Goal: Feedback & Contribution: Submit feedback/report problem

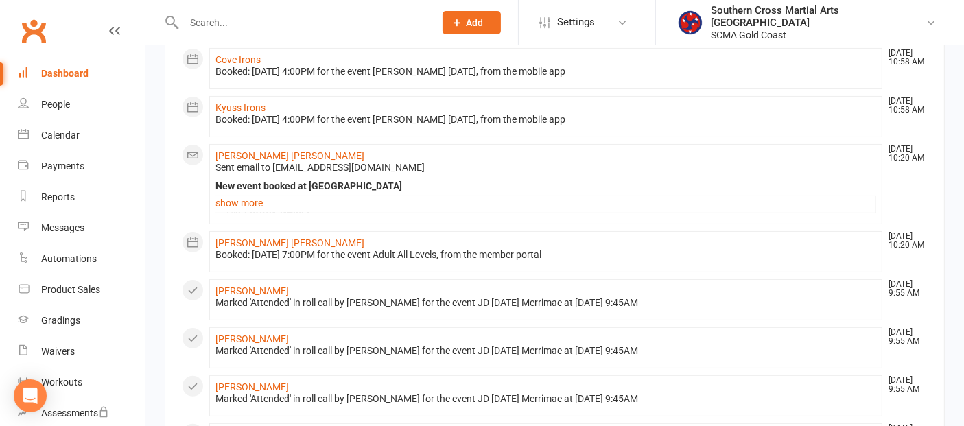
scroll to position [305, 0]
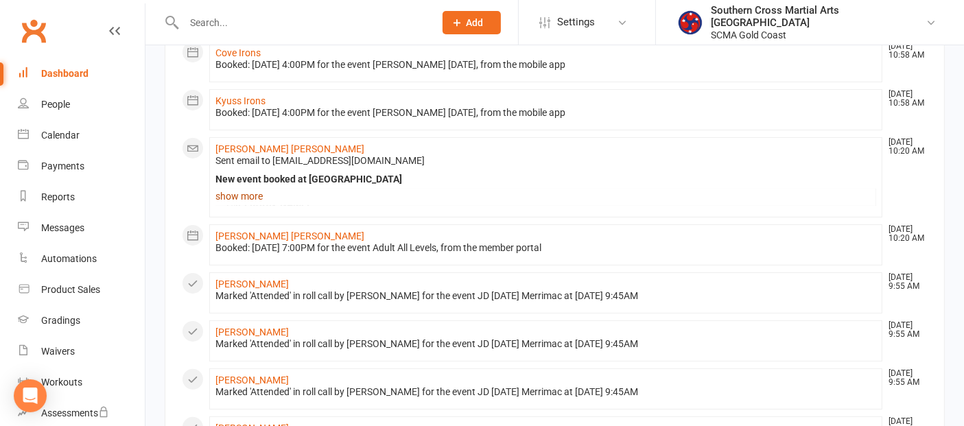
click at [262, 196] on link "show more" at bounding box center [545, 196] width 661 height 19
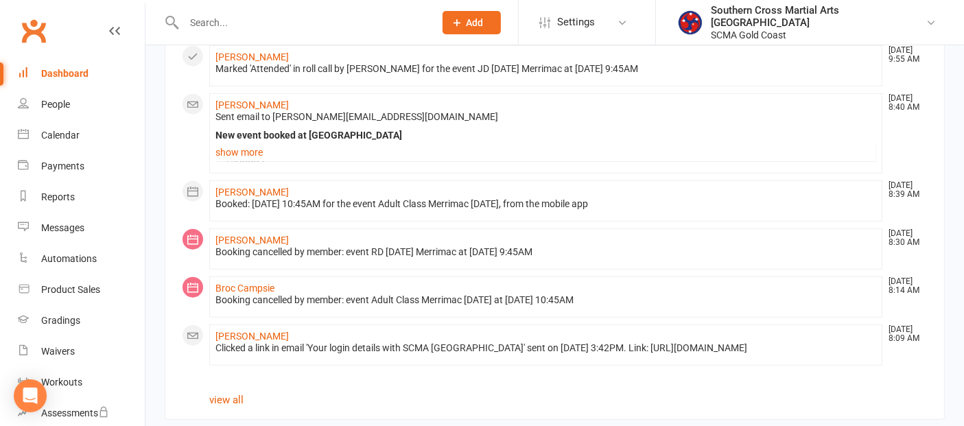
scroll to position [1179, 0]
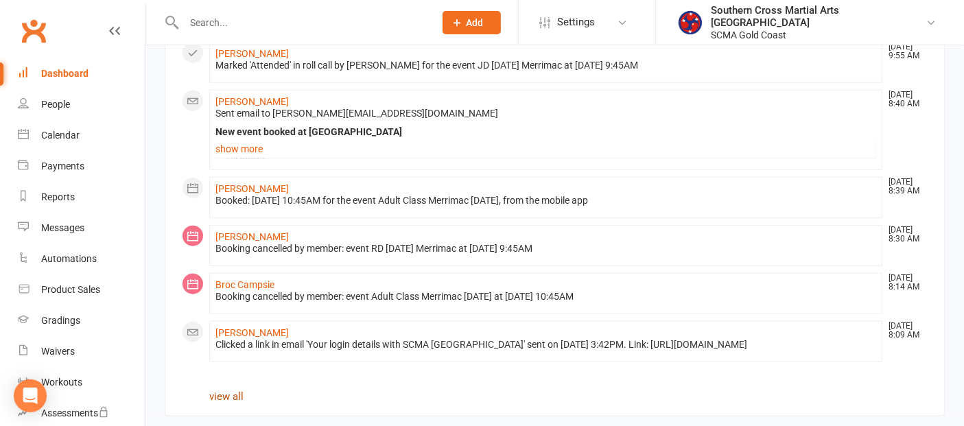
click at [239, 390] on link "view all" at bounding box center [226, 396] width 34 height 12
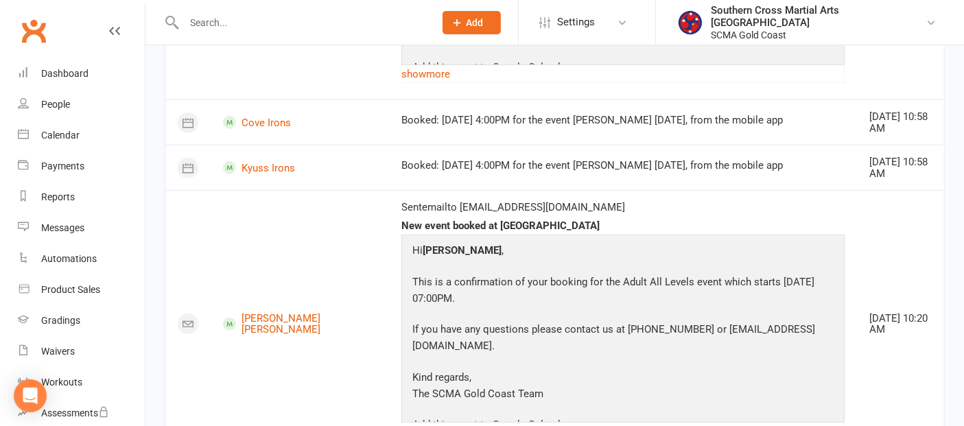
scroll to position [609, 0]
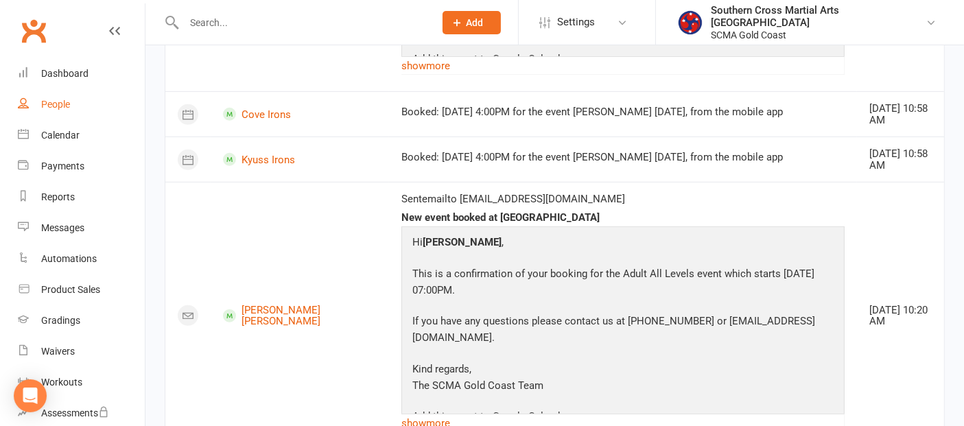
click at [35, 104] on link "People" at bounding box center [81, 104] width 127 height 31
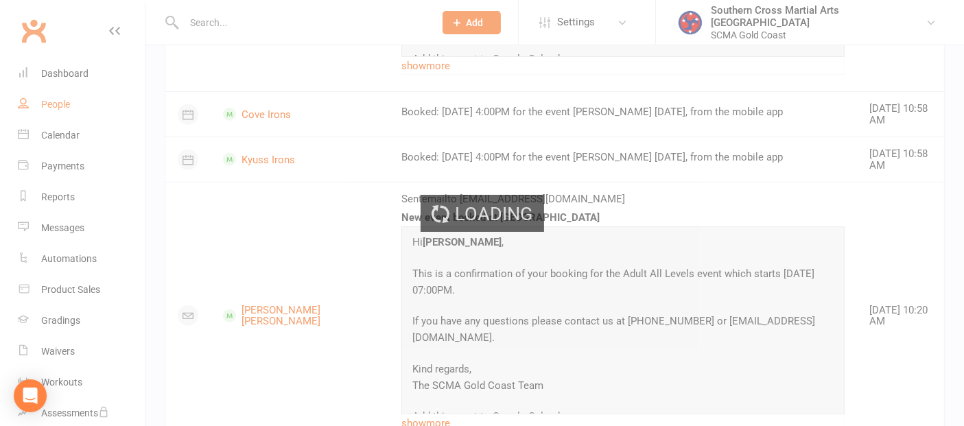
select select "100"
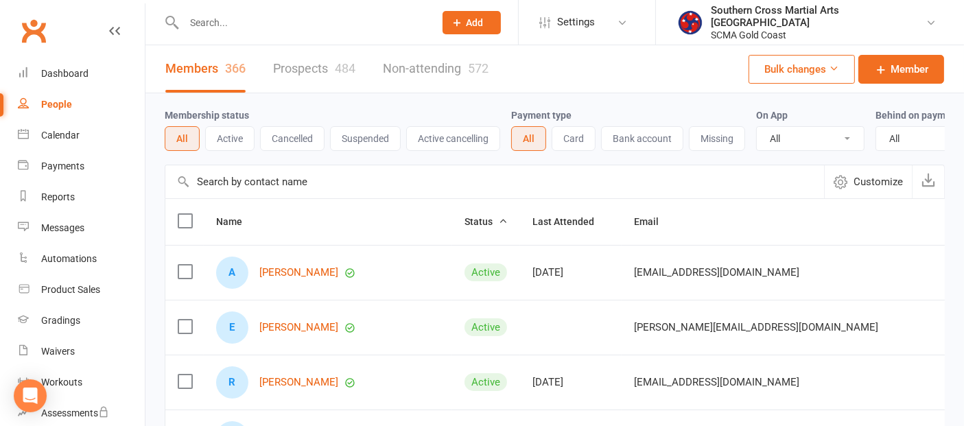
click at [250, 183] on input "text" at bounding box center [494, 181] width 659 height 33
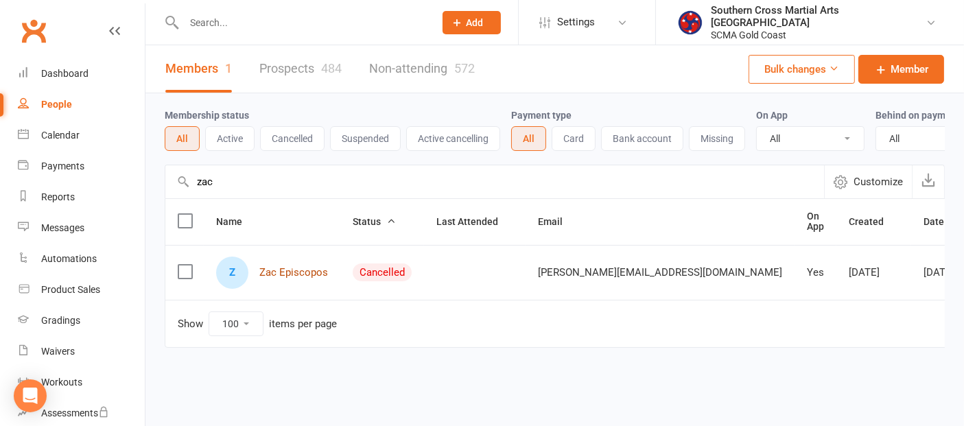
type input "zac"
click at [290, 279] on link "Zac Episcopos" at bounding box center [293, 273] width 69 height 12
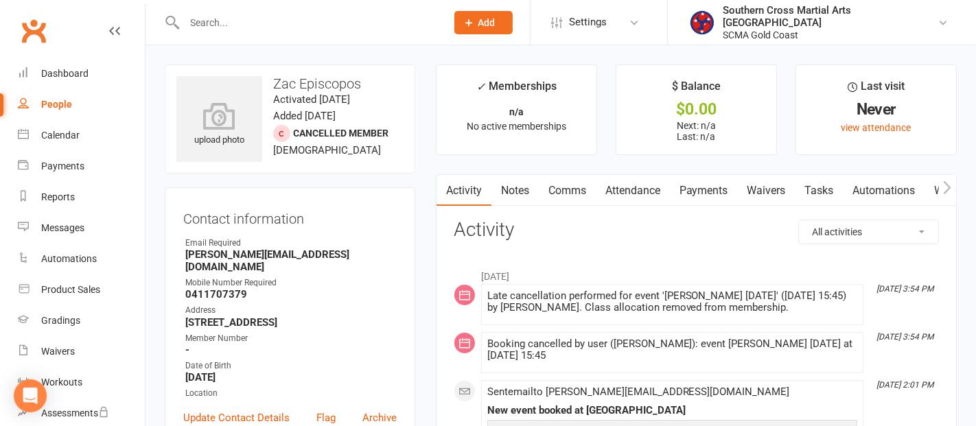
select select "100"
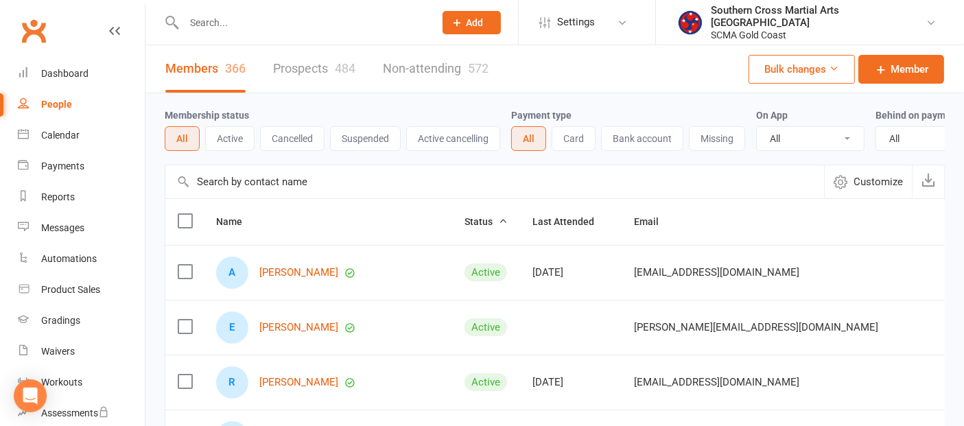
click at [239, 191] on input "text" at bounding box center [494, 181] width 659 height 33
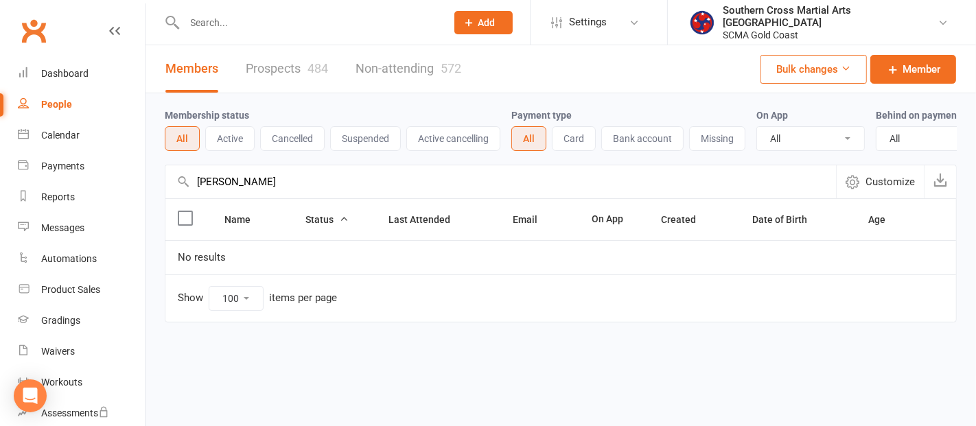
drag, startPoint x: 239, startPoint y: 191, endPoint x: 189, endPoint y: 197, distance: 50.5
click at [189, 197] on div "Zack Customize" at bounding box center [561, 182] width 792 height 34
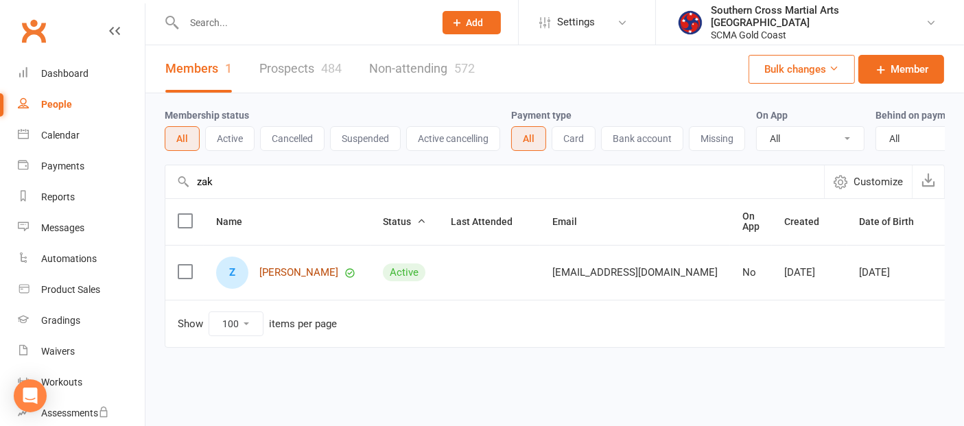
type input "zak"
click at [294, 279] on link "Zak Watson" at bounding box center [298, 273] width 79 height 12
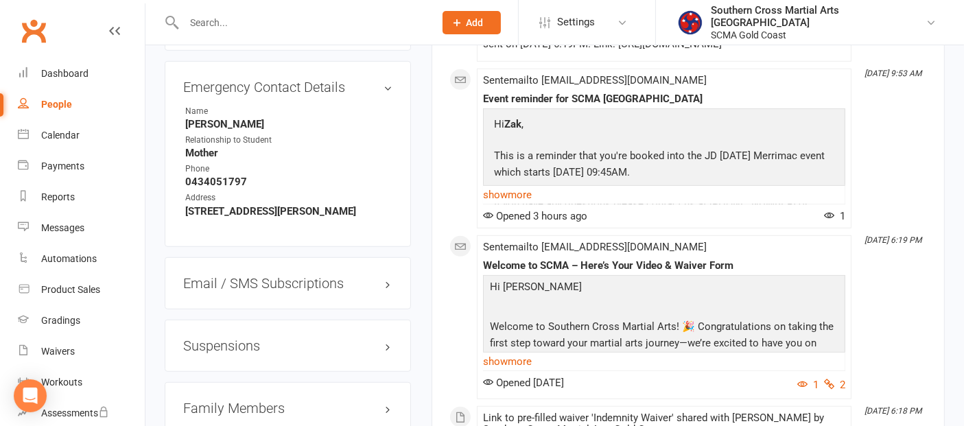
scroll to position [914, 0]
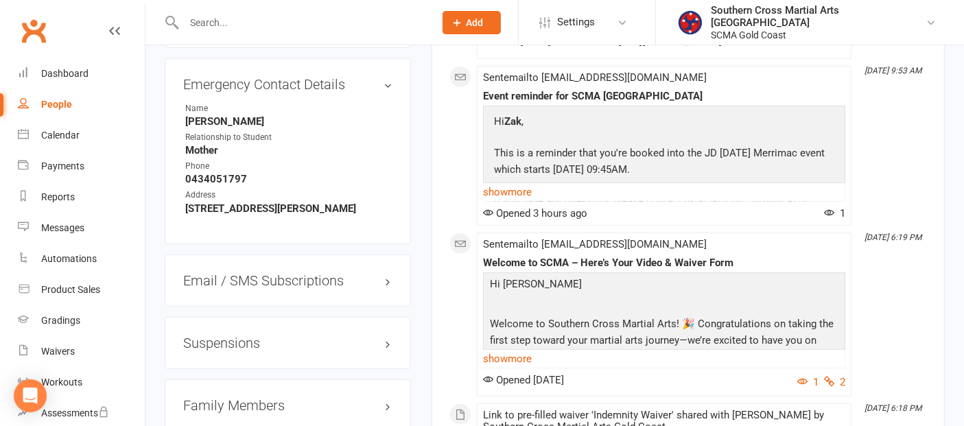
click at [257, 401] on h3 "Family Members" at bounding box center [287, 405] width 209 height 15
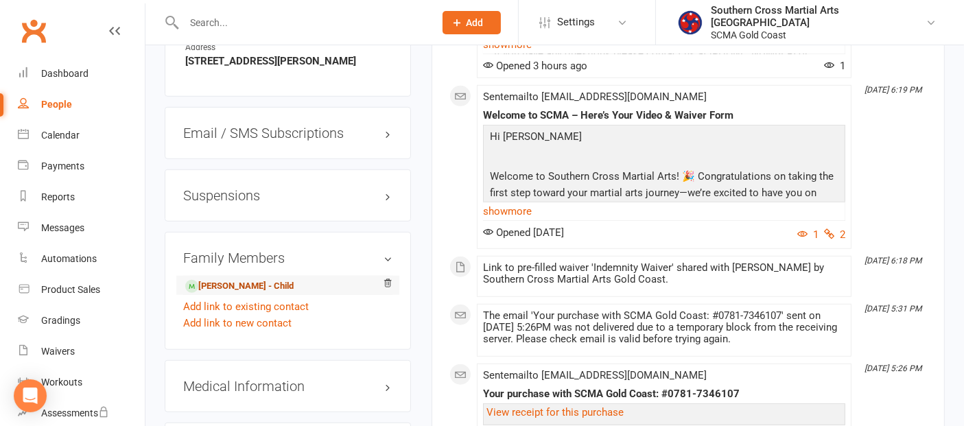
scroll to position [1067, 0]
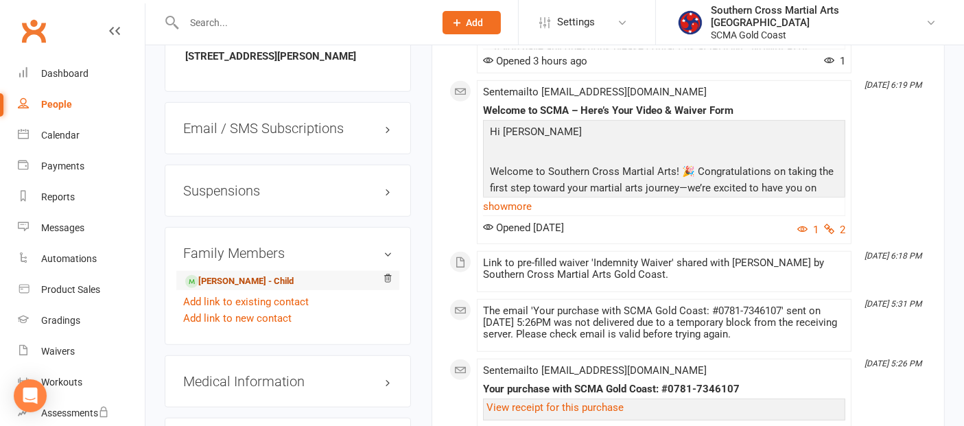
click at [259, 274] on link "Fletcher Watson - Child" at bounding box center [239, 281] width 108 height 14
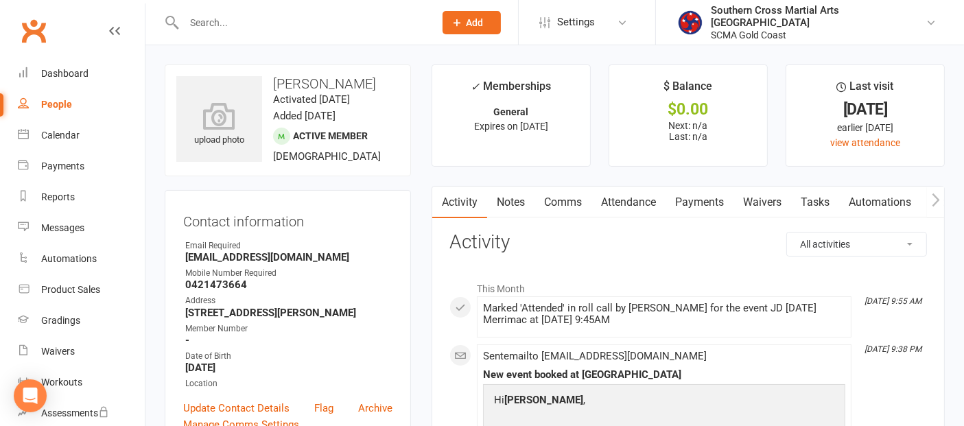
click at [938, 204] on icon "button" at bounding box center [936, 200] width 8 height 14
click at [934, 204] on icon "button" at bounding box center [936, 200] width 8 height 14
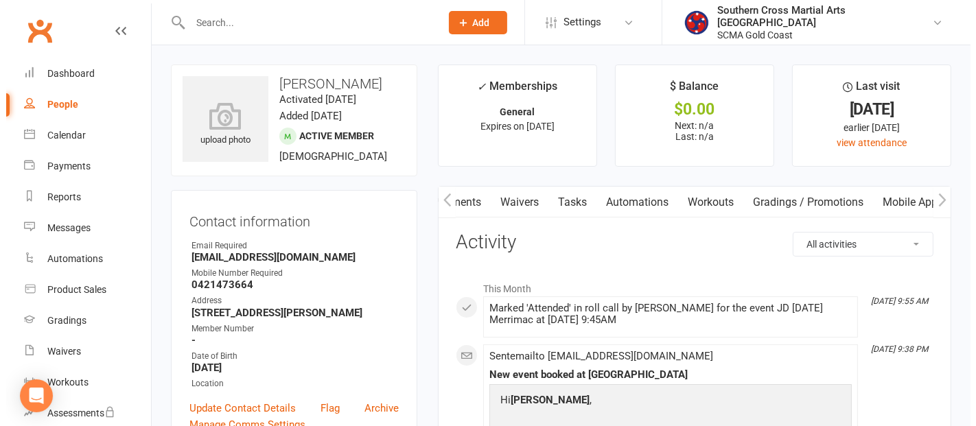
scroll to position [0, 249]
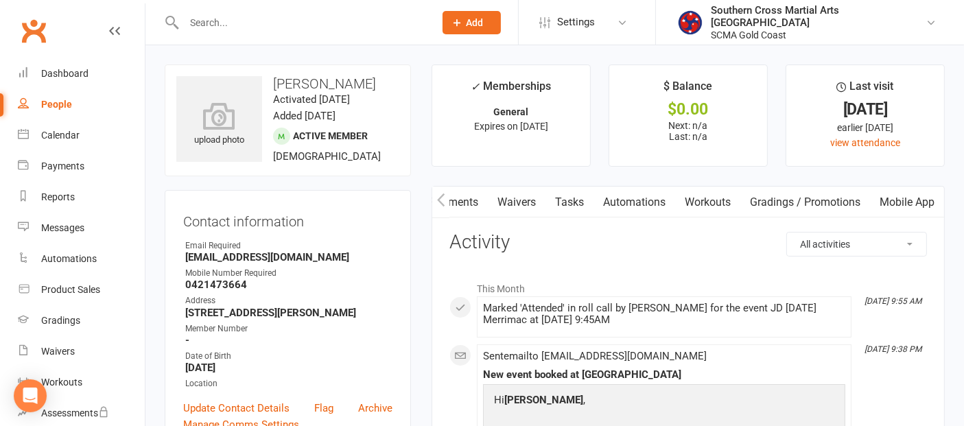
click at [910, 198] on link "Mobile App" at bounding box center [907, 203] width 74 height 32
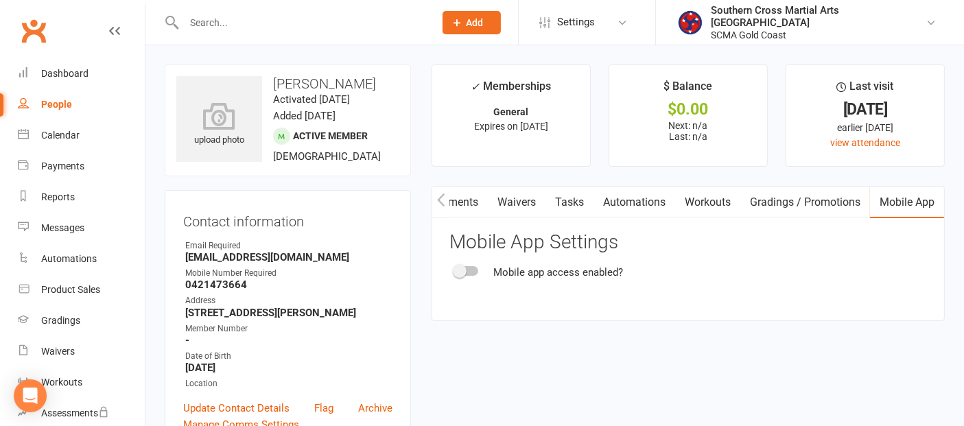
click at [476, 272] on div at bounding box center [466, 271] width 23 height 10
click at [455, 269] on input "checkbox" at bounding box center [455, 269] width 0 height 0
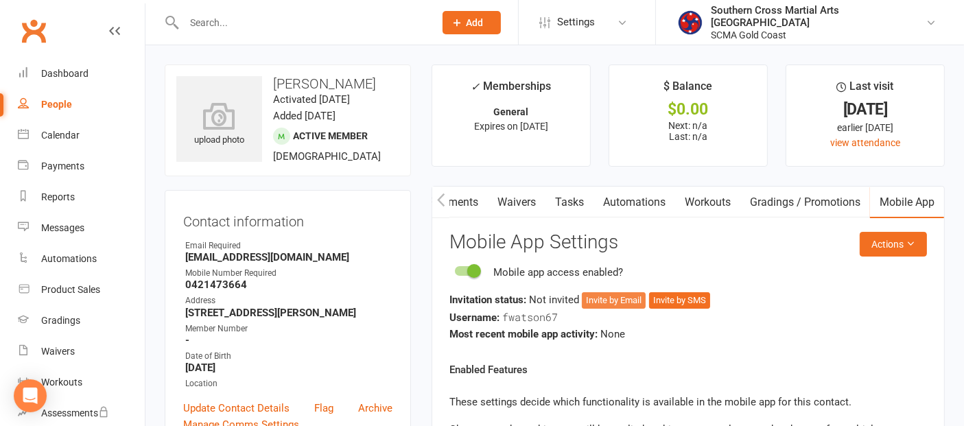
click at [617, 302] on button "Invite by Email" at bounding box center [614, 300] width 64 height 16
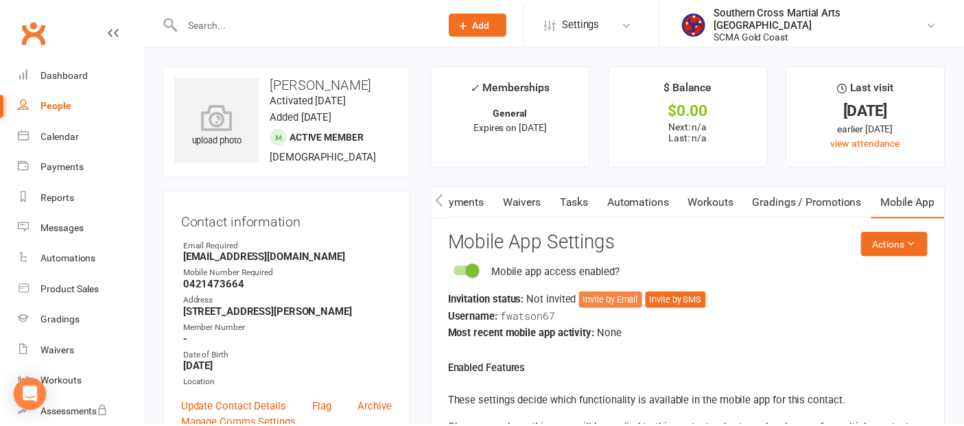
scroll to position [0, 241]
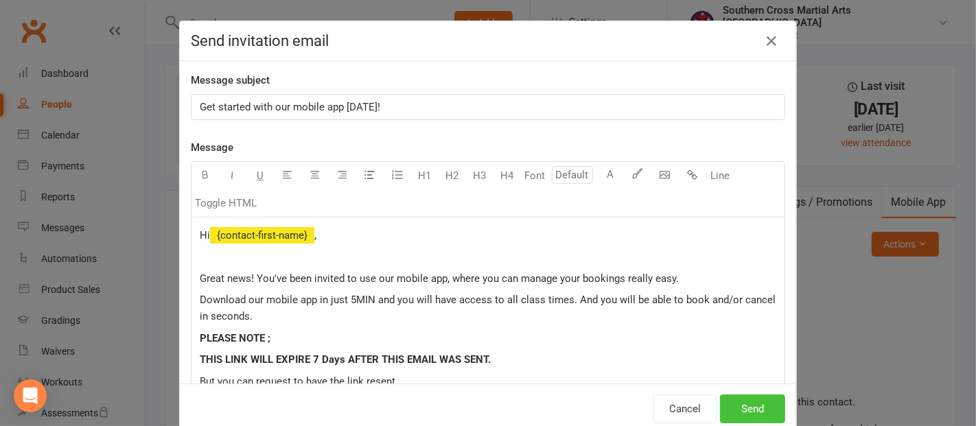
click at [751, 404] on button "Send" at bounding box center [752, 408] width 65 height 29
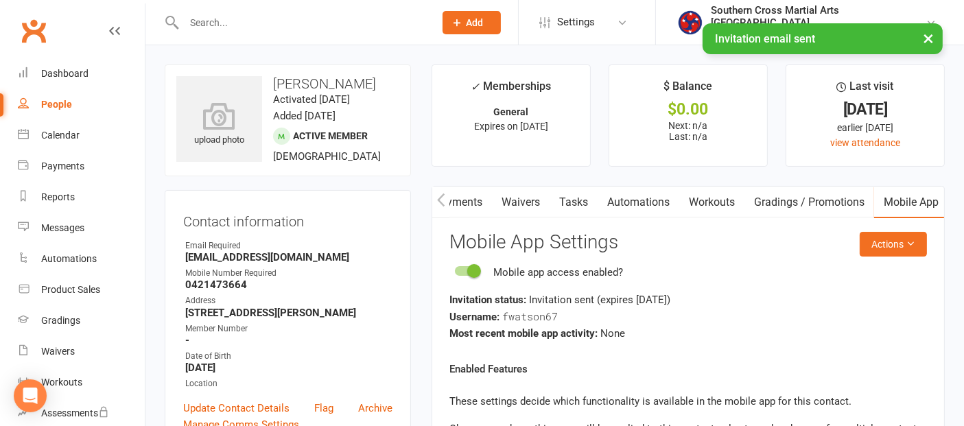
click at [437, 200] on icon "button" at bounding box center [441, 200] width 8 height 14
click at [442, 200] on icon "button" at bounding box center [441, 200] width 8 height 14
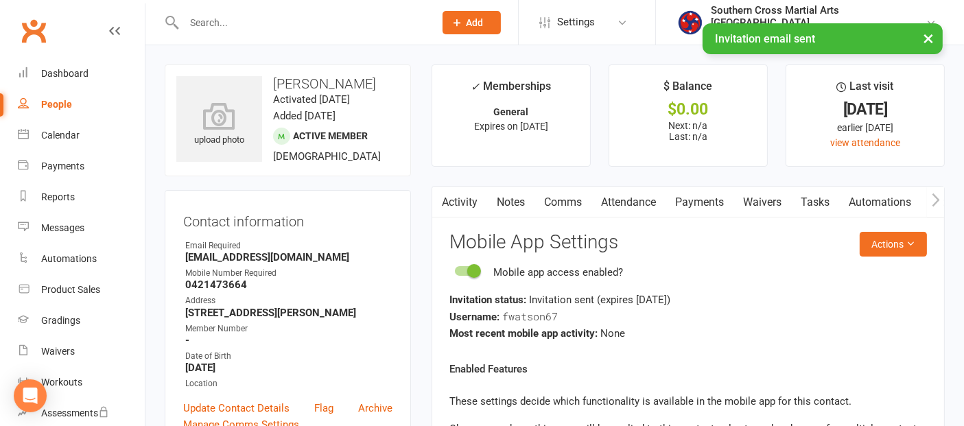
click at [548, 200] on link "Comms" at bounding box center [562, 203] width 57 height 32
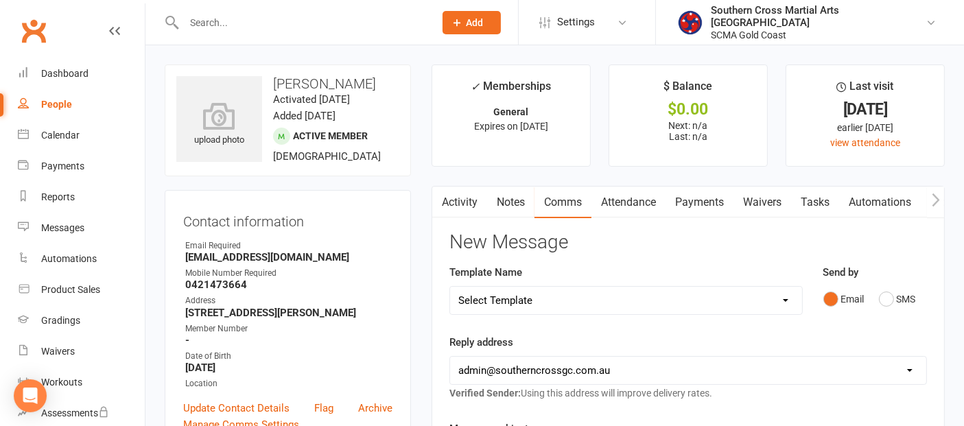
click at [515, 298] on select "Select Template [Email] 11 reasons [Email] 18 Bday [Email] 1 Week no training […" at bounding box center [626, 300] width 352 height 27
select select "15"
click at [450, 287] on select "Select Template [Email] 11 reasons [Email] 18 Bday [Email] 1 Week no training […" at bounding box center [626, 300] width 352 height 27
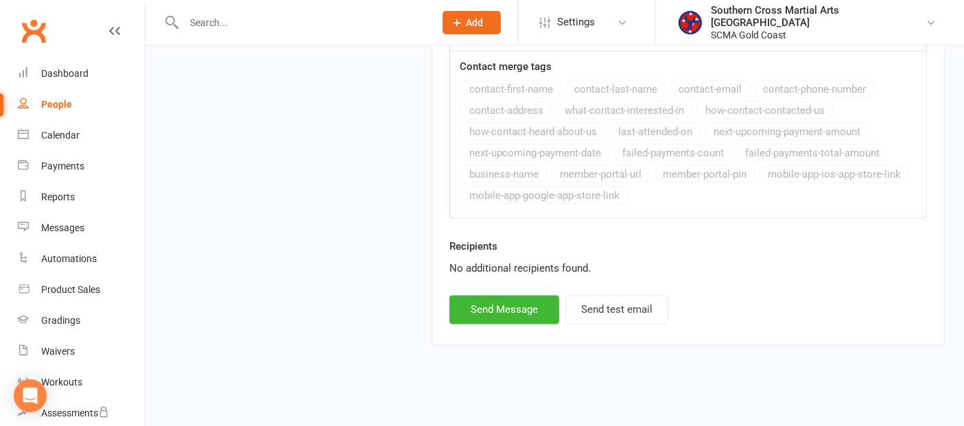
scroll to position [2290, 0]
click at [519, 305] on button "Send Message" at bounding box center [504, 309] width 110 height 29
select select
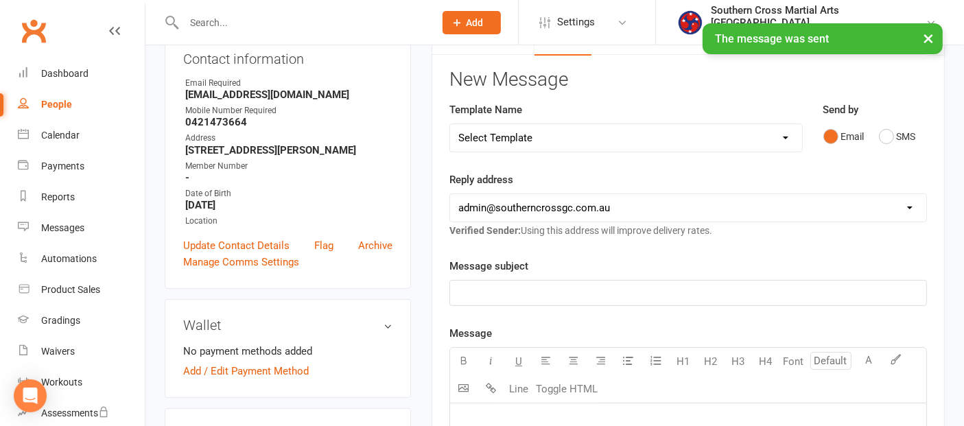
scroll to position [0, 0]
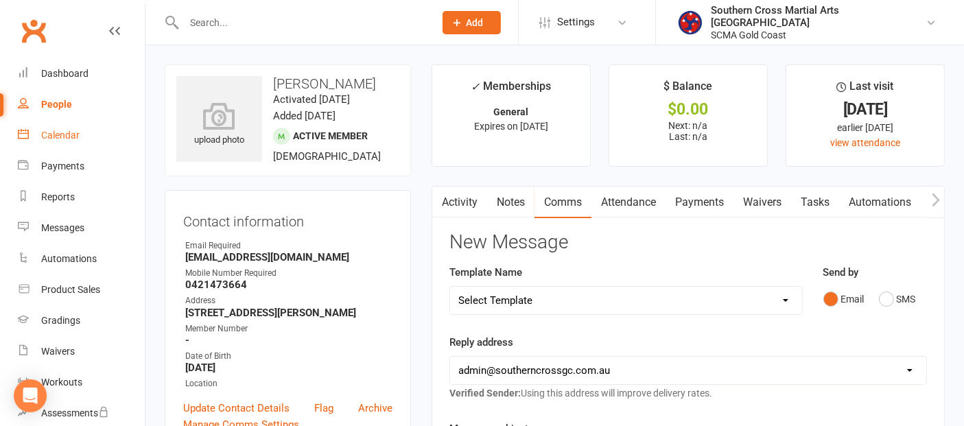
click at [69, 137] on div "Calendar" at bounding box center [60, 135] width 38 height 11
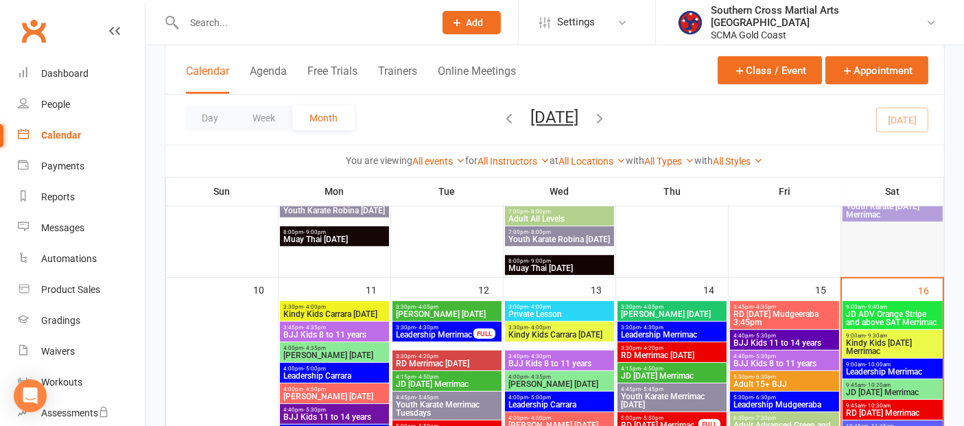
scroll to position [762, 0]
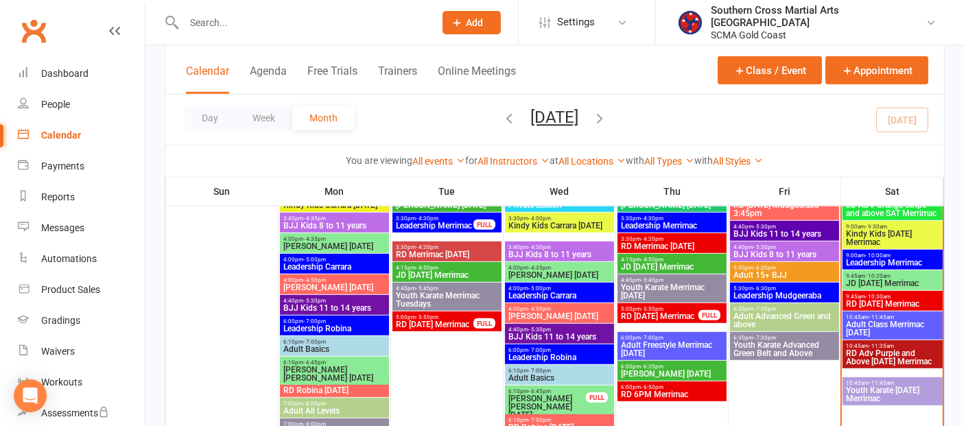
click at [776, 252] on span "BJJ Kids 8 to 11 years" at bounding box center [785, 254] width 104 height 8
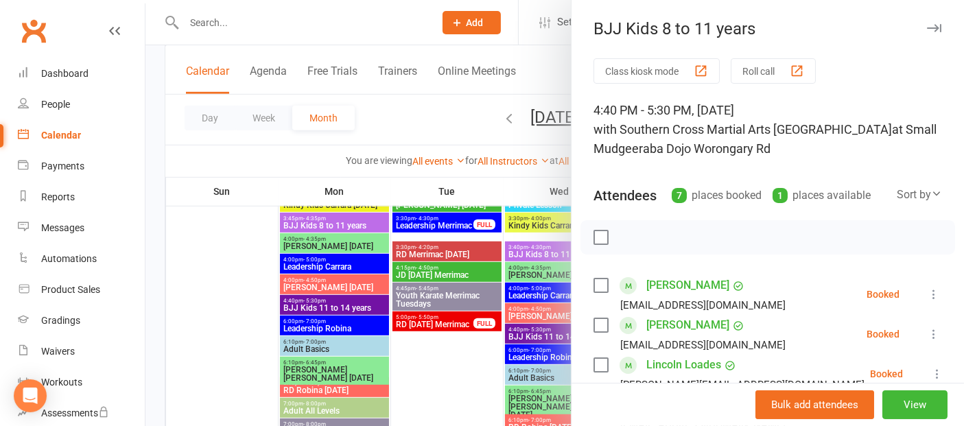
click at [668, 283] on link "[PERSON_NAME]" at bounding box center [687, 285] width 83 height 22
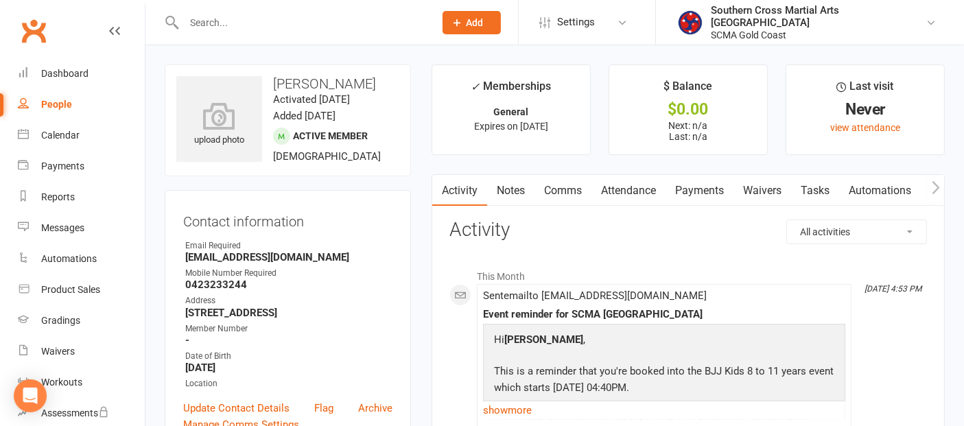
click at [935, 181] on icon "button" at bounding box center [936, 187] width 8 height 14
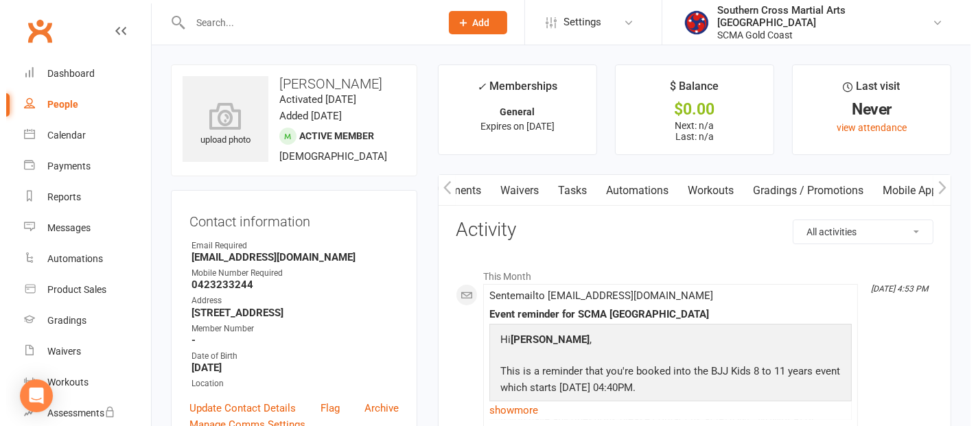
scroll to position [0, 249]
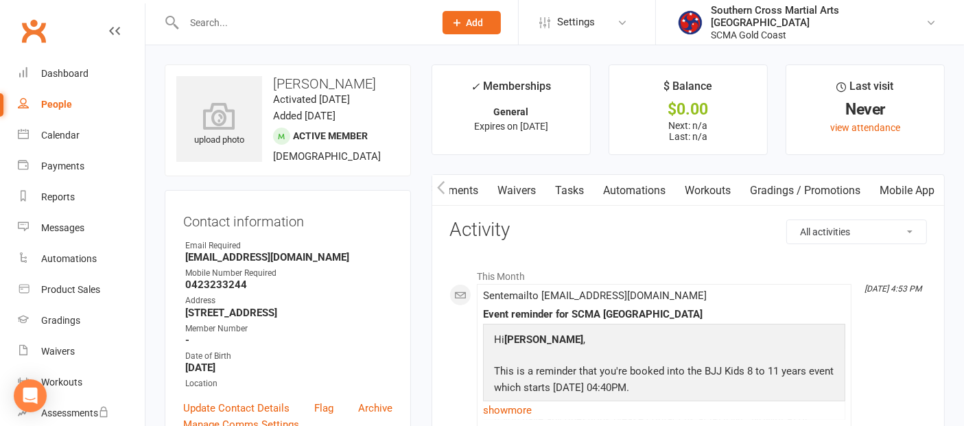
click at [916, 185] on link "Mobile App" at bounding box center [907, 191] width 74 height 32
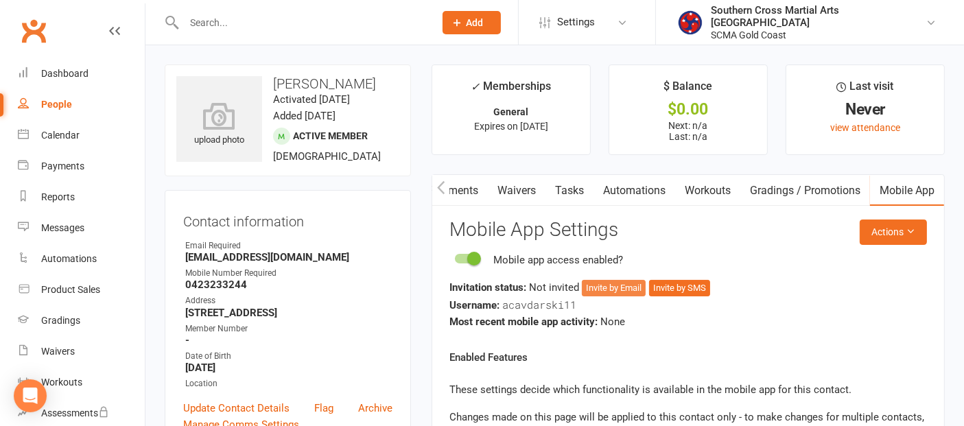
click at [593, 287] on button "Invite by Email" at bounding box center [614, 288] width 64 height 16
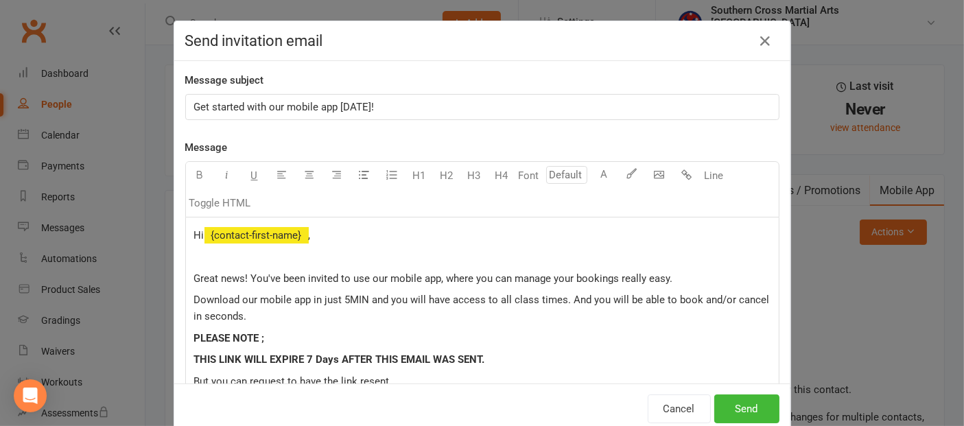
scroll to position [0, 241]
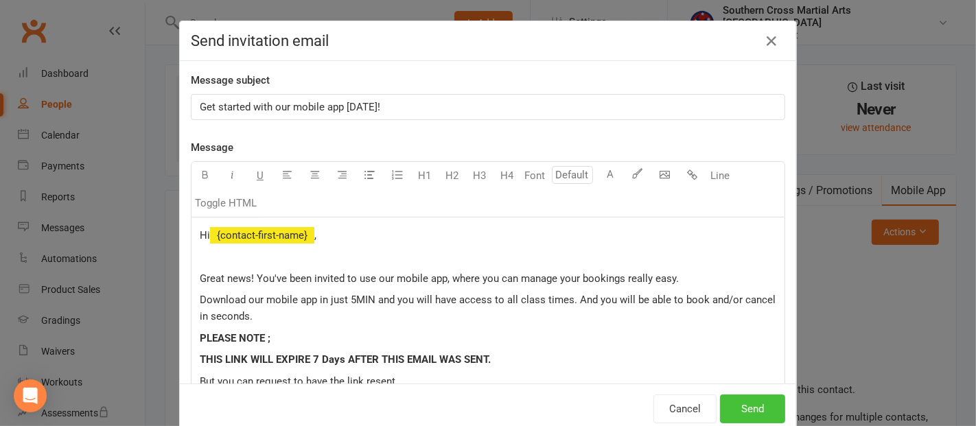
click at [735, 411] on button "Send" at bounding box center [752, 408] width 65 height 29
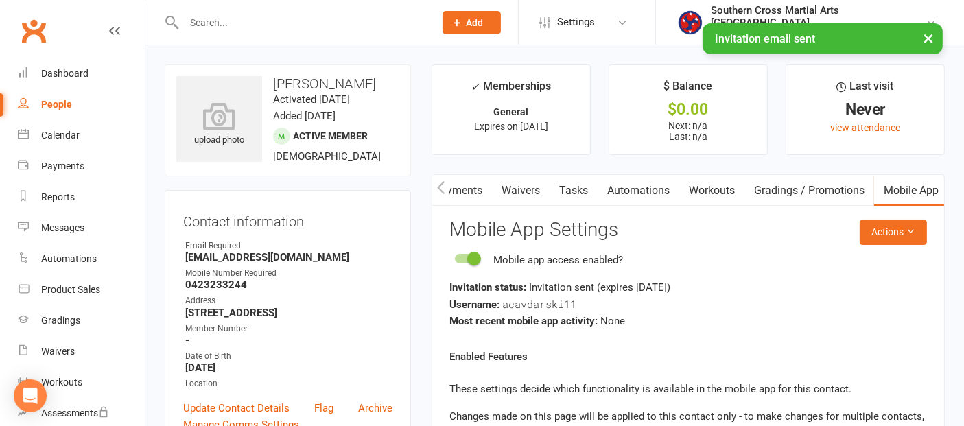
click at [442, 187] on icon "button" at bounding box center [441, 187] width 8 height 14
click at [551, 193] on link "Comms" at bounding box center [562, 191] width 57 height 32
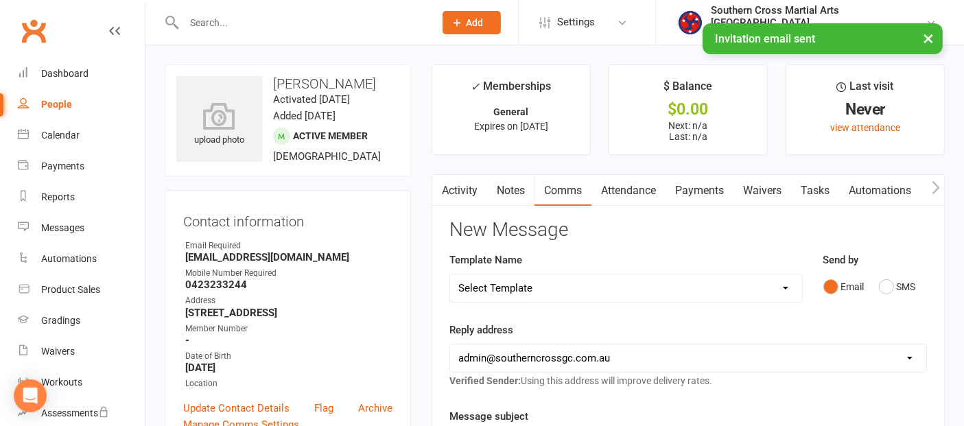
click at [764, 270] on div "Template Name Select Template [Email] 11 reasons [Email] 18 Bday [Email] 1 Week…" at bounding box center [625, 277] width 353 height 51
click at [764, 289] on select "Select Template [Email] 11 reasons [Email] 18 Bday [Email] 1 Week no training […" at bounding box center [626, 287] width 352 height 27
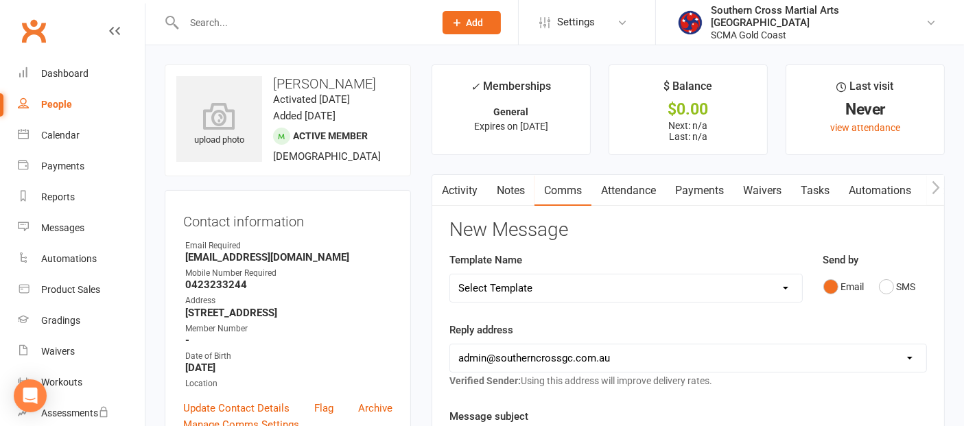
select select "14"
click at [450, 274] on select "Select Template [Email] 11 reasons [Email] 18 Bday [Email] 1 Week no training […" at bounding box center [626, 287] width 352 height 27
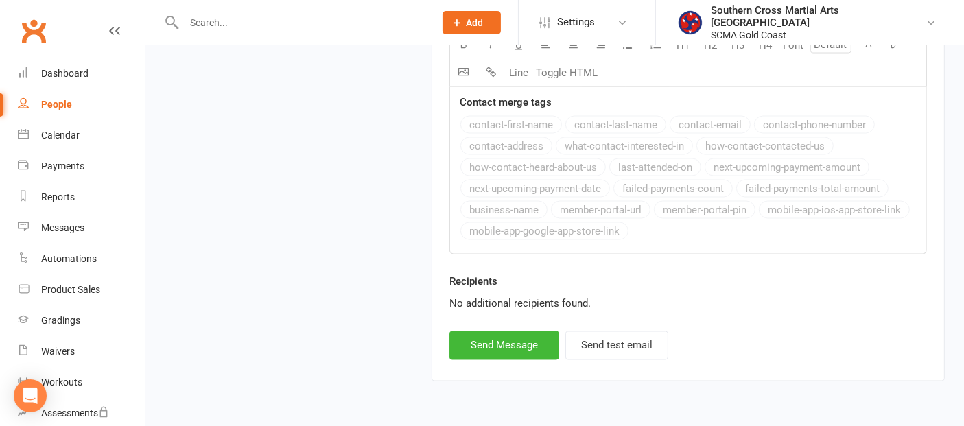
scroll to position [2398, 0]
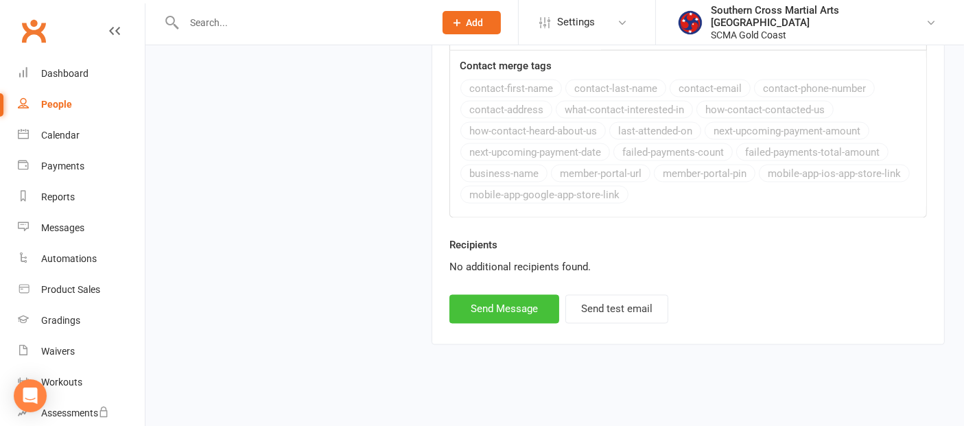
click at [503, 300] on button "Send Message" at bounding box center [504, 309] width 110 height 29
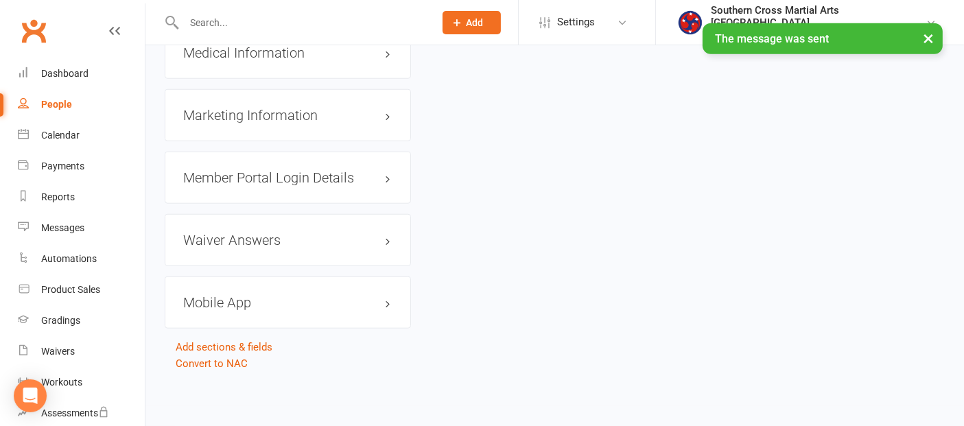
select select
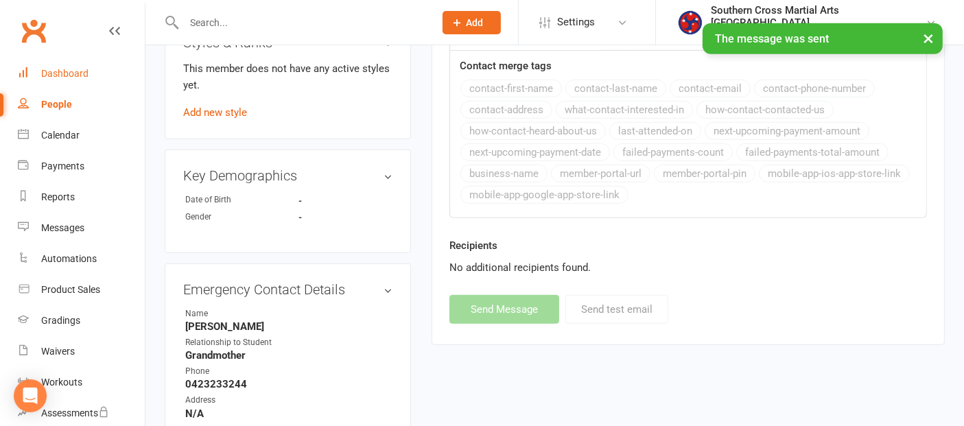
click at [56, 72] on div "Dashboard" at bounding box center [64, 73] width 47 height 11
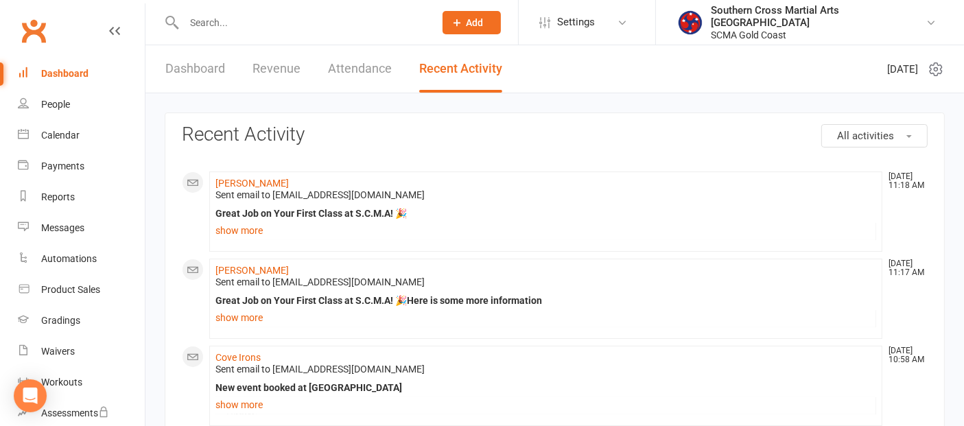
scroll to position [233, 0]
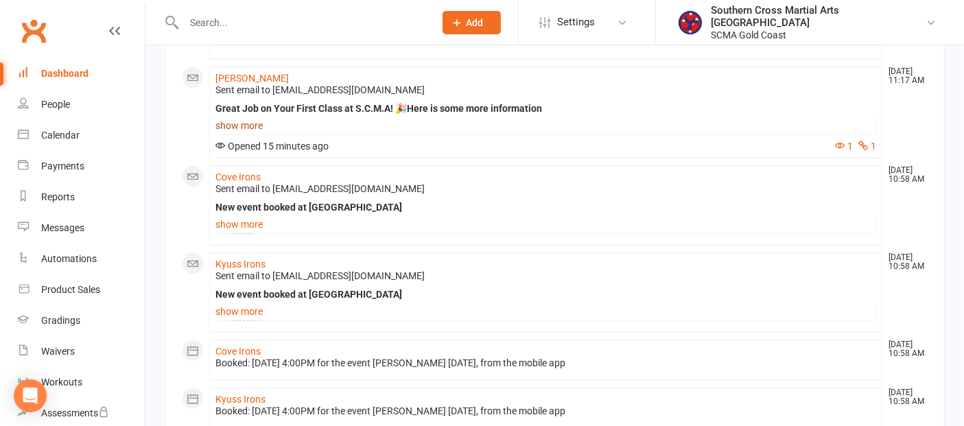
scroll to position [686, 0]
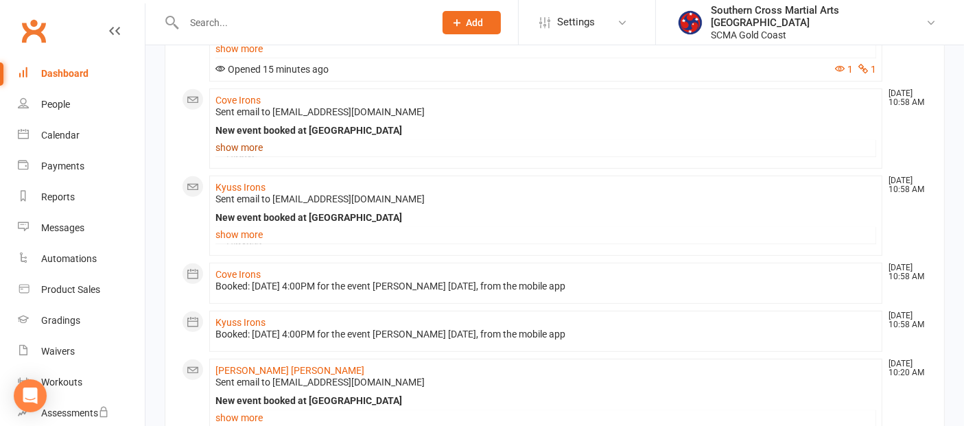
click at [255, 156] on link "show more" at bounding box center [545, 147] width 661 height 19
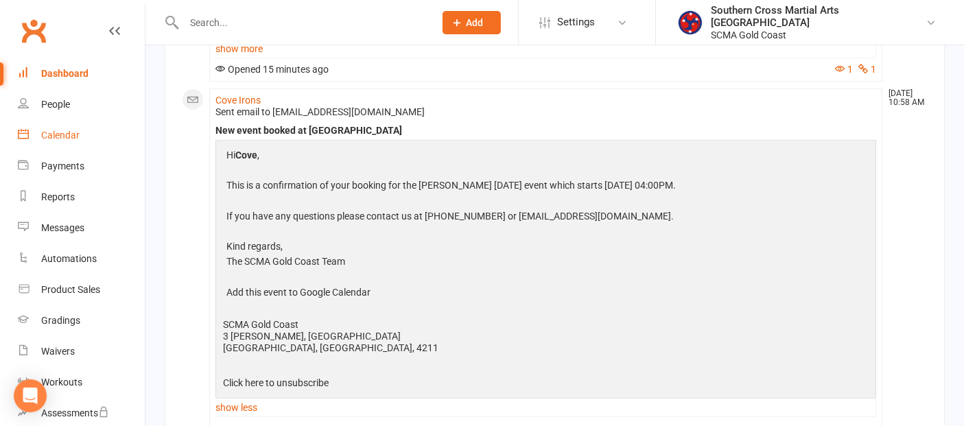
click at [62, 141] on link "Calendar" at bounding box center [81, 135] width 127 height 31
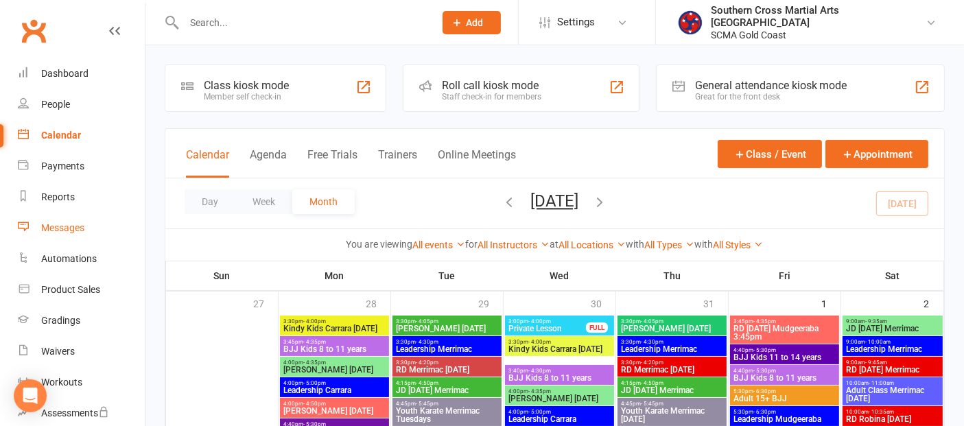
click at [54, 225] on div "Messages" at bounding box center [62, 227] width 43 height 11
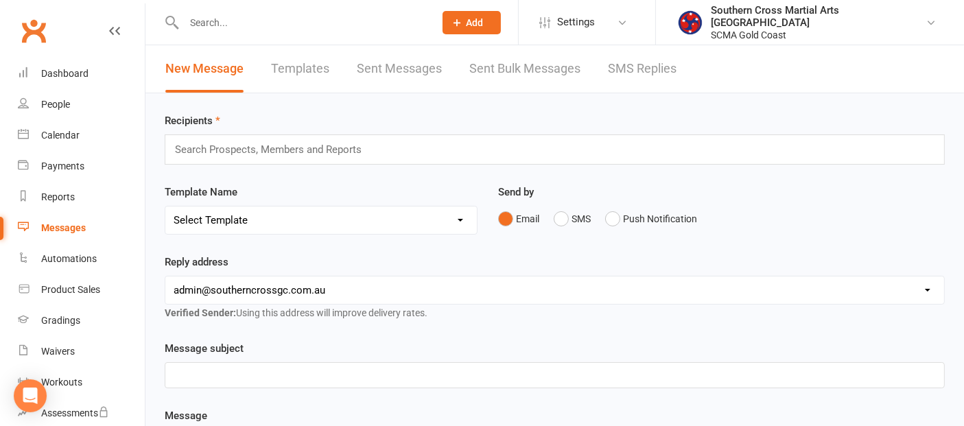
click at [320, 64] on link "Templates" at bounding box center [300, 68] width 58 height 47
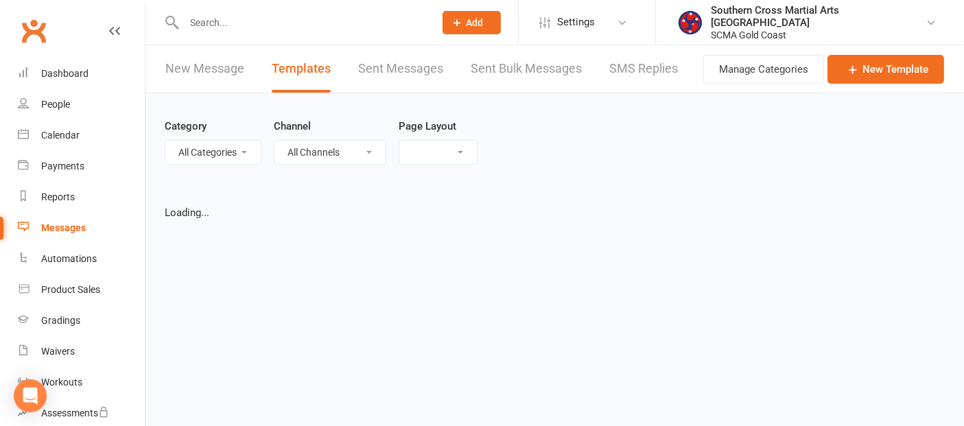
select select "grid"
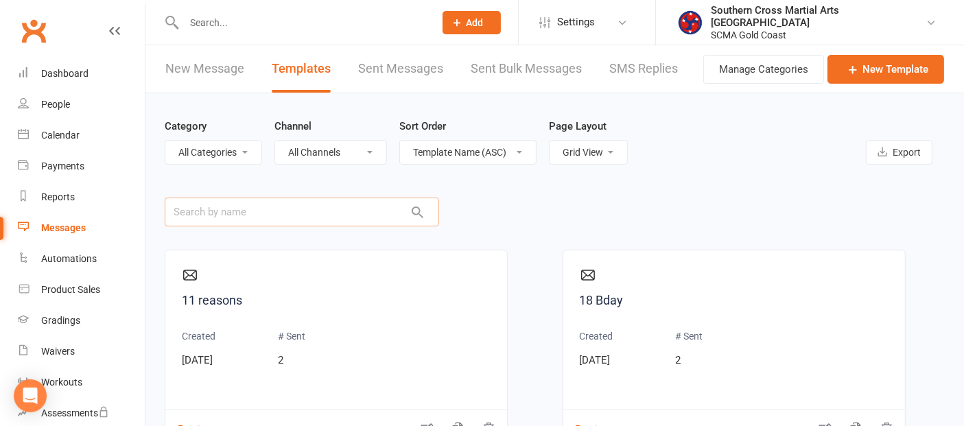
click at [250, 220] on input "text" at bounding box center [302, 212] width 274 height 29
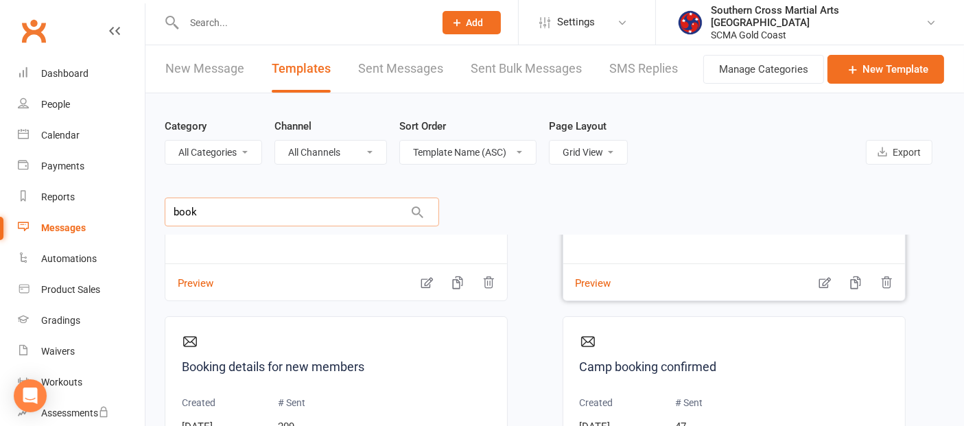
scroll to position [152, 0]
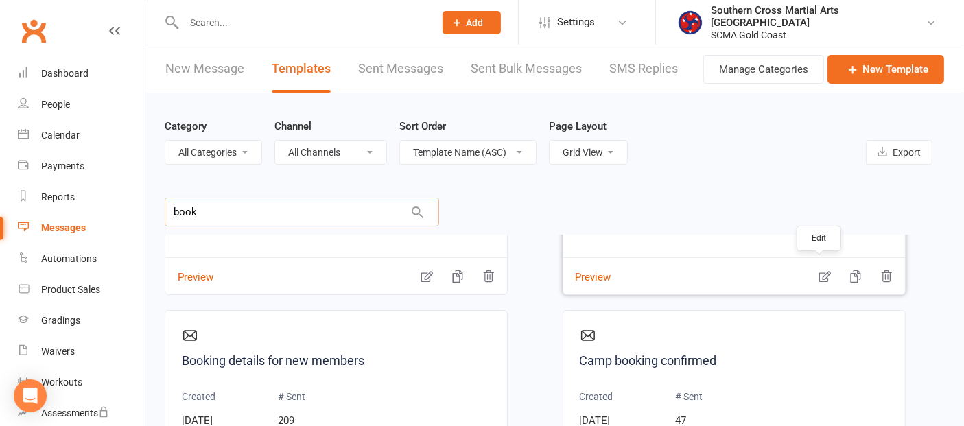
type input "book"
click at [820, 273] on icon "button" at bounding box center [825, 277] width 14 height 14
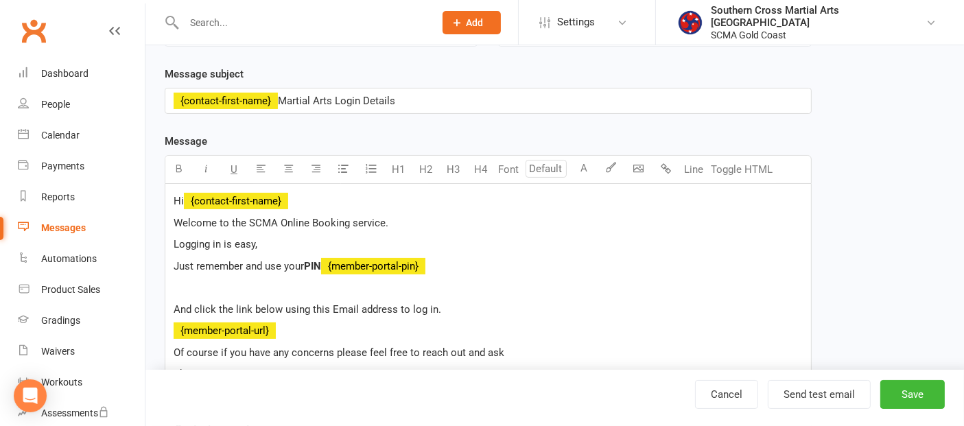
scroll to position [165, 0]
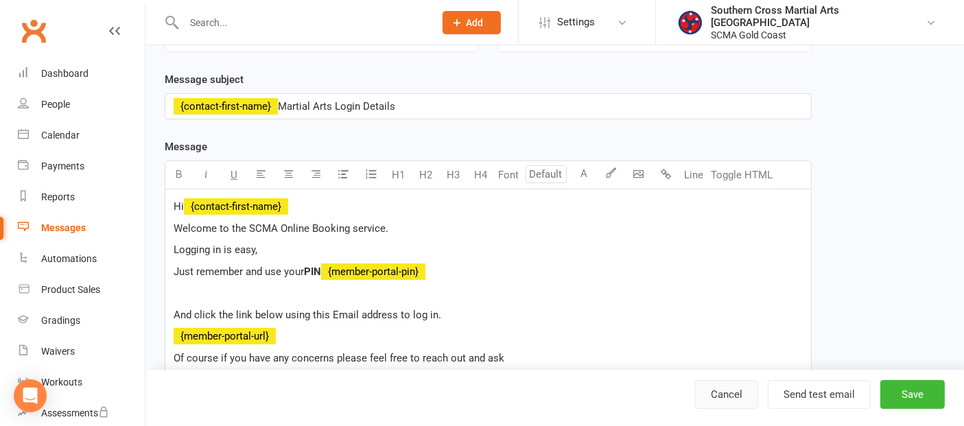
click at [753, 394] on link "Cancel" at bounding box center [726, 394] width 63 height 29
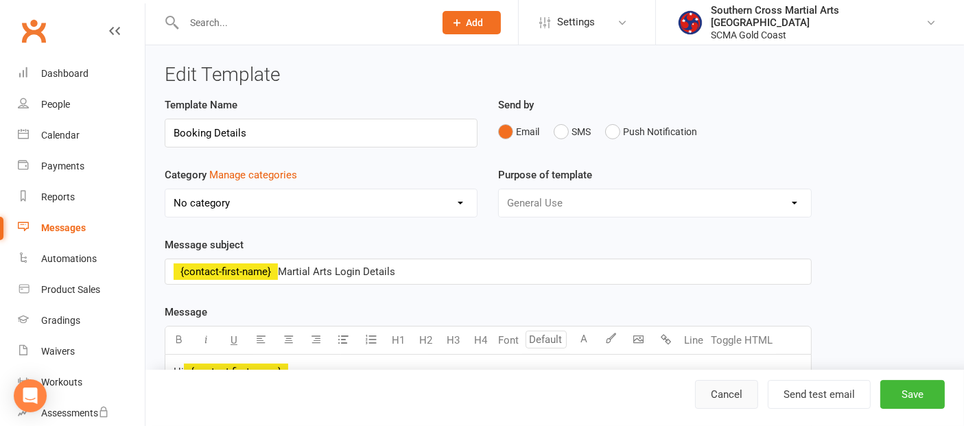
select select "grid"
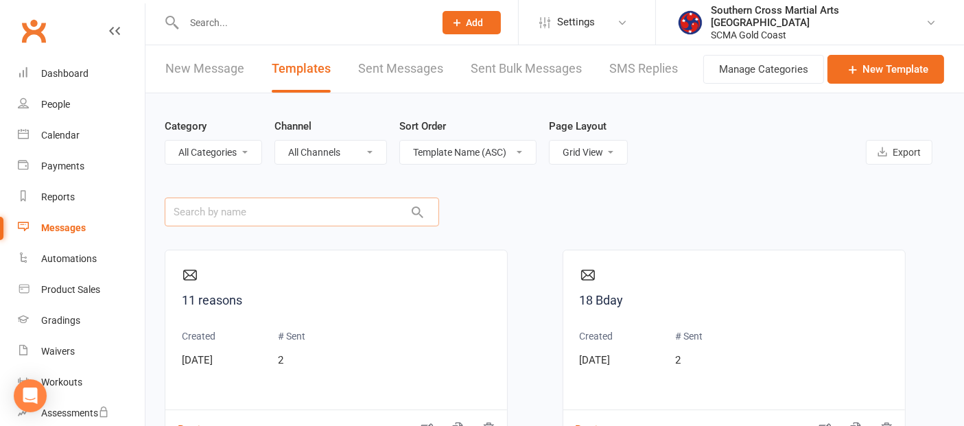
click at [280, 213] on input "text" at bounding box center [302, 212] width 274 height 29
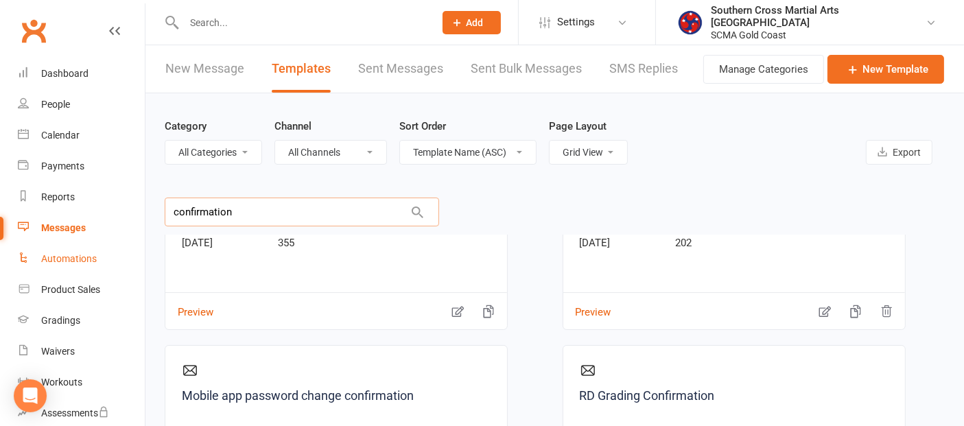
type input "confirmation"
click at [69, 261] on div "Automations" at bounding box center [69, 258] width 56 height 11
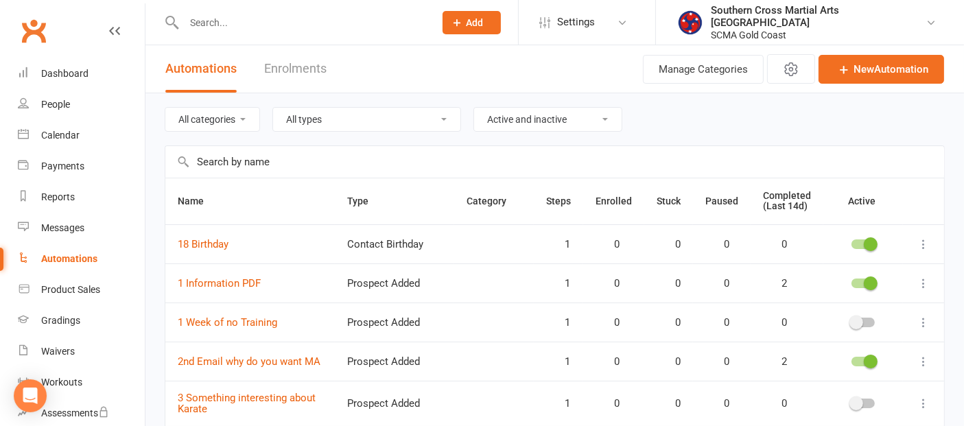
click at [211, 169] on input "text" at bounding box center [554, 162] width 779 height 32
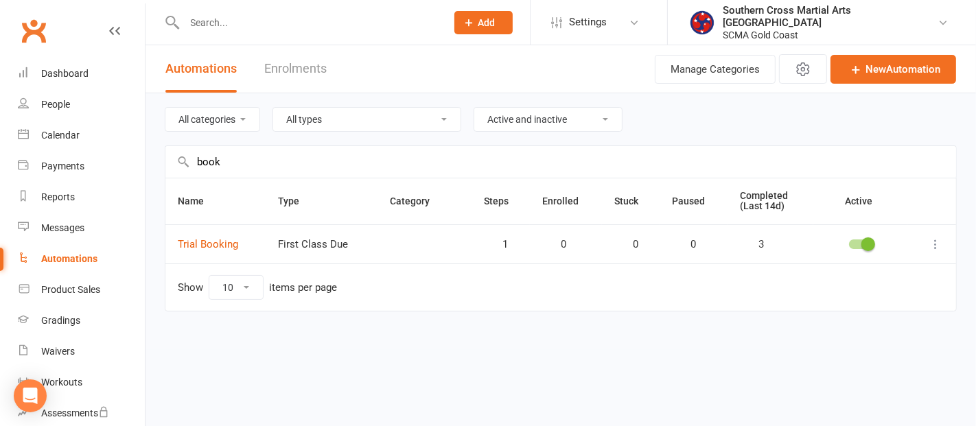
drag, startPoint x: 235, startPoint y: 167, endPoint x: 193, endPoint y: 169, distance: 41.9
click at [193, 169] on input "book" at bounding box center [560, 162] width 790 height 32
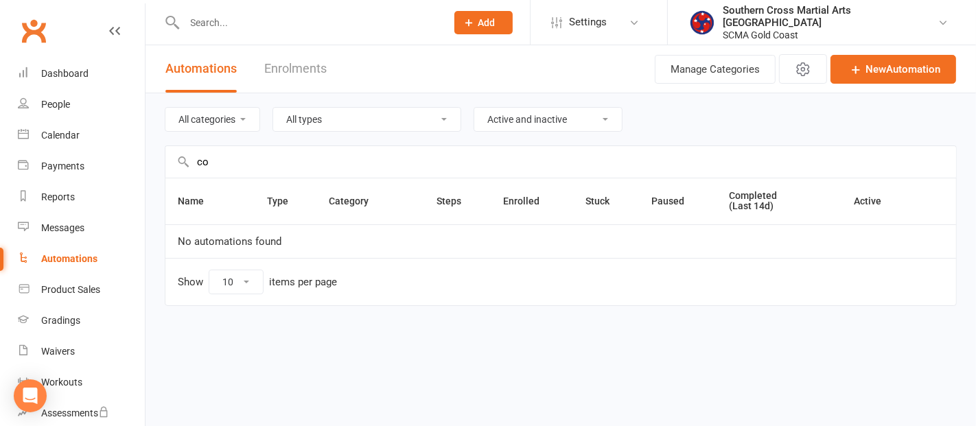
type input "c"
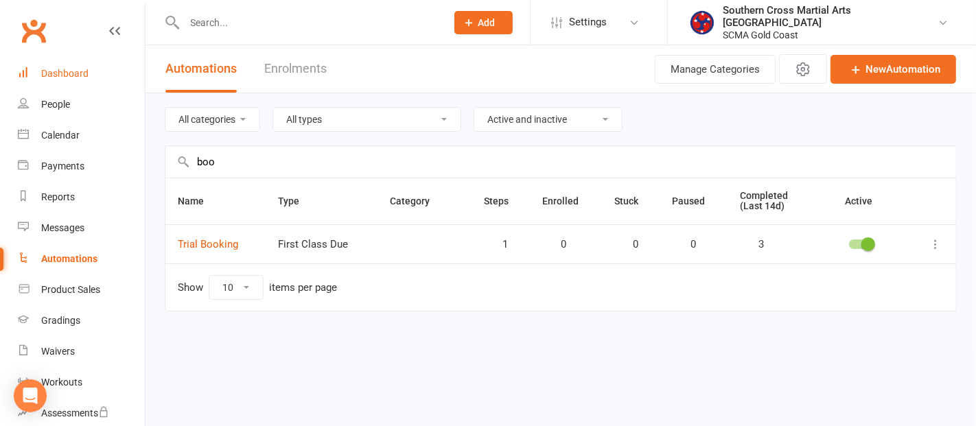
type input "boo"
click at [58, 77] on div "Dashboard" at bounding box center [64, 73] width 47 height 11
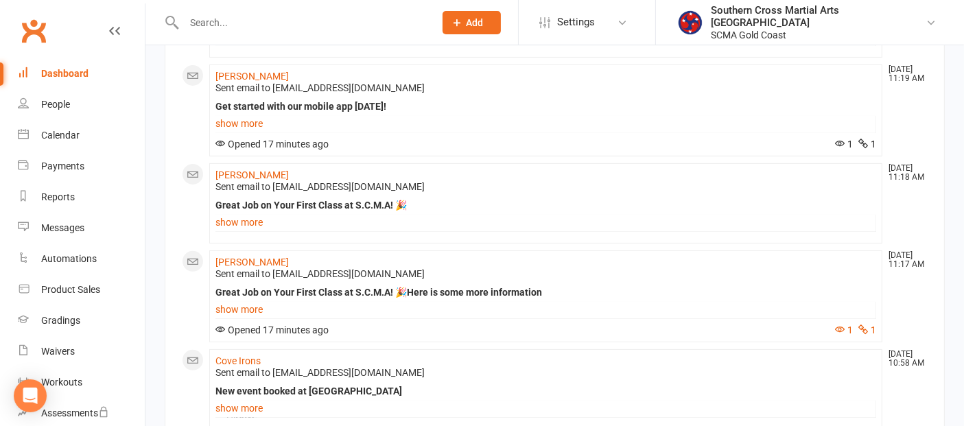
scroll to position [533, 0]
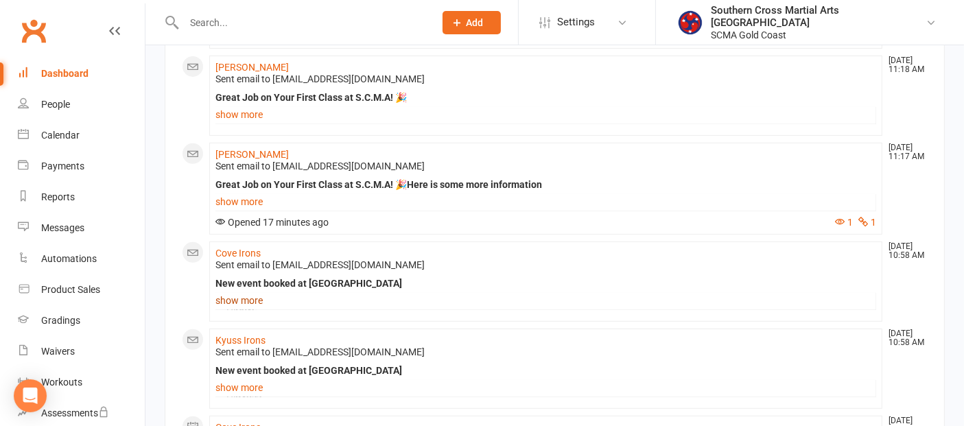
click at [233, 306] on link "show more" at bounding box center [545, 300] width 661 height 19
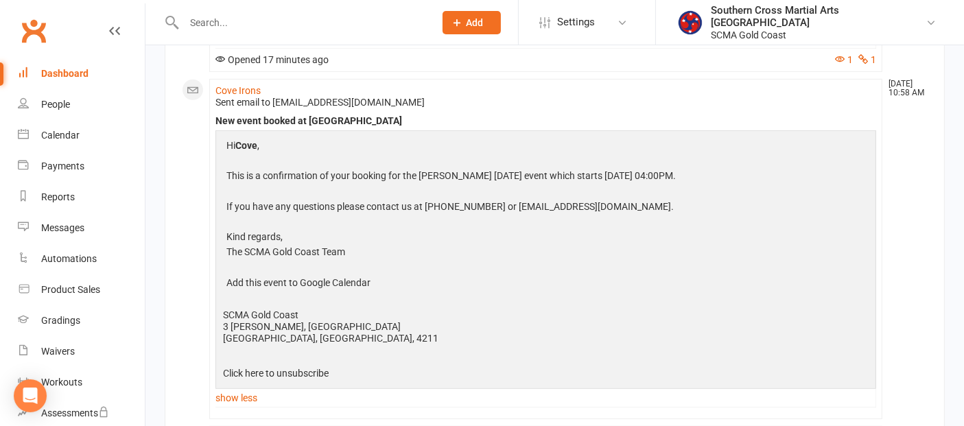
scroll to position [686, 0]
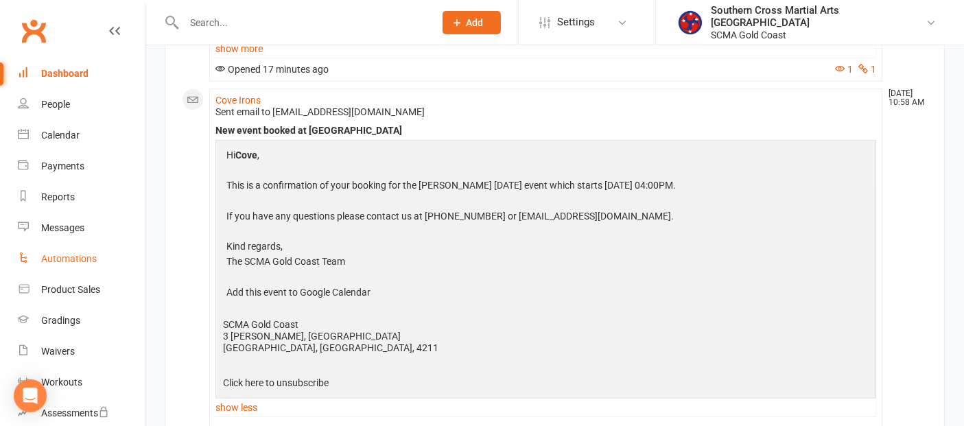
click at [64, 251] on link "Automations" at bounding box center [81, 259] width 127 height 31
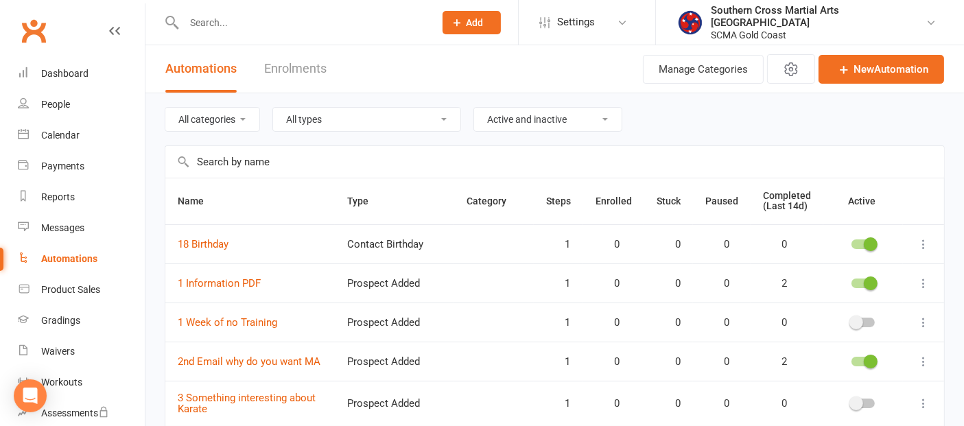
click at [225, 172] on input "text" at bounding box center [554, 162] width 779 height 32
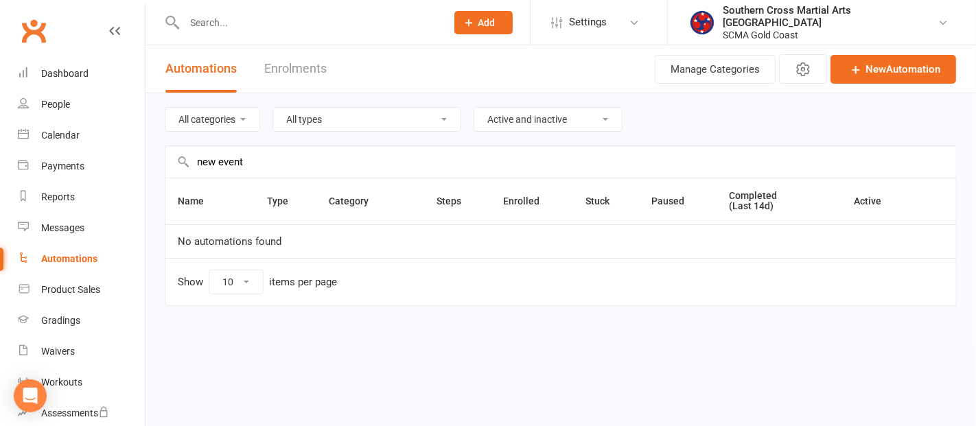
type input "new event"
click at [319, 67] on link "Enrolments" at bounding box center [295, 68] width 62 height 47
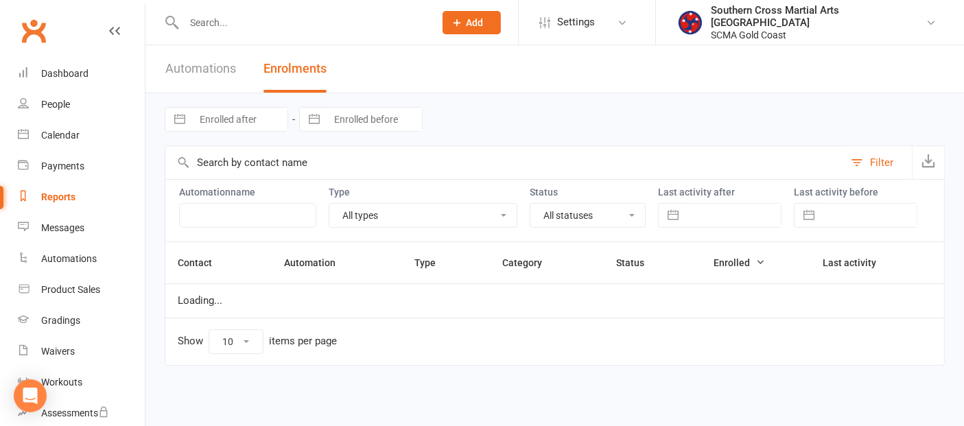
click at [300, 156] on input "text" at bounding box center [504, 162] width 678 height 33
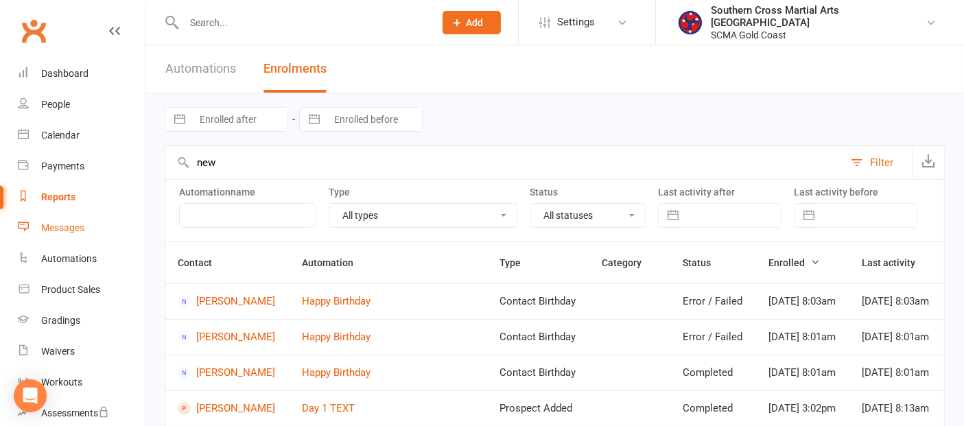
type input "new"
click at [84, 235] on link "Messages" at bounding box center [81, 228] width 127 height 31
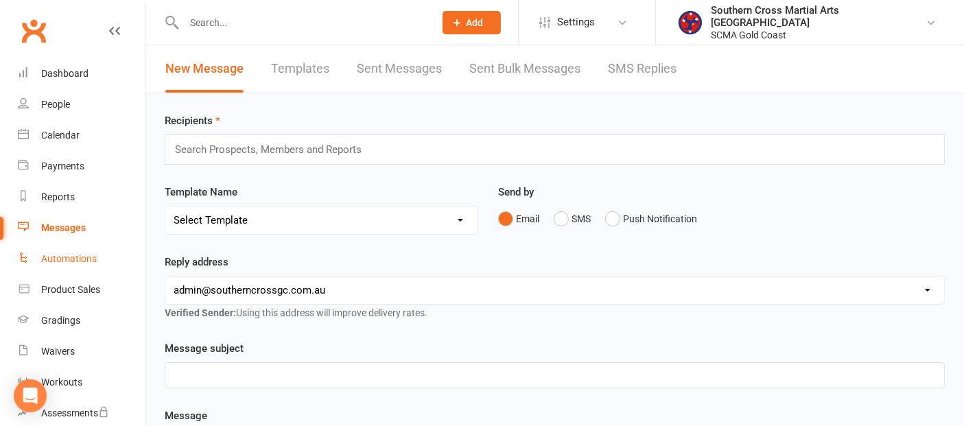
click at [74, 255] on div "Automations" at bounding box center [69, 258] width 56 height 11
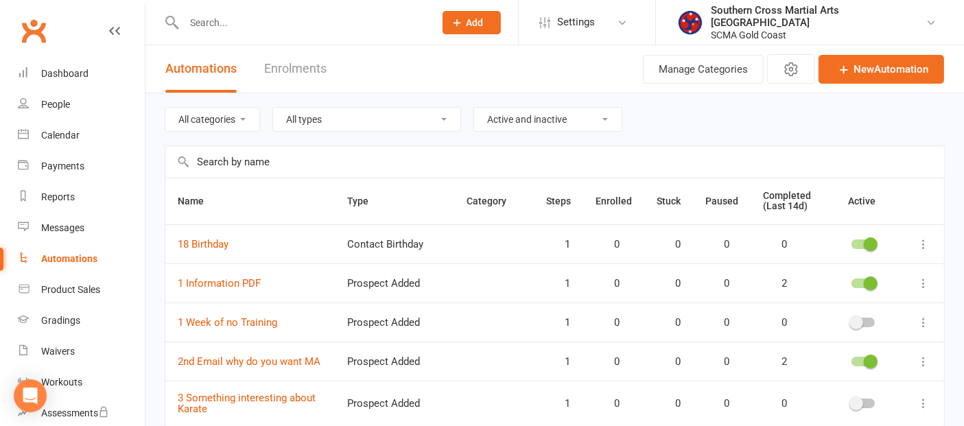
click at [209, 162] on input "text" at bounding box center [554, 162] width 779 height 32
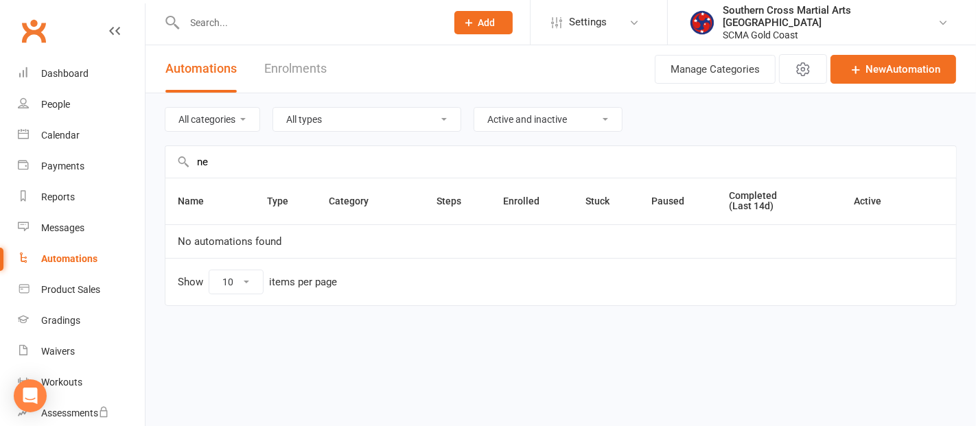
type input "n"
type input "E"
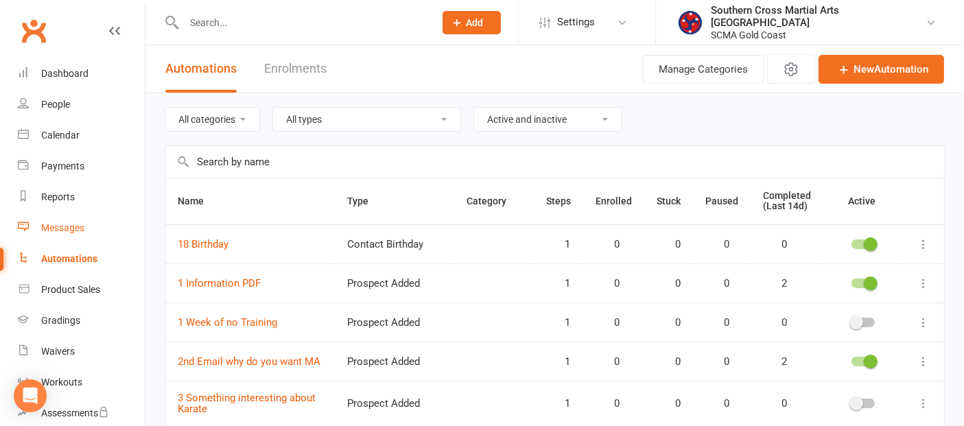
click at [78, 230] on div "Messages" at bounding box center [62, 227] width 43 height 11
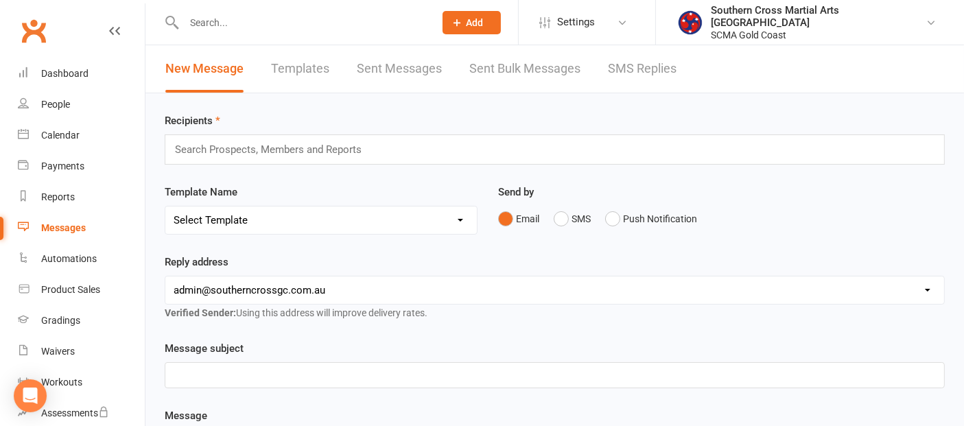
click at [220, 156] on input "text" at bounding box center [274, 150] width 201 height 18
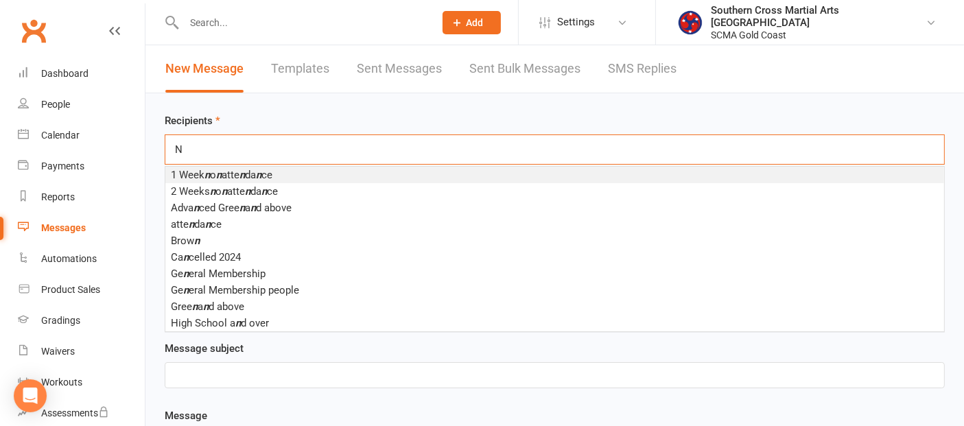
type input "N"
click at [289, 71] on link "Templates" at bounding box center [300, 68] width 58 height 47
select select "grid"
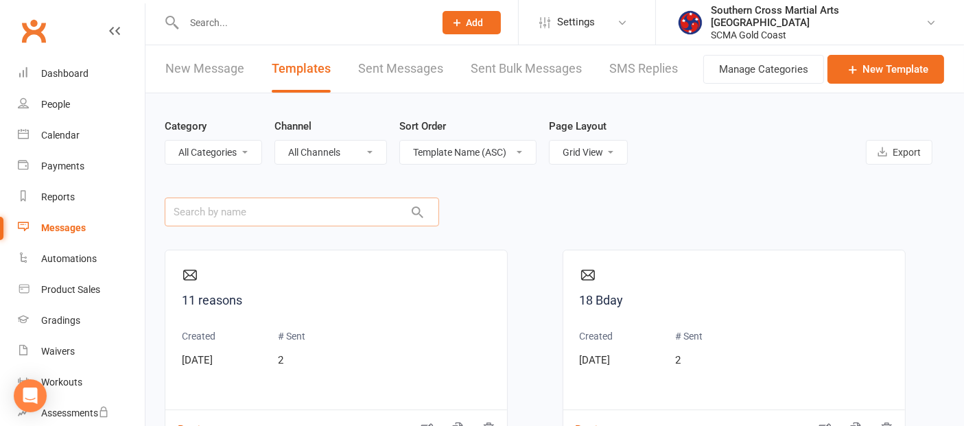
click at [204, 215] on input "text" at bounding box center [302, 212] width 274 height 29
type input "New"
click at [512, 151] on select "Template Name (ASC) Template Name (DESC) Type (ASC) Type (DESC) Category (ASC) …" at bounding box center [468, 152] width 136 height 23
click at [377, 69] on link "Sent Messages" at bounding box center [400, 68] width 85 height 47
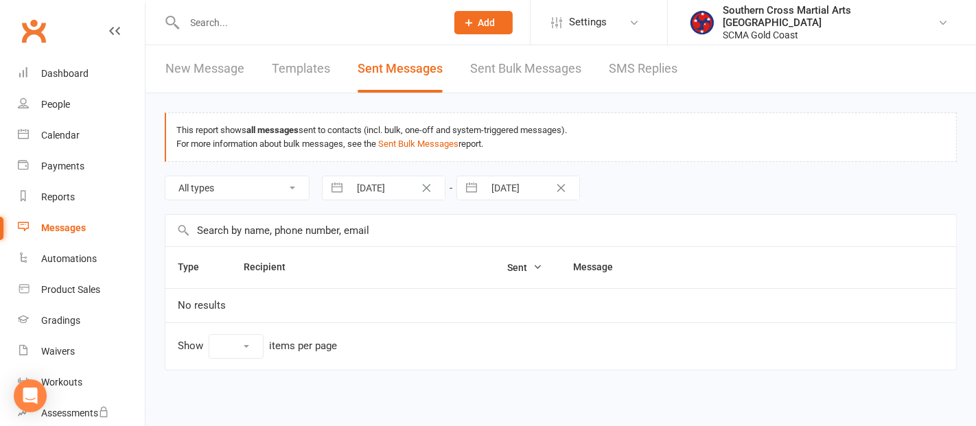
select select "10"
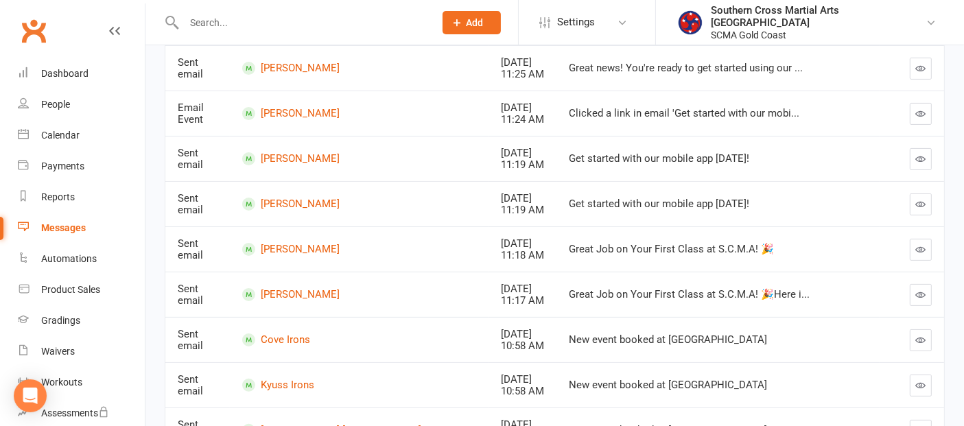
scroll to position [381, 0]
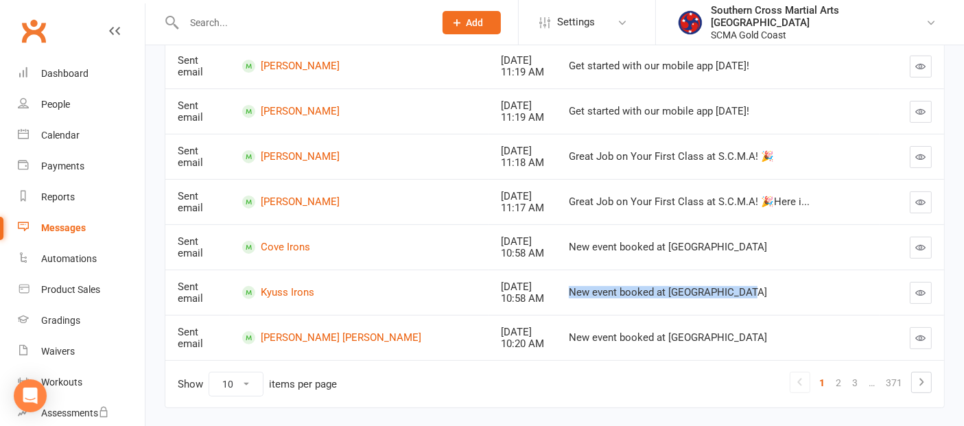
drag, startPoint x: 768, startPoint y: 290, endPoint x: 576, endPoint y: 298, distance: 192.3
click at [576, 298] on td "New event booked at [GEOGRAPHIC_DATA]" at bounding box center [717, 292] width 323 height 45
copy div "New event booked at [GEOGRAPHIC_DATA]"
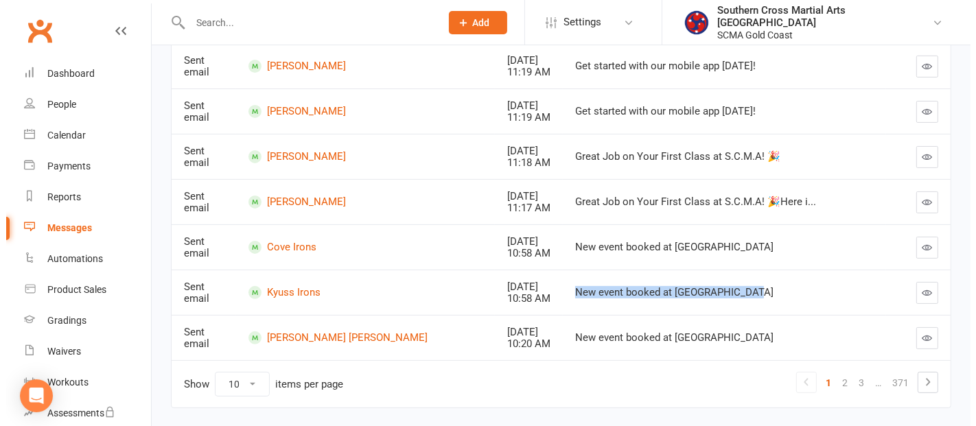
scroll to position [0, 0]
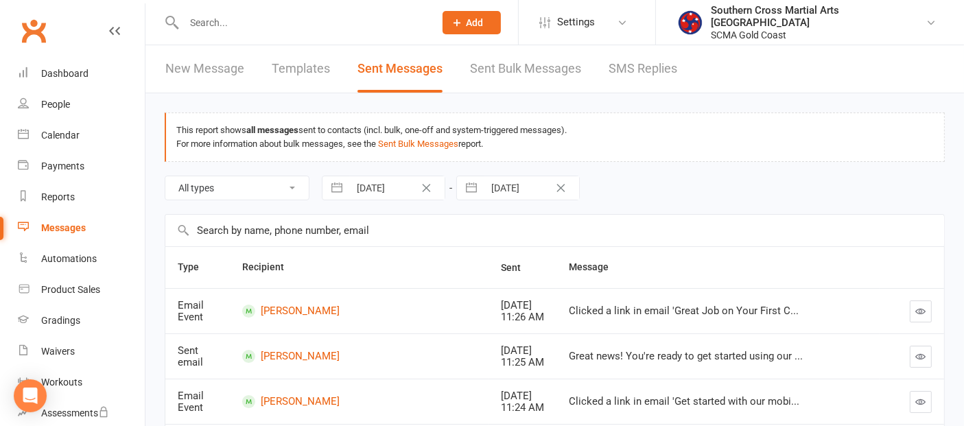
click at [309, 73] on link "Templates" at bounding box center [301, 68] width 58 height 47
select select "grid"
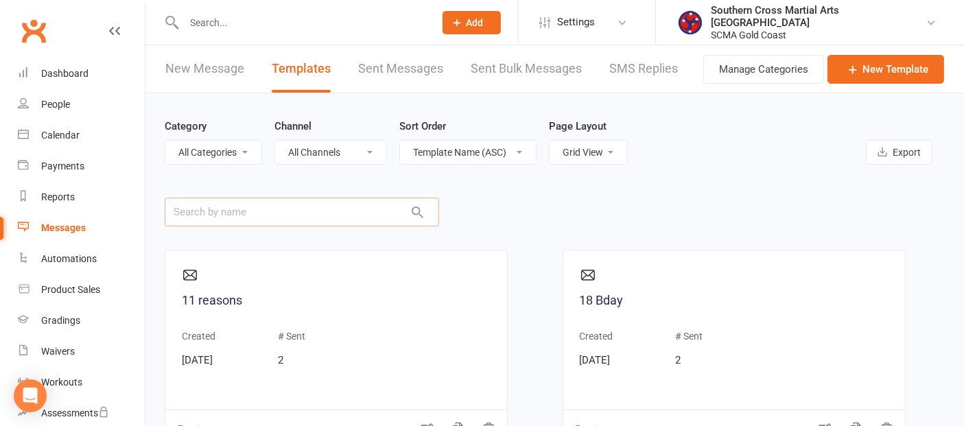
click at [250, 214] on input "text" at bounding box center [302, 212] width 274 height 29
paste input "New event booked at [GEOGRAPHIC_DATA]"
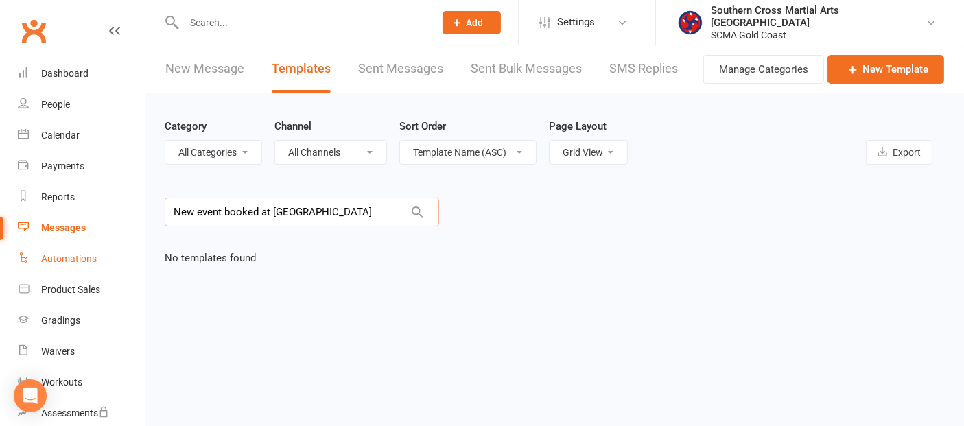
type input "New event booked at [GEOGRAPHIC_DATA]"
click at [77, 255] on div "Automations" at bounding box center [69, 258] width 56 height 11
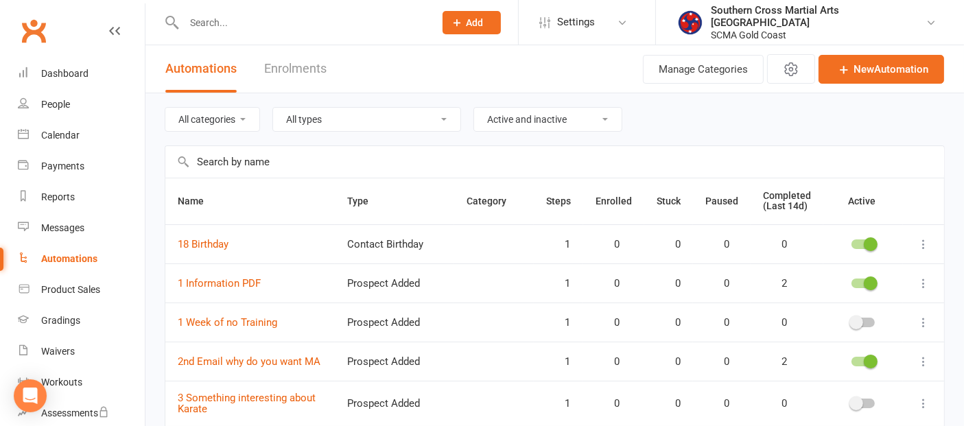
click at [227, 169] on input "text" at bounding box center [554, 162] width 779 height 32
paste input "New event booked at [GEOGRAPHIC_DATA]"
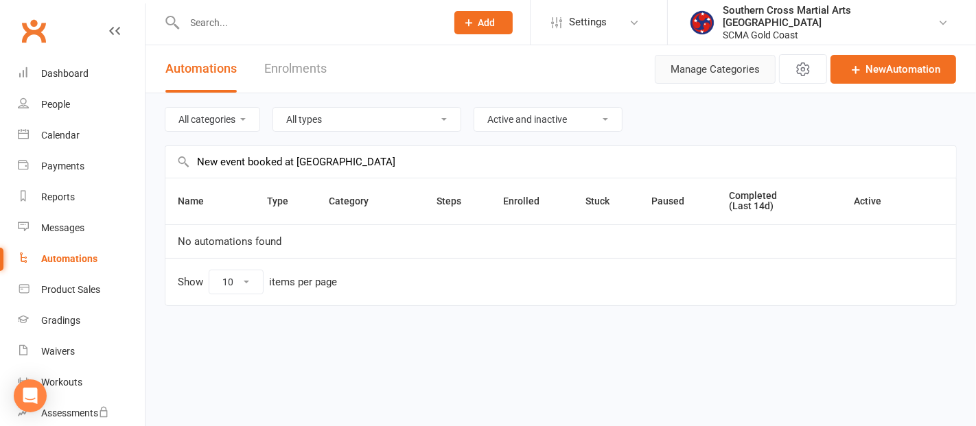
type input "New event booked at [GEOGRAPHIC_DATA]"
click at [710, 70] on button "Manage Categories" at bounding box center [714, 69] width 121 height 29
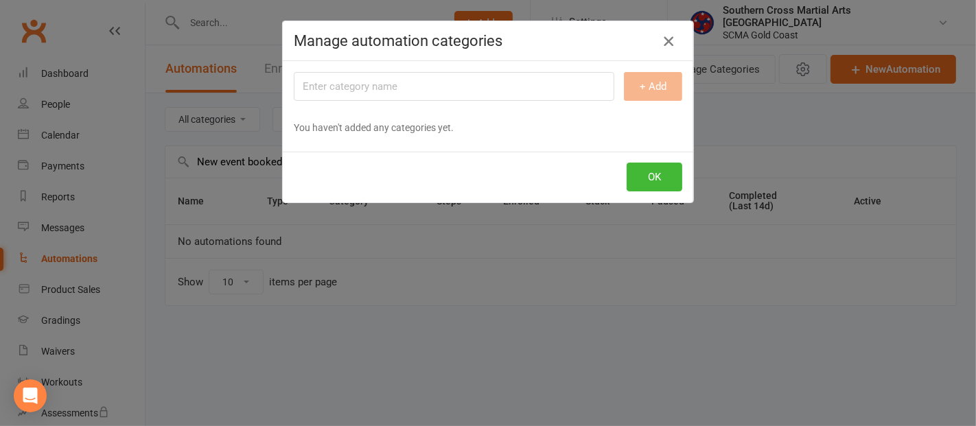
click at [660, 40] on icon "button" at bounding box center [668, 41] width 16 height 16
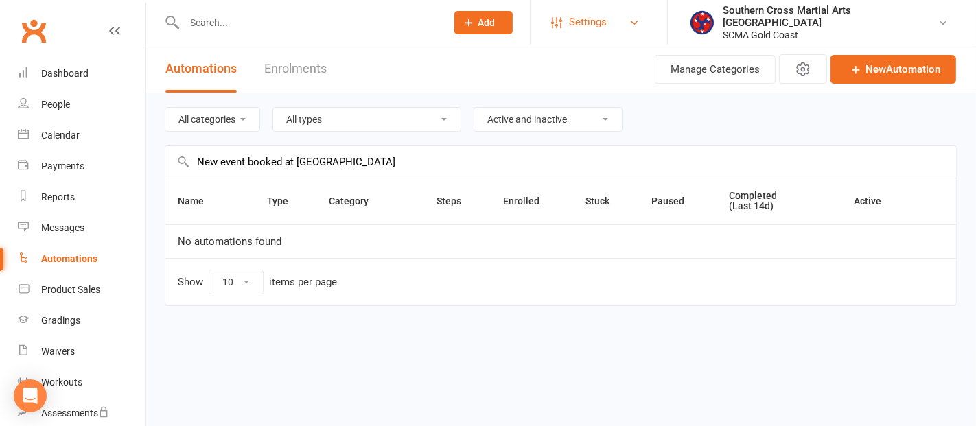
click at [646, 21] on link "Settings" at bounding box center [598, 22] width 95 height 31
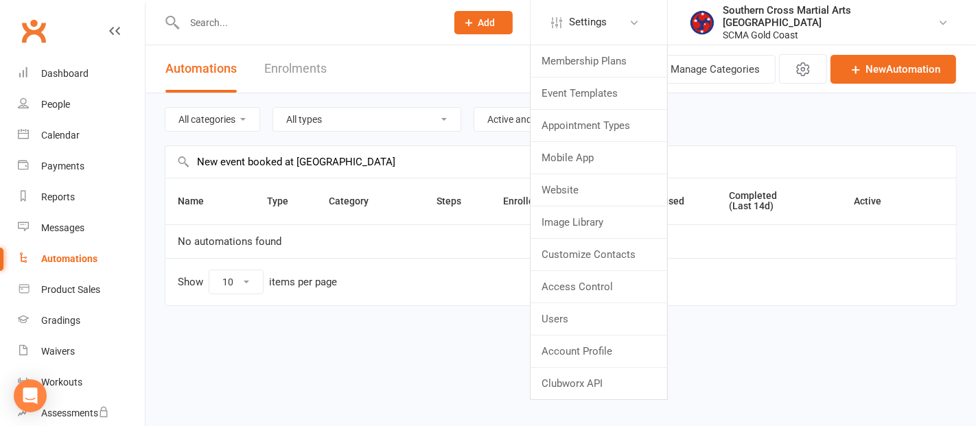
drag, startPoint x: 407, startPoint y: 376, endPoint x: 279, endPoint y: 379, distance: 128.3
click at [407, 364] on html "Prospect Member Non-attending contact Class / event Appointment Grading event T…" at bounding box center [488, 182] width 976 height 364
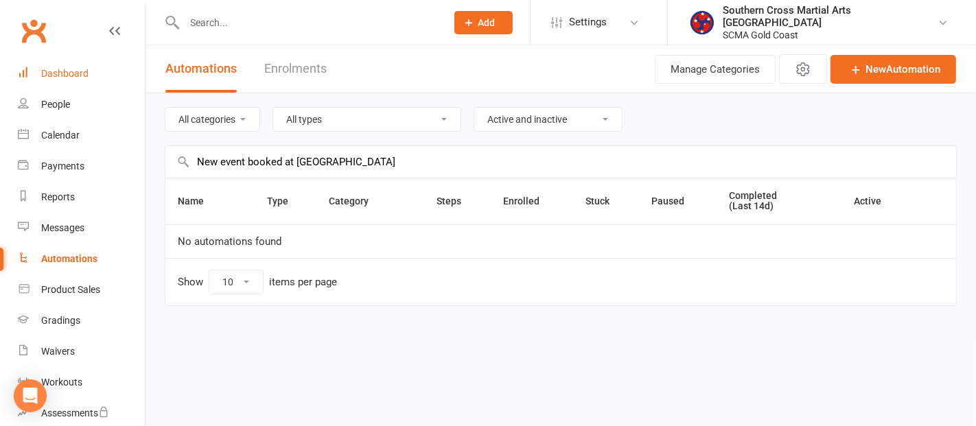
click at [72, 81] on link "Dashboard" at bounding box center [81, 73] width 127 height 31
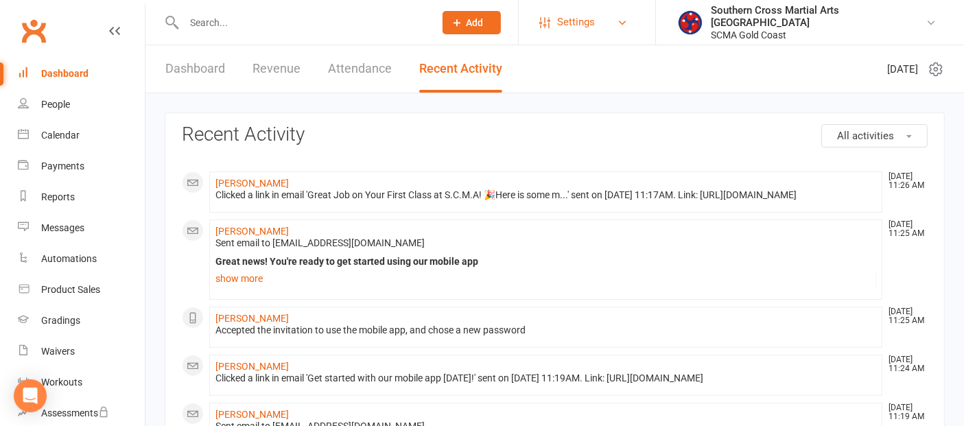
click at [635, 28] on link "Settings" at bounding box center [586, 22] width 95 height 31
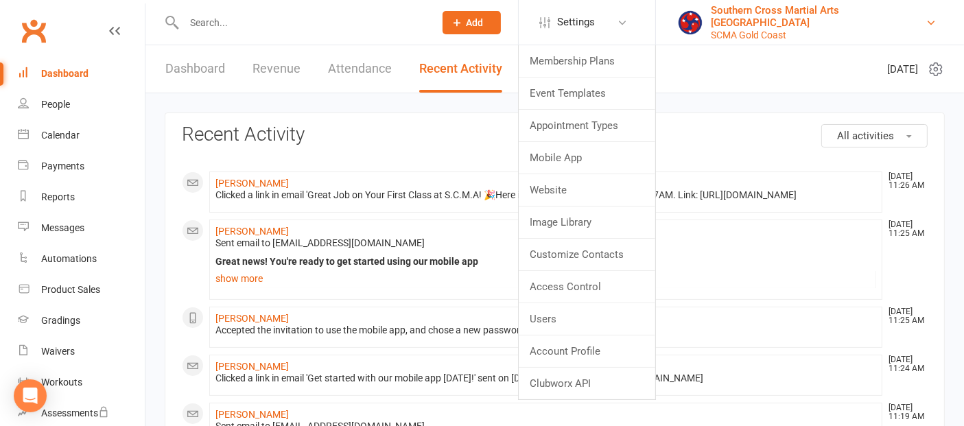
click at [790, 15] on div "Southern Cross Martial Arts [GEOGRAPHIC_DATA]" at bounding box center [818, 16] width 215 height 25
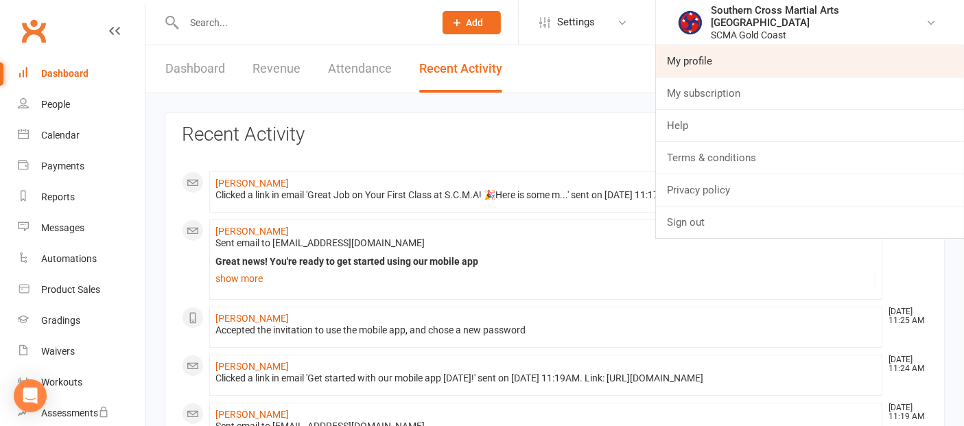
click at [762, 58] on link "My profile" at bounding box center [810, 61] width 308 height 32
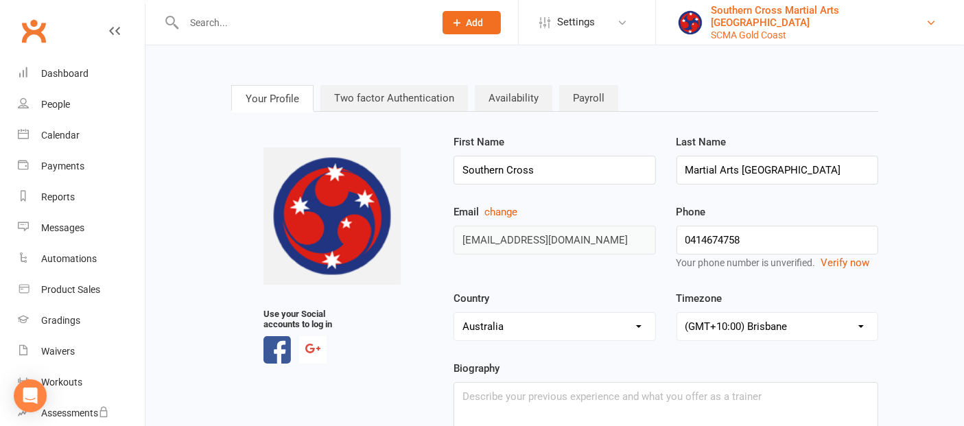
click at [805, 33] on div "SCMA Gold Coast" at bounding box center [818, 35] width 215 height 12
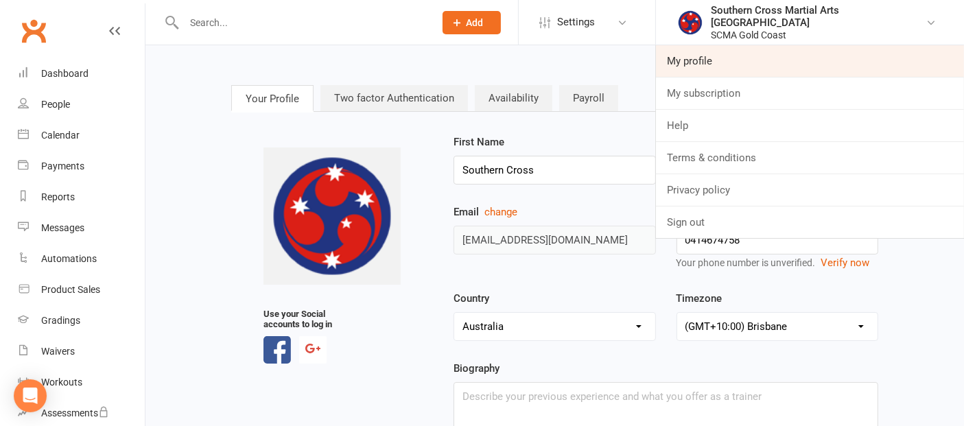
click at [752, 64] on link "My profile" at bounding box center [810, 61] width 308 height 32
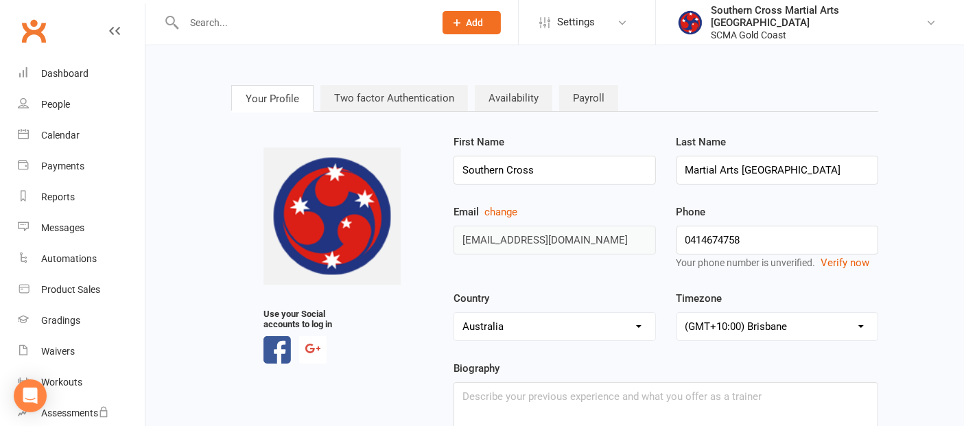
click at [377, 90] on link "Two factor Authentication" at bounding box center [393, 98] width 147 height 26
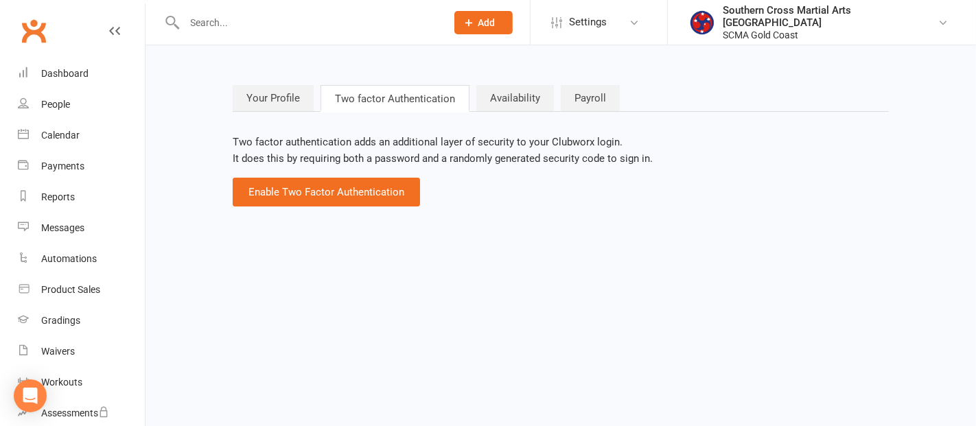
click at [526, 100] on link "Availability" at bounding box center [515, 98] width 78 height 26
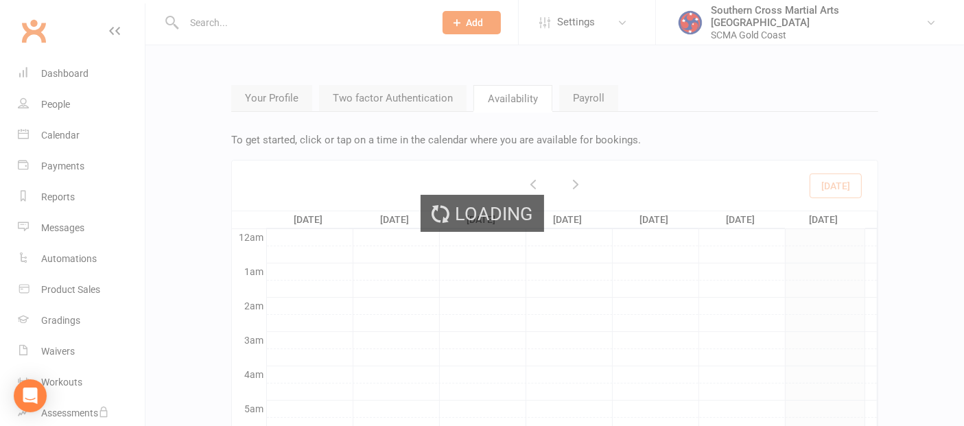
scroll to position [204, 0]
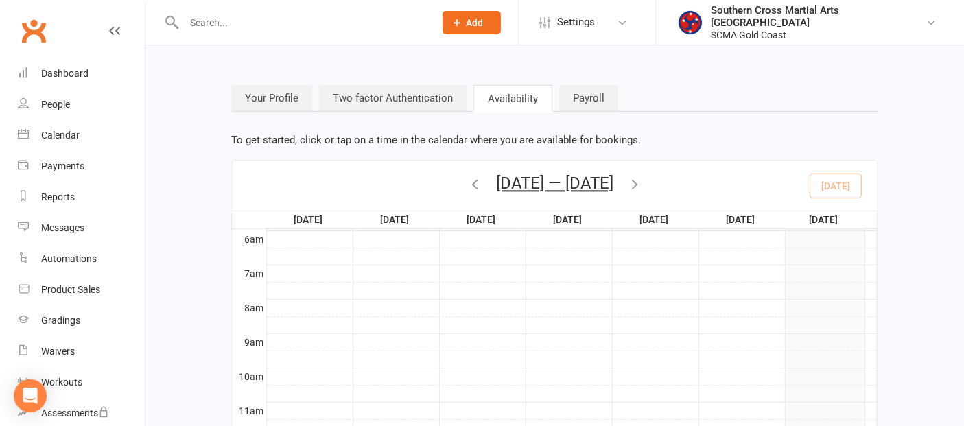
click at [595, 100] on link "Payroll" at bounding box center [588, 98] width 59 height 26
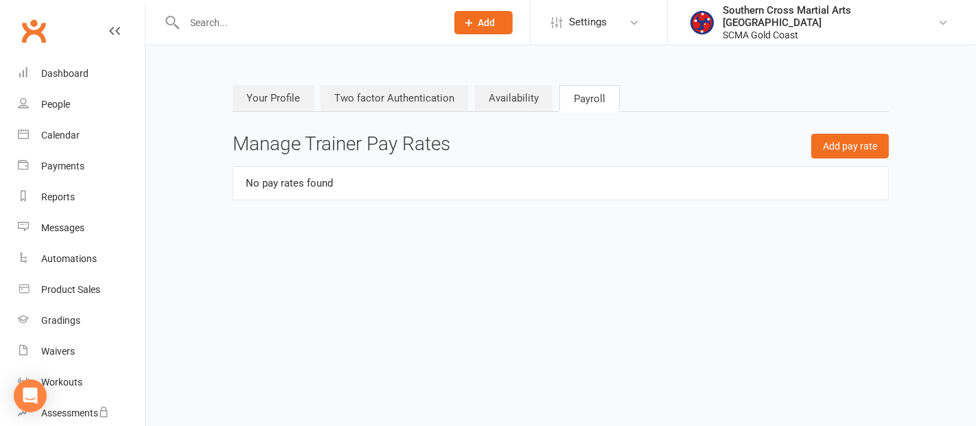
click at [283, 102] on link "Your Profile" at bounding box center [273, 98] width 81 height 26
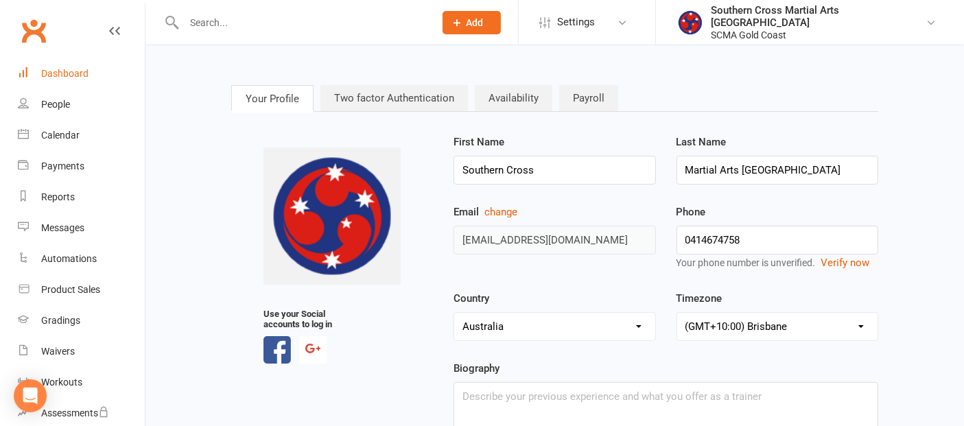
click at [44, 75] on div "Dashboard" at bounding box center [64, 73] width 47 height 11
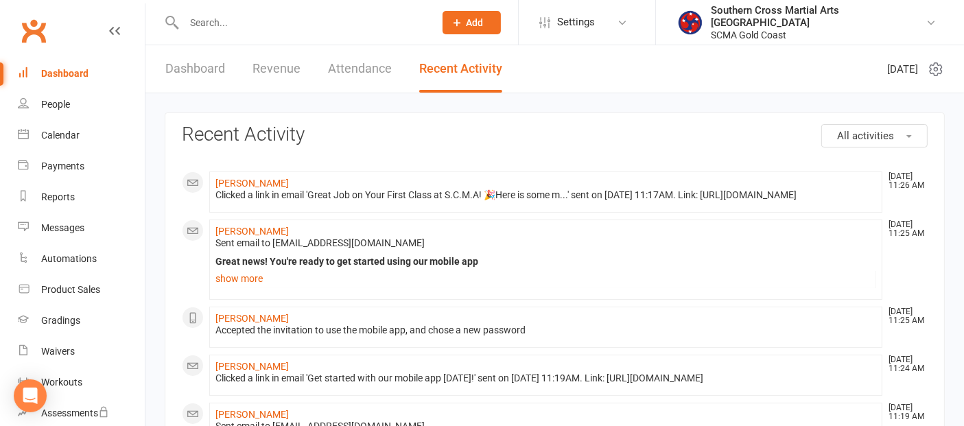
click at [936, 70] on icon at bounding box center [935, 69] width 3 height 3
click at [64, 62] on link "Dashboard" at bounding box center [81, 73] width 127 height 31
click at [33, 32] on link "Clubworx" at bounding box center [33, 31] width 34 height 34
click at [184, 76] on link "Dashboard" at bounding box center [195, 68] width 60 height 47
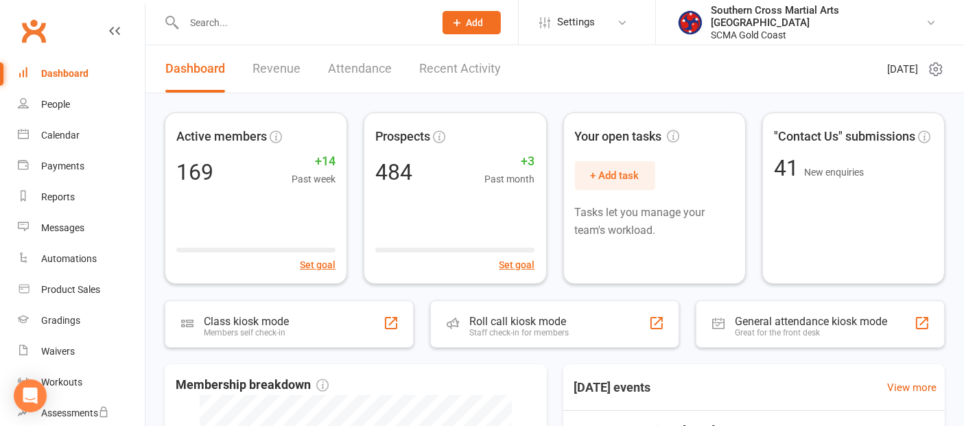
click at [278, 65] on link "Revenue" at bounding box center [276, 68] width 48 height 47
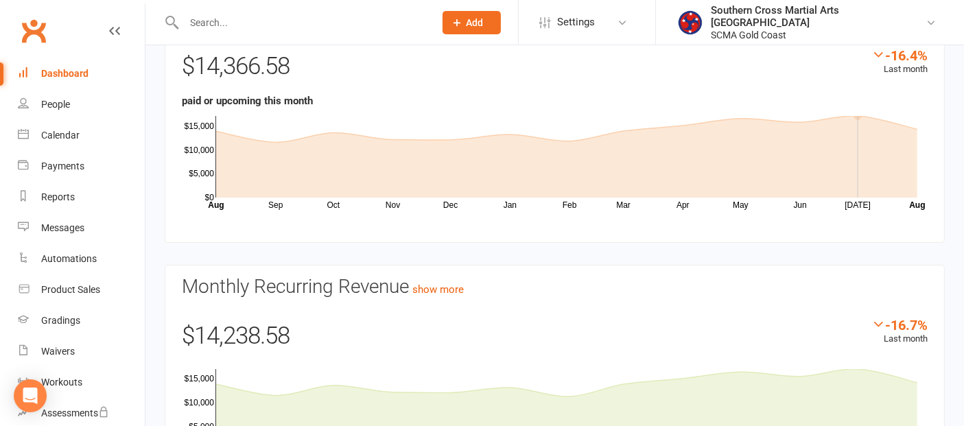
scroll to position [227, 0]
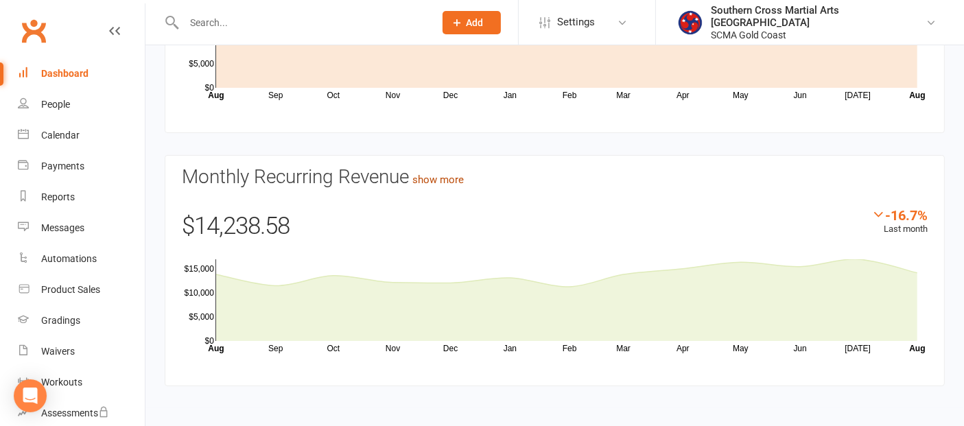
click at [449, 179] on link "show more" at bounding box center [437, 180] width 51 height 12
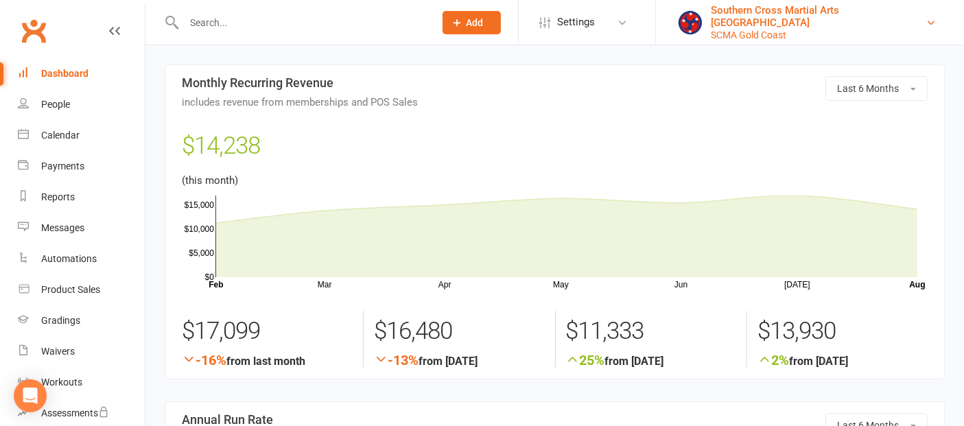
click at [852, 11] on div "Southern Cross Martial Arts [GEOGRAPHIC_DATA]" at bounding box center [818, 16] width 215 height 25
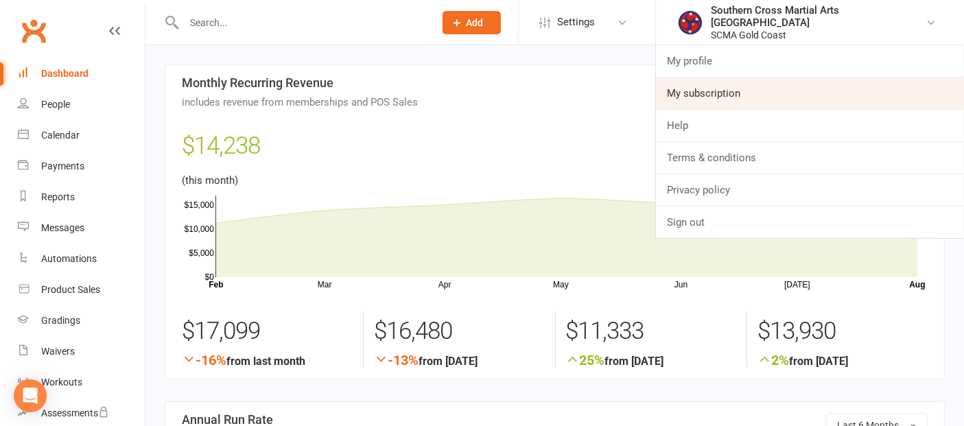
click at [753, 90] on link "My subscription" at bounding box center [810, 94] width 308 height 32
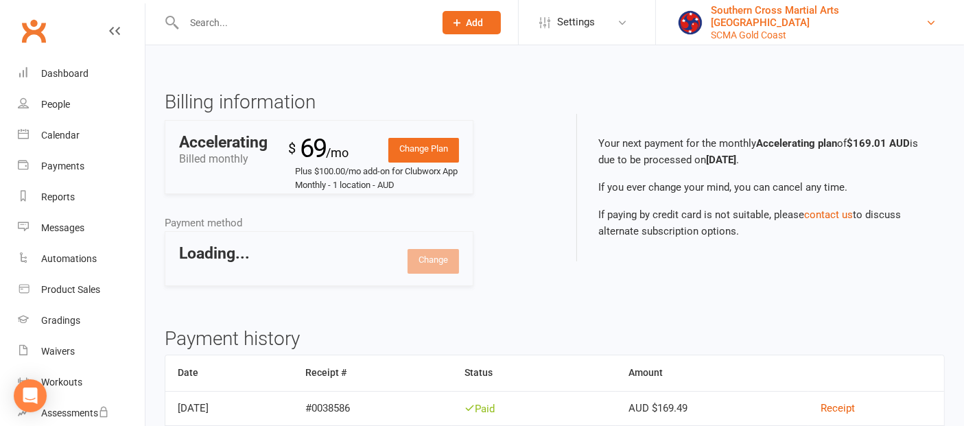
click at [854, 12] on div "Southern Cross Martial Arts [GEOGRAPHIC_DATA]" at bounding box center [818, 16] width 215 height 25
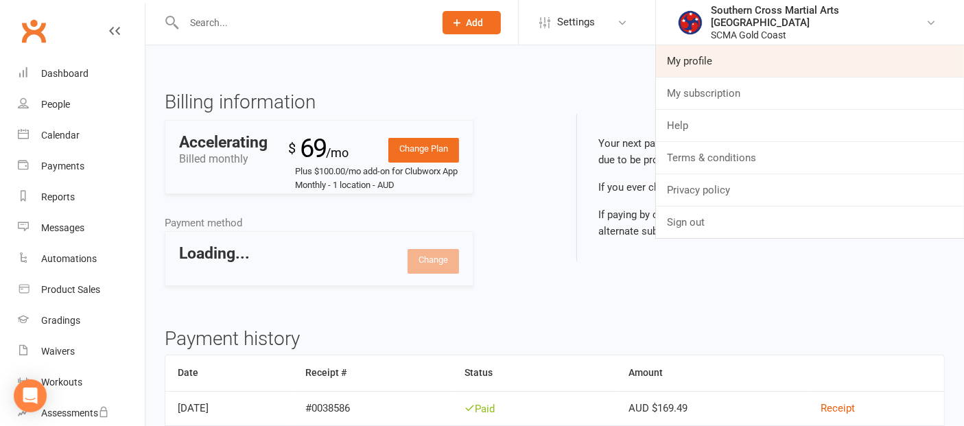
click at [837, 48] on link "My profile" at bounding box center [810, 61] width 308 height 32
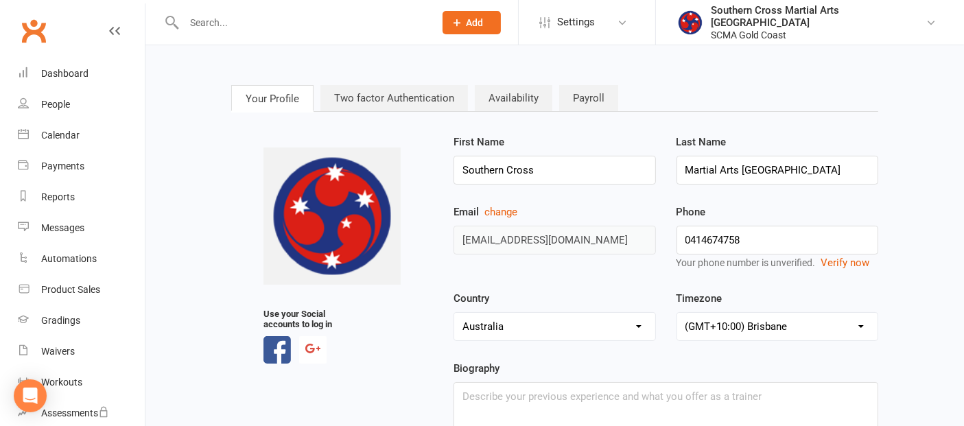
click at [589, 95] on link "Payroll" at bounding box center [588, 98] width 59 height 26
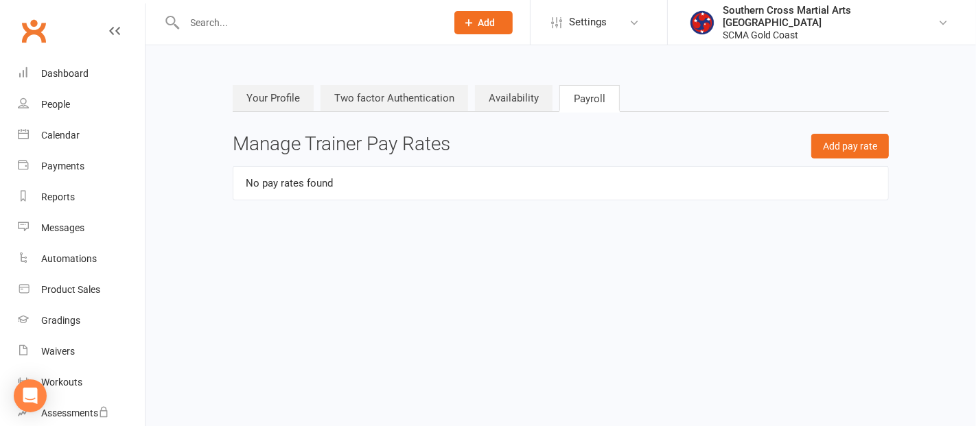
click at [511, 99] on link "Availability" at bounding box center [514, 98] width 78 height 26
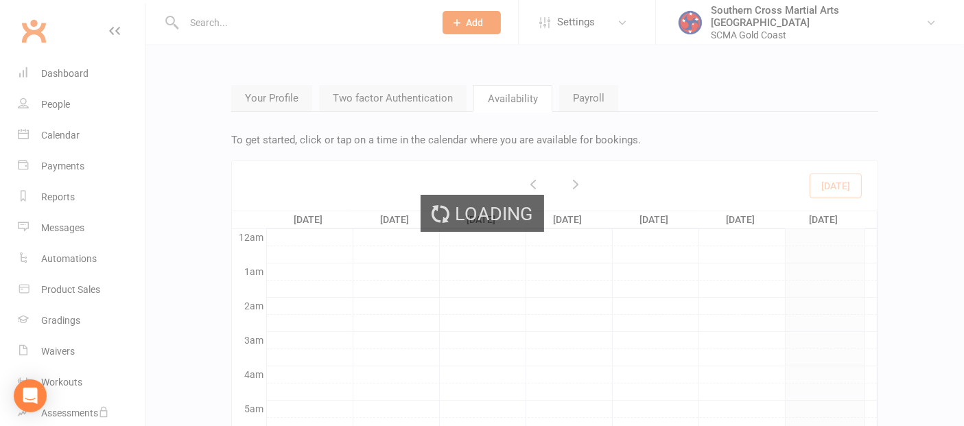
scroll to position [204, 0]
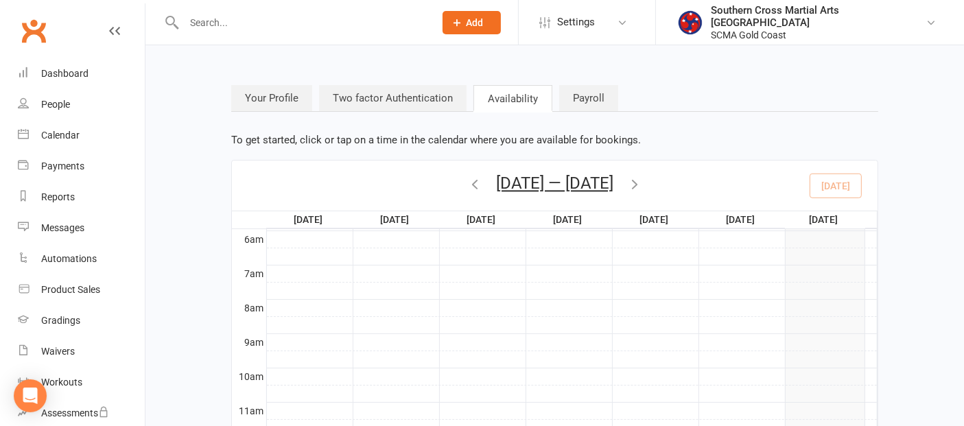
click at [386, 99] on link "Two factor Authentication" at bounding box center [392, 98] width 147 height 26
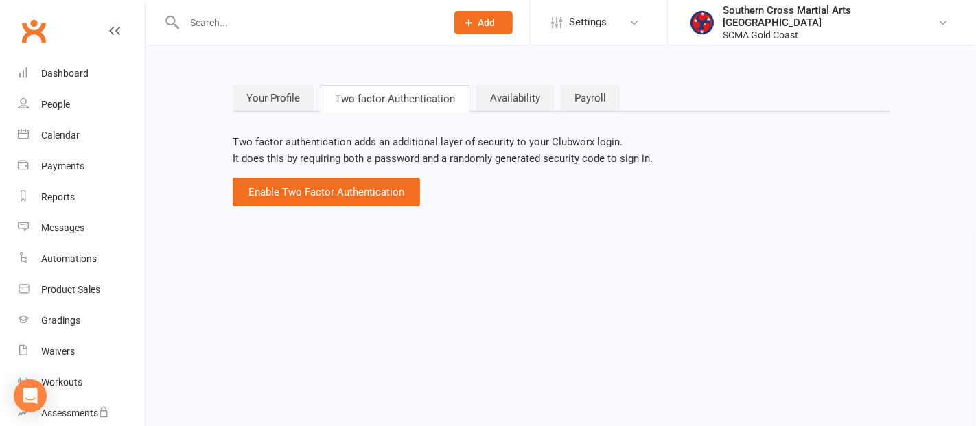
click at [588, 99] on link "Payroll" at bounding box center [589, 98] width 59 height 26
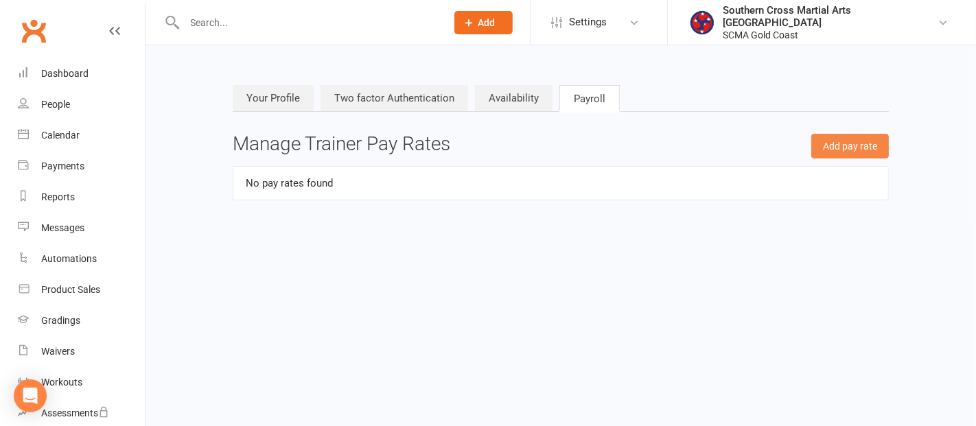
click at [846, 147] on button "Add pay rate" at bounding box center [850, 146] width 78 height 25
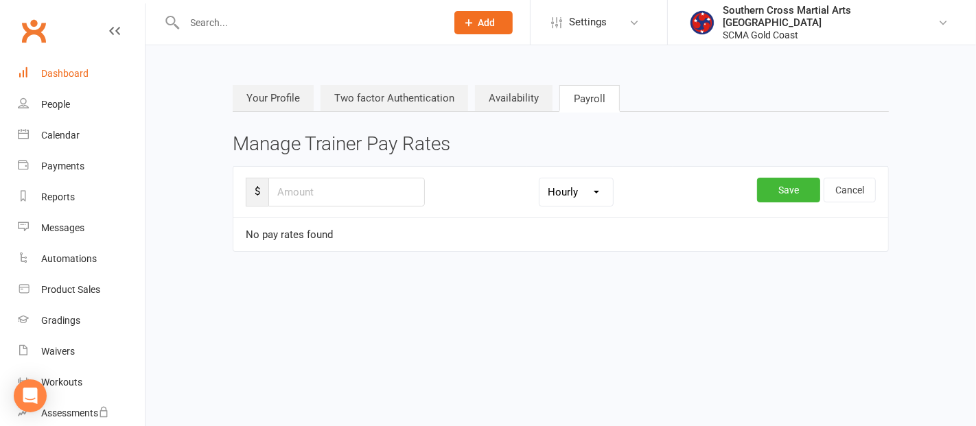
click at [64, 80] on link "Dashboard" at bounding box center [81, 73] width 127 height 31
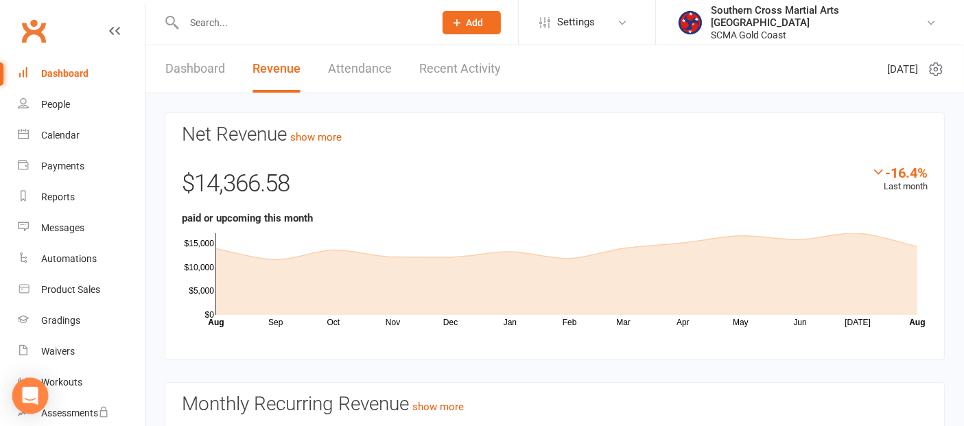
click at [26, 383] on div "Open Intercom Messenger" at bounding box center [30, 396] width 36 height 36
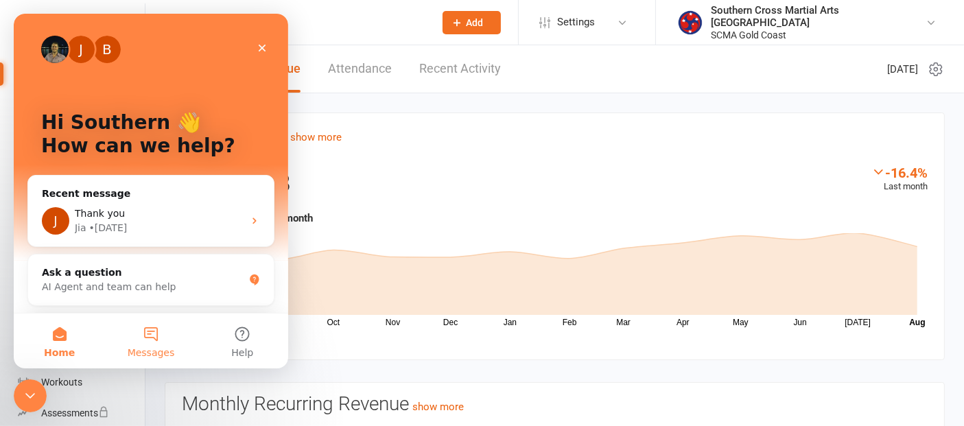
click at [159, 338] on button "Messages" at bounding box center [150, 341] width 91 height 55
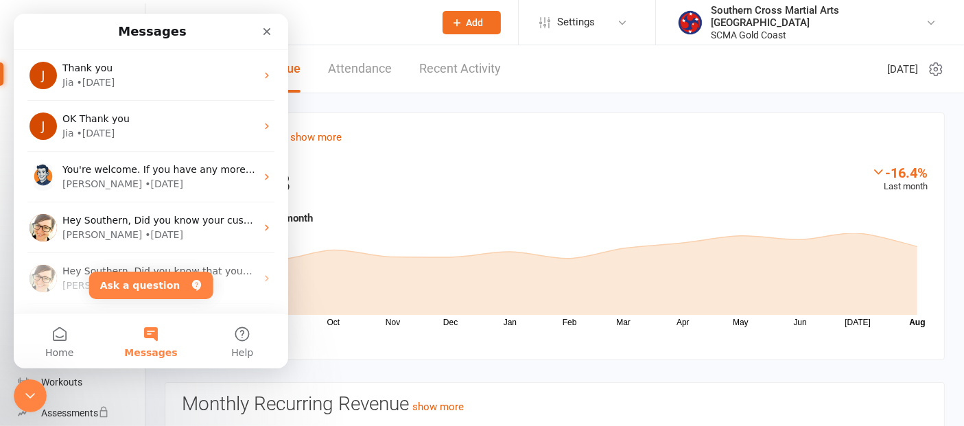
click at [154, 331] on button "Messages" at bounding box center [150, 341] width 91 height 55
click at [154, 285] on button "Ask a question" at bounding box center [151, 285] width 124 height 27
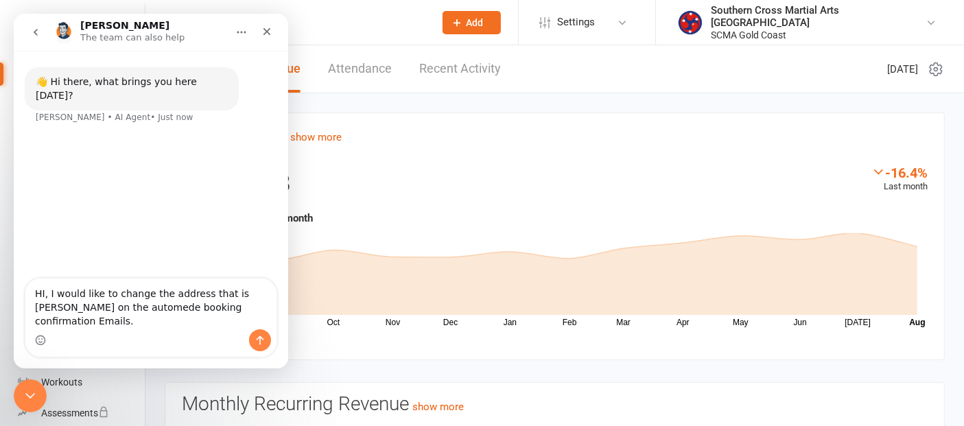
type textarea "HI, I would like to change the address that is showen on the automede booking c…"
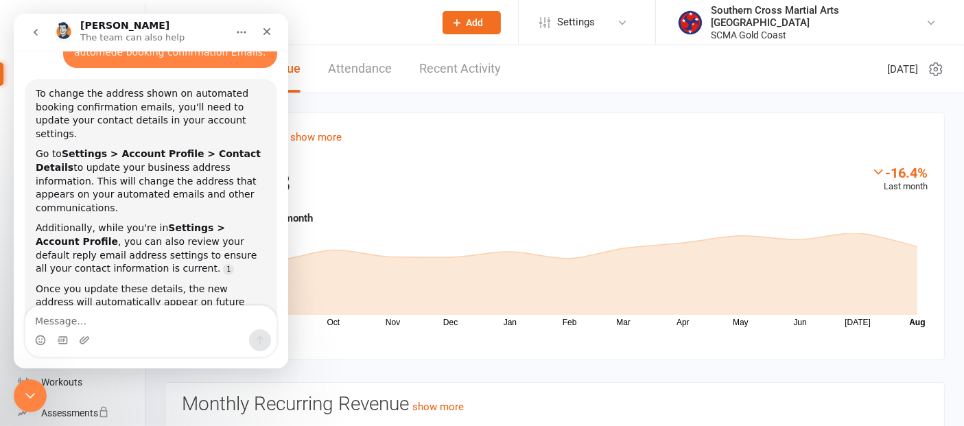
scroll to position [116, 0]
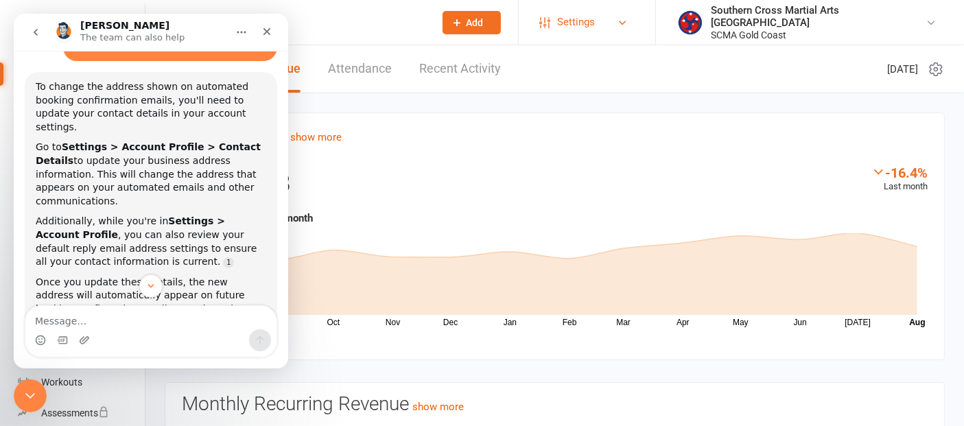
click at [635, 30] on link "Settings" at bounding box center [586, 22] width 95 height 31
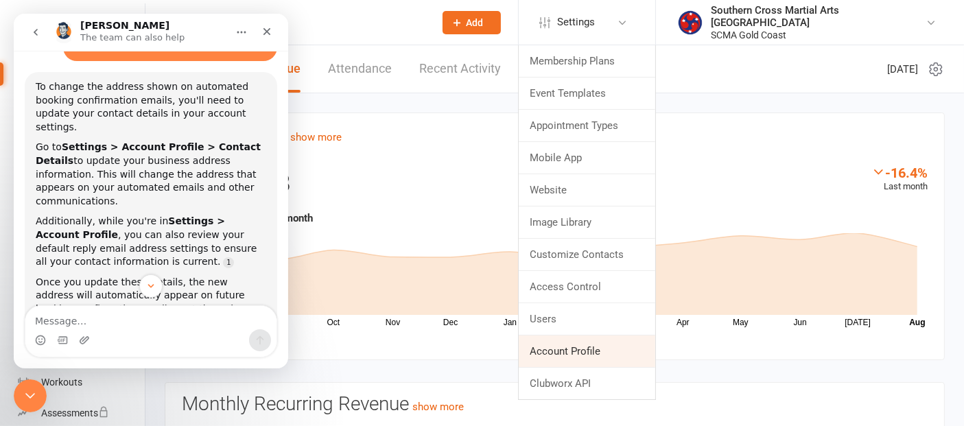
click at [611, 349] on link "Account Profile" at bounding box center [587, 351] width 137 height 32
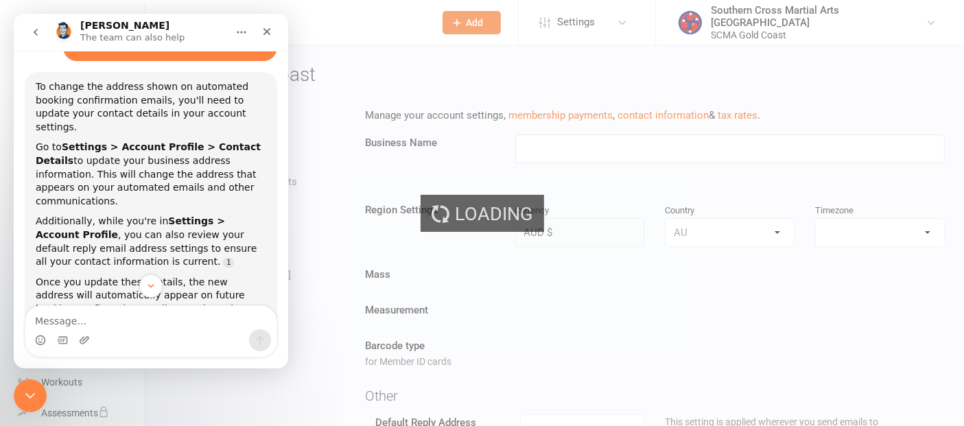
type input "SCMA Gold Coast"
select select "Australia/Brisbane"
select select "[EMAIL_ADDRESS][DOMAIN_NAME]"
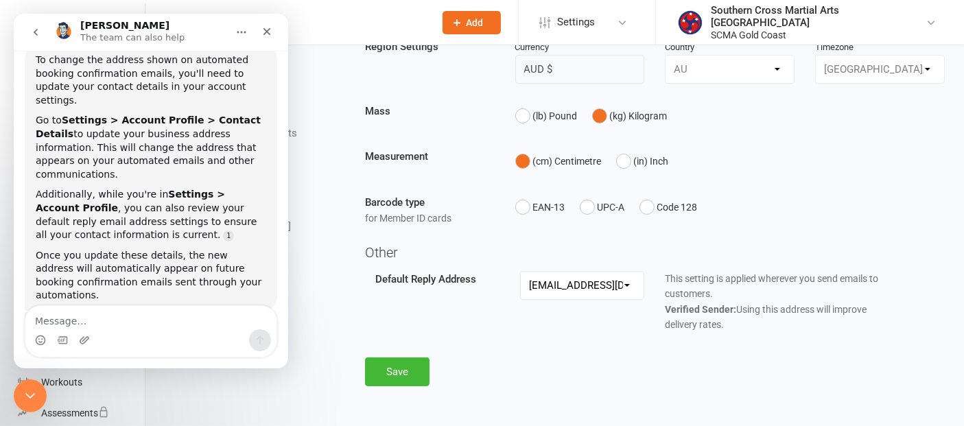
scroll to position [154, 0]
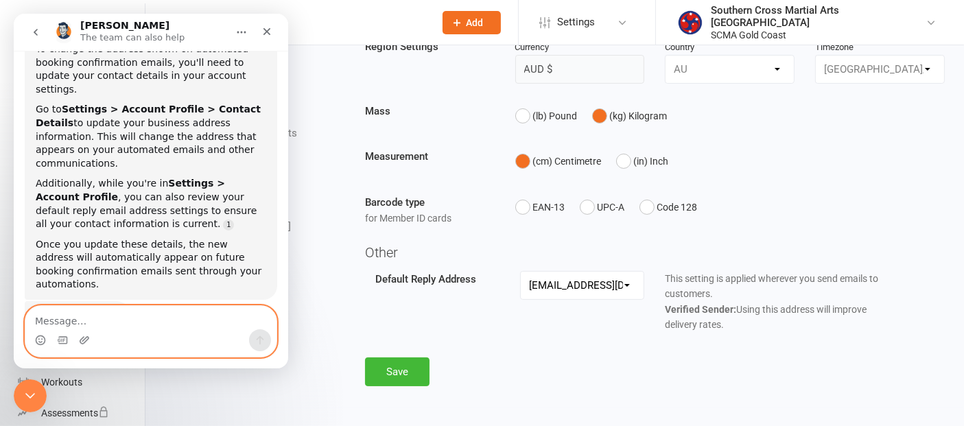
click at [76, 316] on textarea "Message…" at bounding box center [150, 317] width 251 height 23
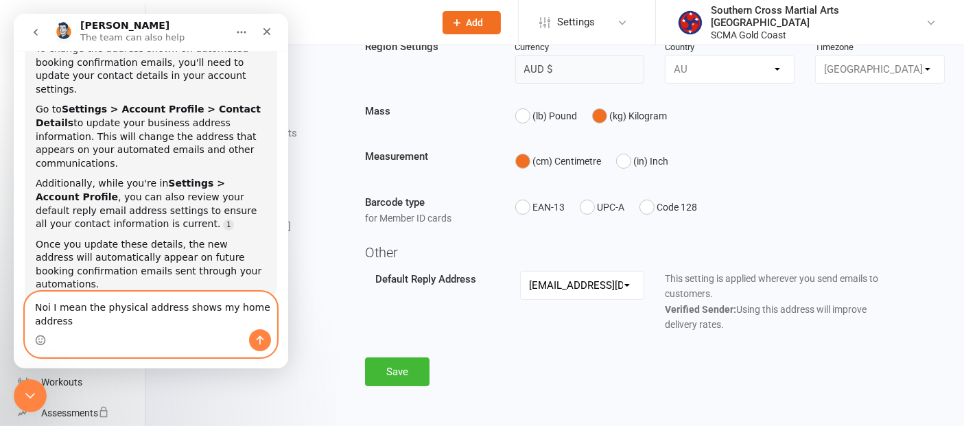
scroll to position [167, 0]
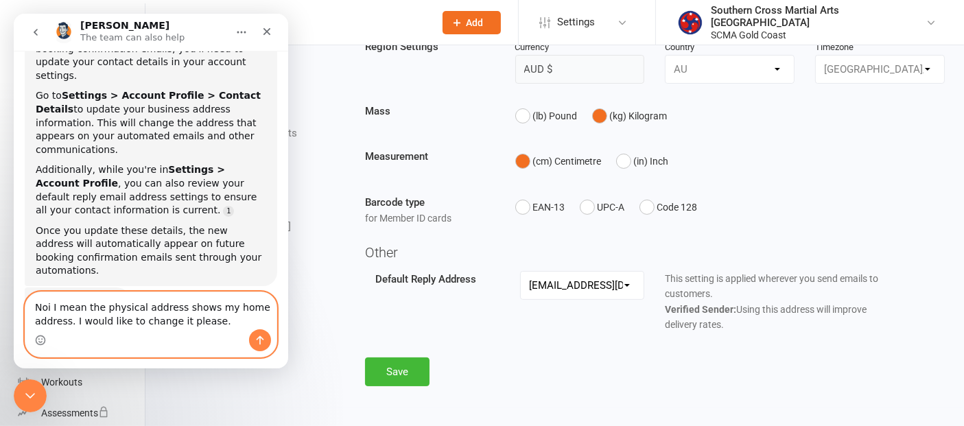
click at [49, 307] on textarea "Noi I mean the physical address shows my home address. I would like to change i…" at bounding box center [150, 310] width 251 height 37
type textarea "No I mean the physical address shows my home address. I would like to change it…"
click at [257, 339] on icon "Send a message…" at bounding box center [261, 340] width 8 height 9
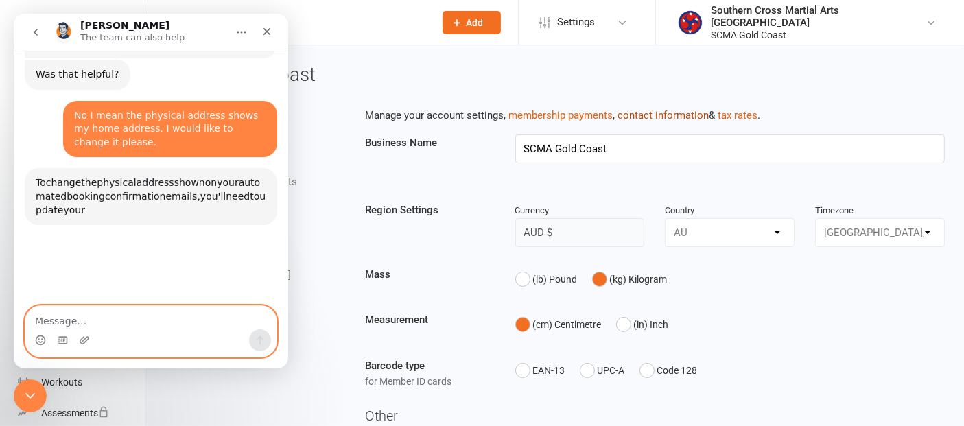
scroll to position [396, 0]
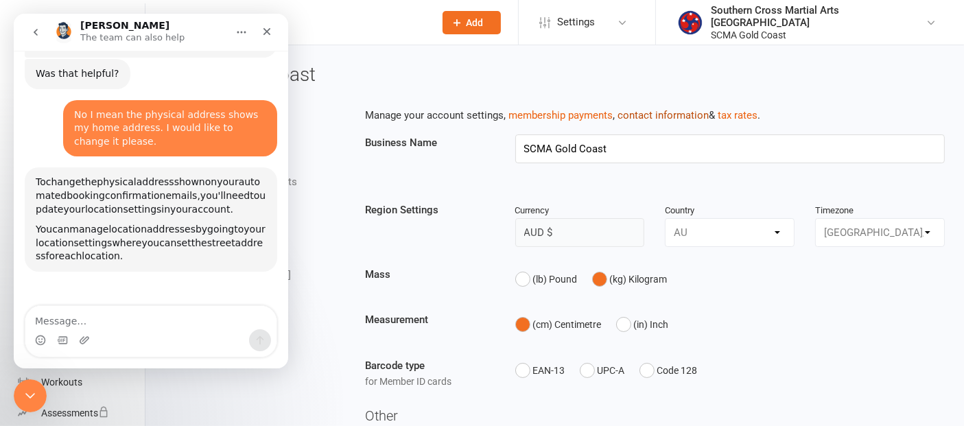
click at [670, 115] on link "contact information" at bounding box center [662, 115] width 91 height 12
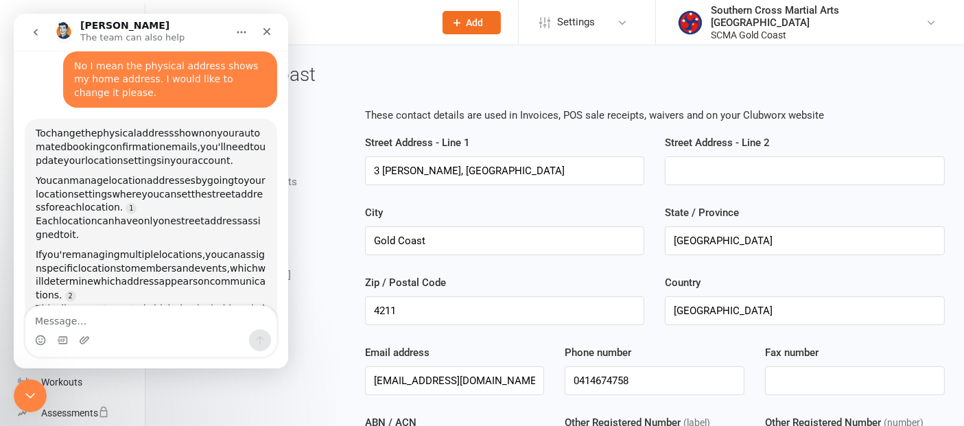
scroll to position [451, 0]
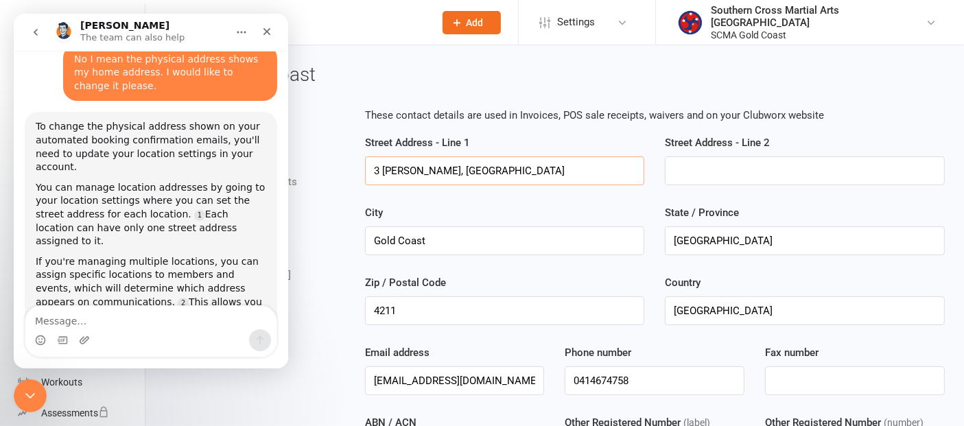
drag, startPoint x: 547, startPoint y: 173, endPoint x: 360, endPoint y: 173, distance: 186.6
click at [360, 173] on div "Street Address - Line 1 3 Richard cres, Highland Park" at bounding box center [505, 159] width 300 height 51
type input "PO Box 549, Nerang"
click at [838, 188] on div "Street Address - Line 1 PO Box 549, Nerang Street Address - Line 2" at bounding box center [655, 169] width 600 height 70
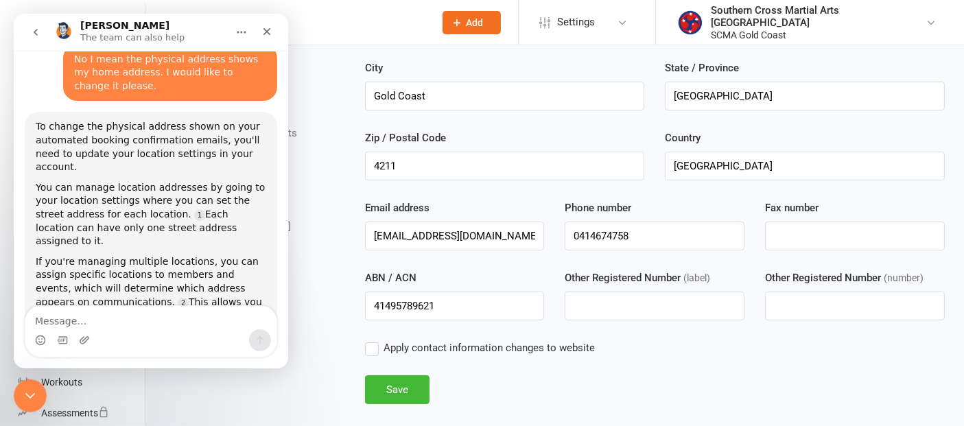
scroll to position [152, 0]
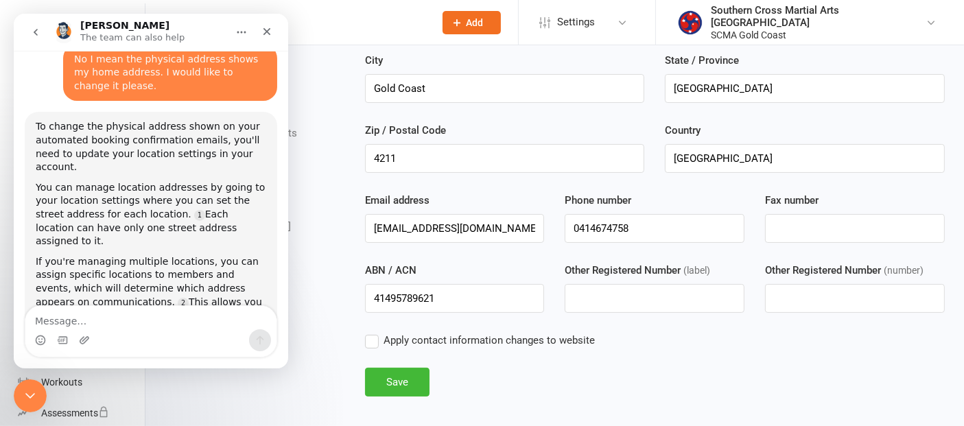
click at [370, 342] on label "Apply contact information changes to website" at bounding box center [480, 340] width 230 height 16
click at [370, 332] on input "Apply contact information changes to website" at bounding box center [480, 332] width 230 height 0
click at [391, 379] on button "Save" at bounding box center [397, 382] width 64 height 29
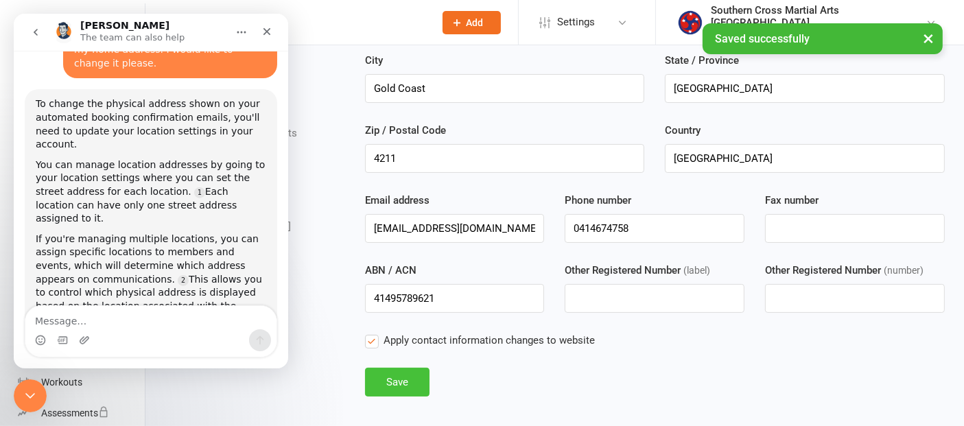
scroll to position [485, 0]
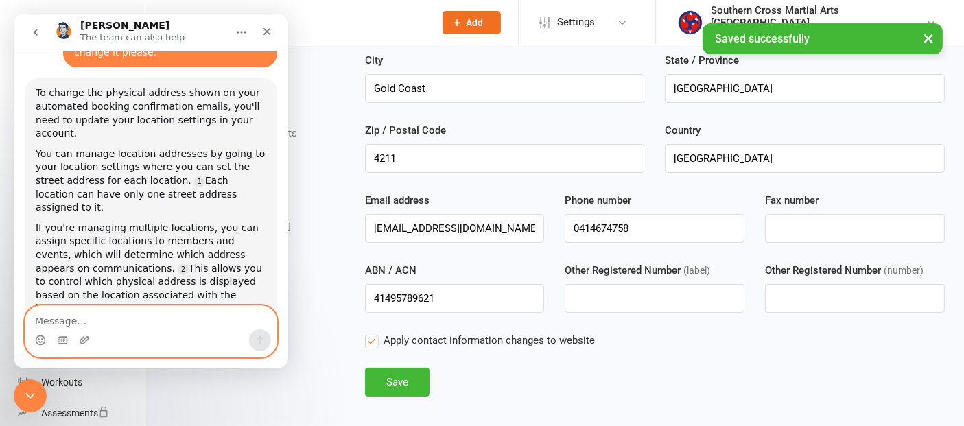
click at [87, 327] on textarea "Message…" at bounding box center [150, 317] width 251 height 23
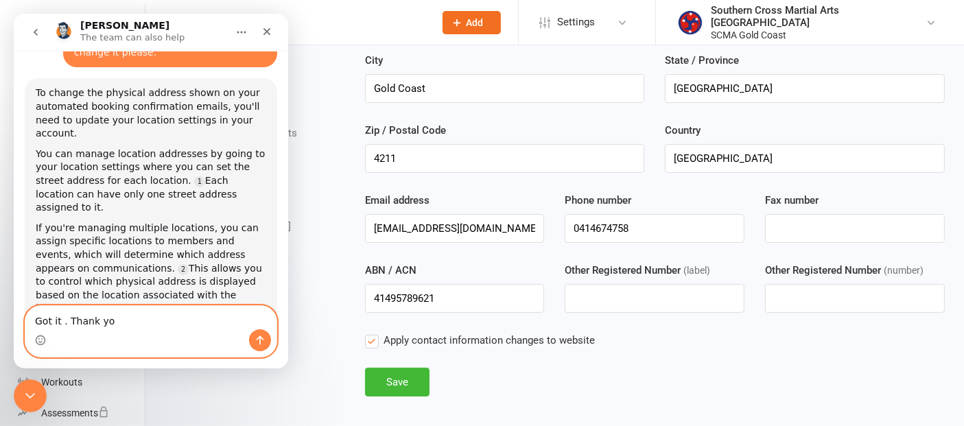
type textarea "Got it . Thank you"
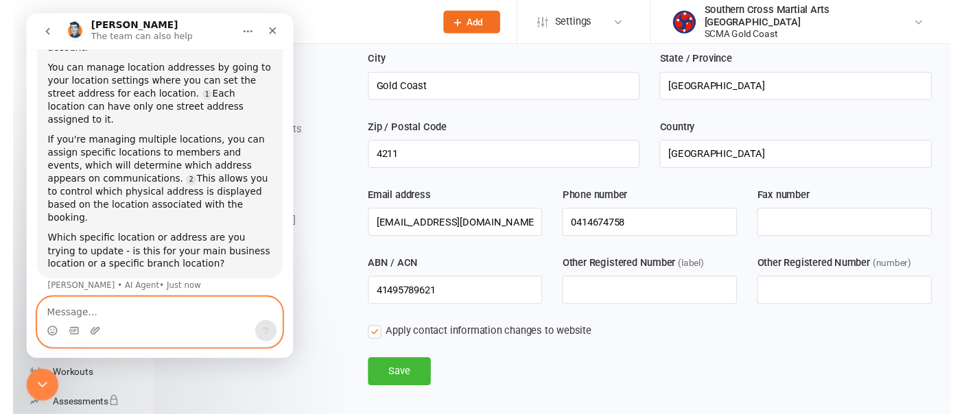
scroll to position [570, 0]
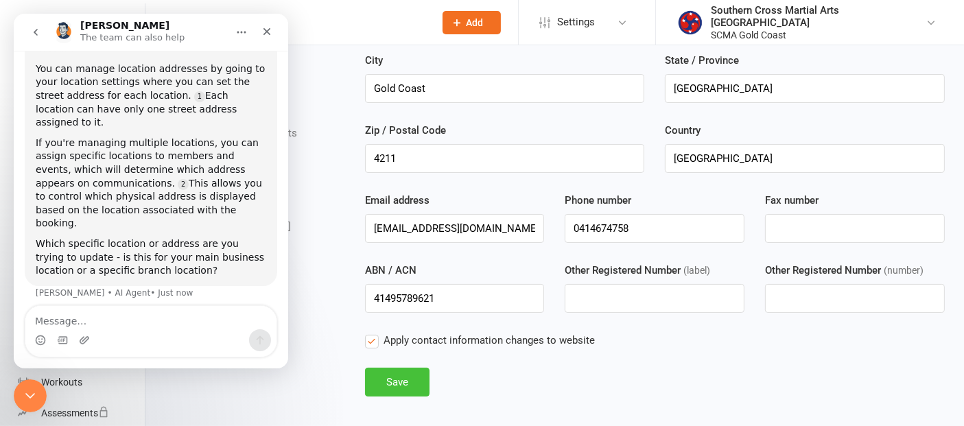
click at [399, 380] on button "Save" at bounding box center [397, 382] width 64 height 29
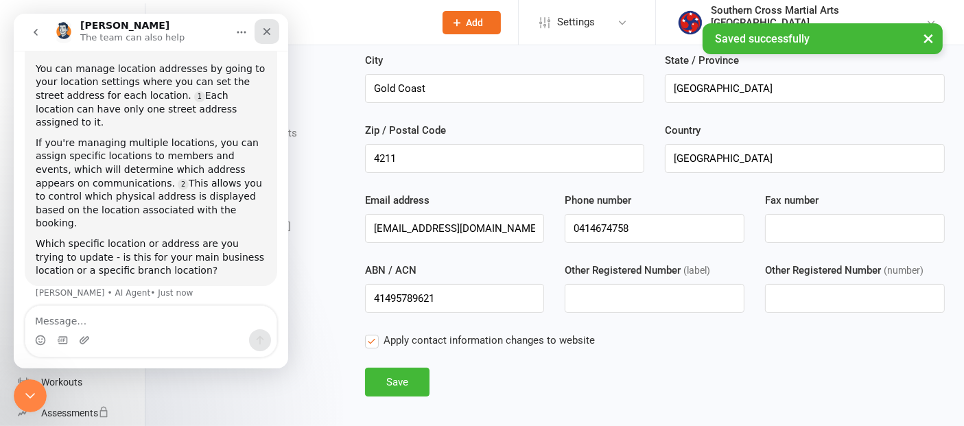
click at [270, 27] on icon "Close" at bounding box center [266, 31] width 11 height 11
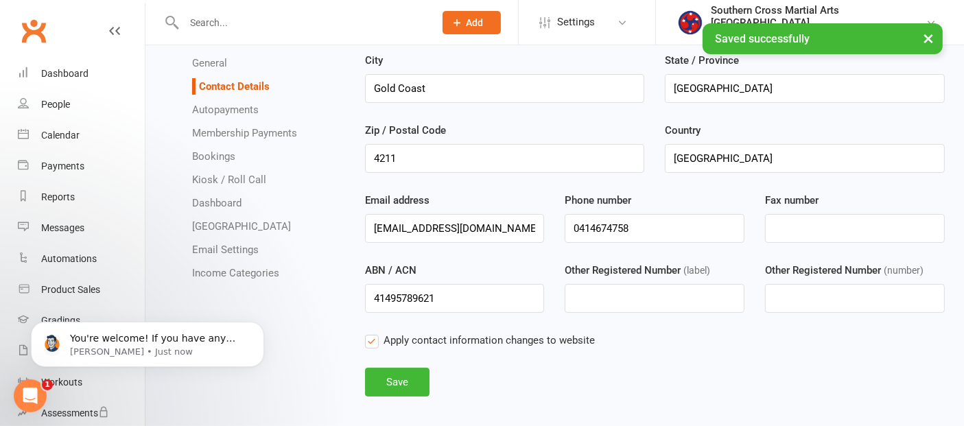
scroll to position [593, 0]
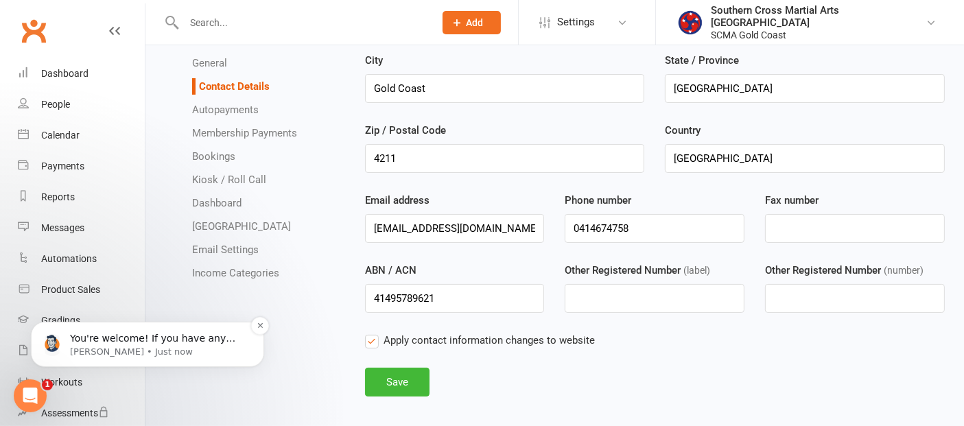
click at [185, 342] on p "You're welcome! If you have any more questions or need further assistance, feel…" at bounding box center [158, 338] width 177 height 14
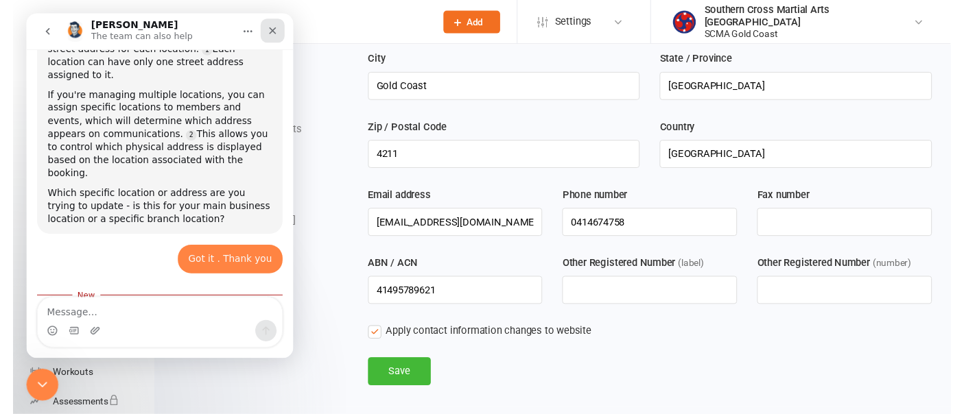
scroll to position [616, 0]
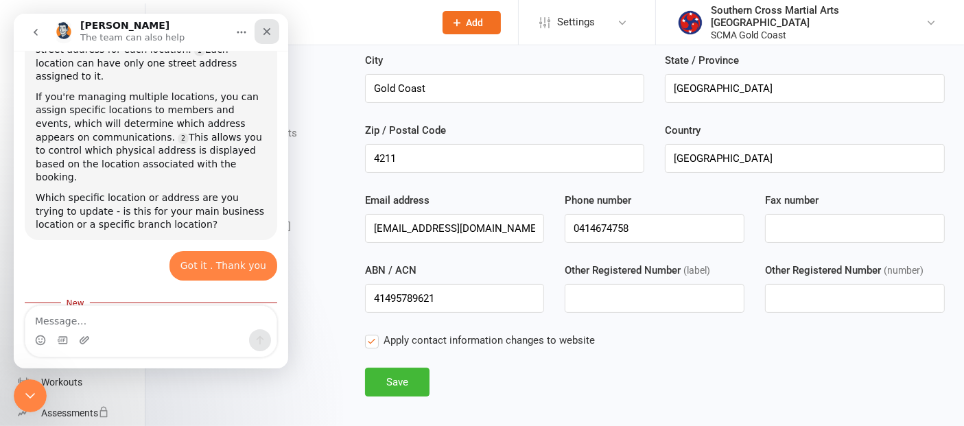
click at [274, 28] on div "Close" at bounding box center [267, 31] width 25 height 25
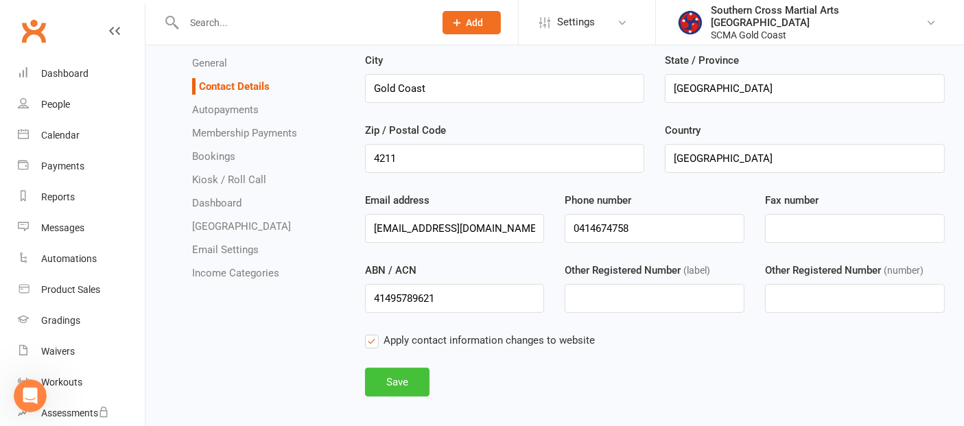
click at [388, 370] on button "Save" at bounding box center [397, 382] width 64 height 29
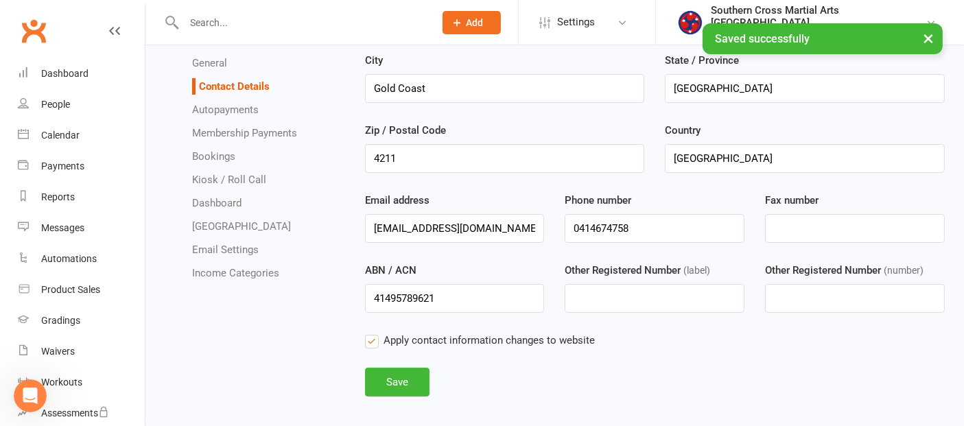
click at [243, 112] on link "Autopayments" at bounding box center [225, 110] width 67 height 12
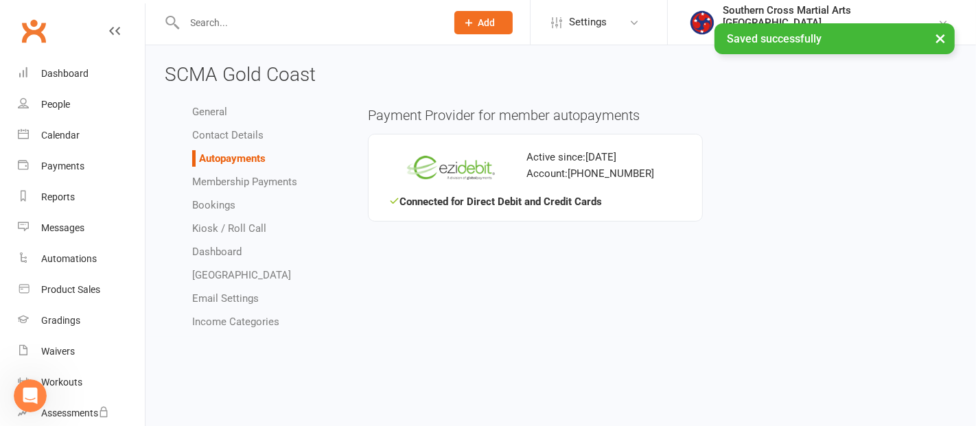
click at [235, 179] on link "Membership Payments" at bounding box center [244, 182] width 105 height 12
select select "712"
select select "allow_make_up_classes_for_expired_memberships_up_to_90d"
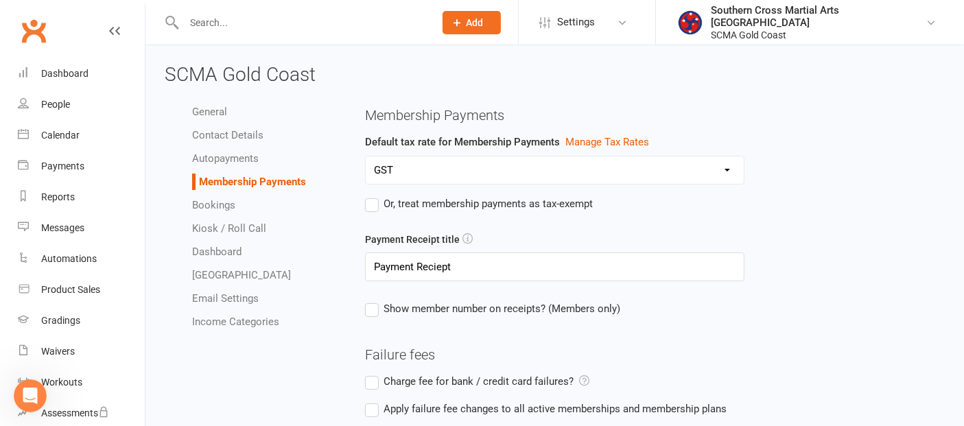
click at [703, 172] on select "GST" at bounding box center [555, 169] width 378 height 27
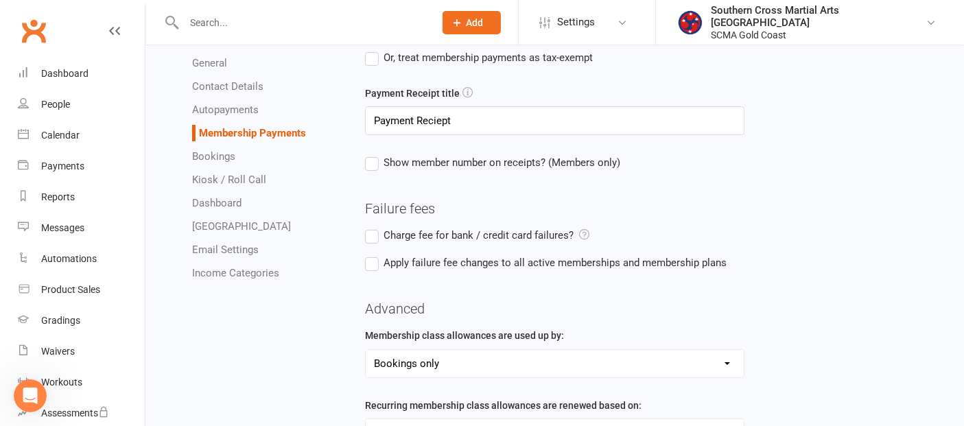
scroll to position [228, 0]
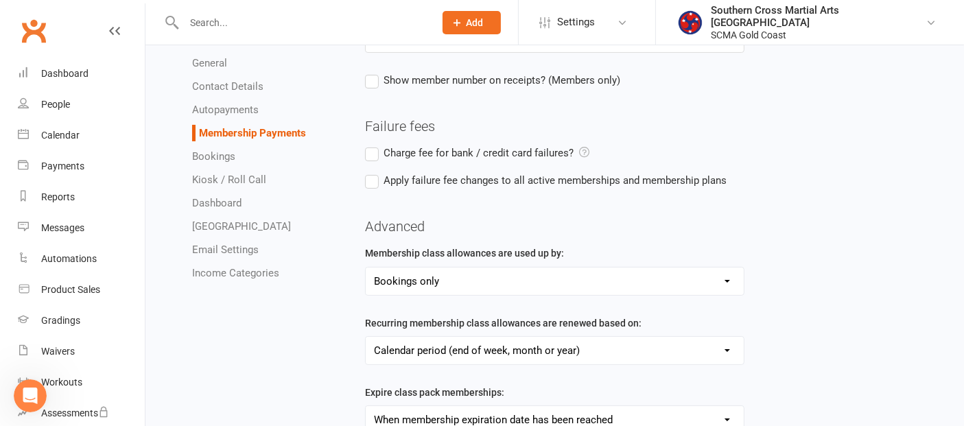
click at [718, 275] on select "Bookings only Bookings and General Attendances" at bounding box center [555, 281] width 378 height 27
click at [366, 268] on select "Bookings only Bookings and General Attendances" at bounding box center [555, 281] width 378 height 27
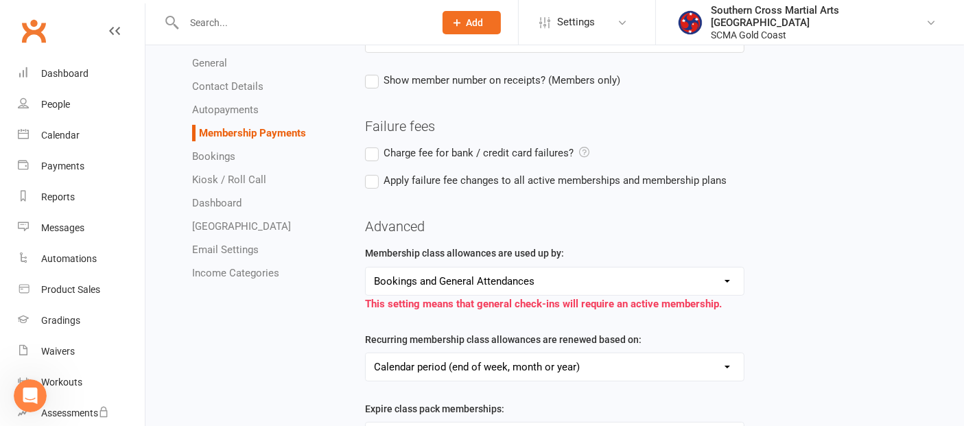
click at [711, 280] on select "Bookings only Bookings and General Attendances" at bounding box center [555, 281] width 378 height 27
select select "false"
click at [366, 268] on select "Bookings only Bookings and General Attendances" at bounding box center [555, 281] width 378 height 27
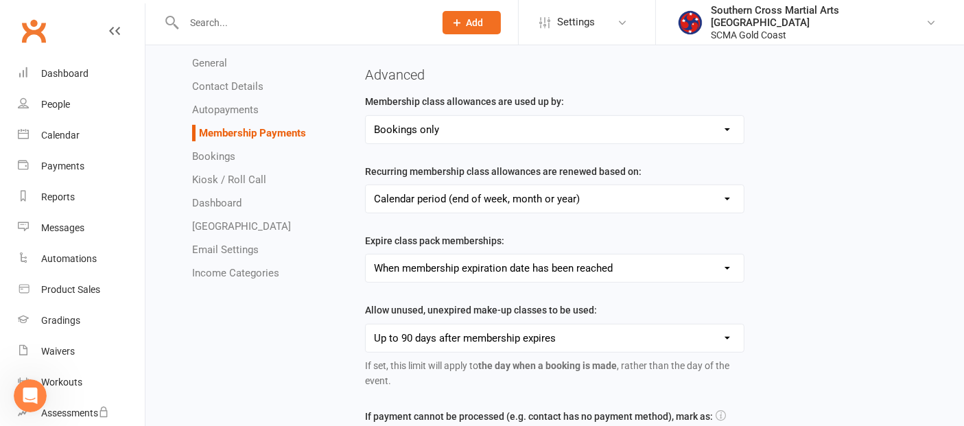
scroll to position [381, 0]
click at [711, 198] on select "Calendar period (end of week, month or year) Membership anniversary (days since…" at bounding box center [555, 198] width 378 height 27
click at [823, 185] on div "Membership class allowances are used up by: Bookings only Bookings and General …" at bounding box center [655, 319] width 600 height 453
drag, startPoint x: 711, startPoint y: 197, endPoint x: 705, endPoint y: 203, distance: 8.3
click at [711, 197] on select "Calendar period (end of week, month or year) Membership anniversary (days since…" at bounding box center [555, 198] width 378 height 27
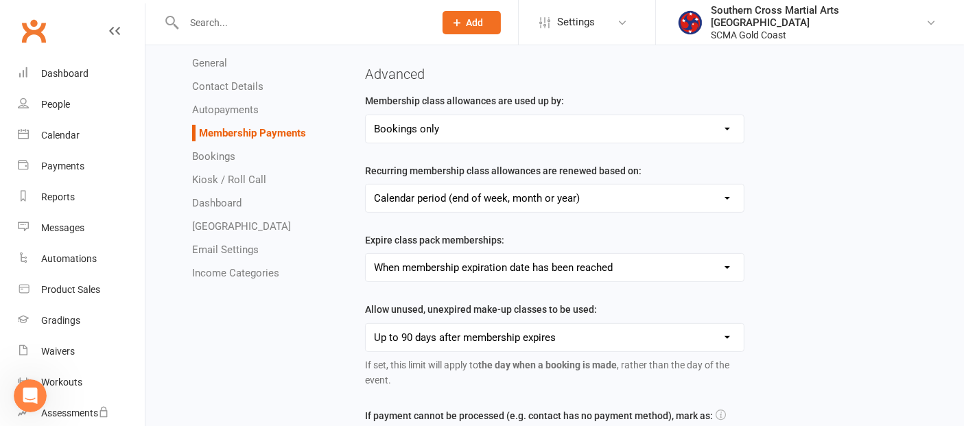
click at [879, 182] on div "Membership class allowances are used up by: Bookings only Bookings and General …" at bounding box center [655, 319] width 600 height 453
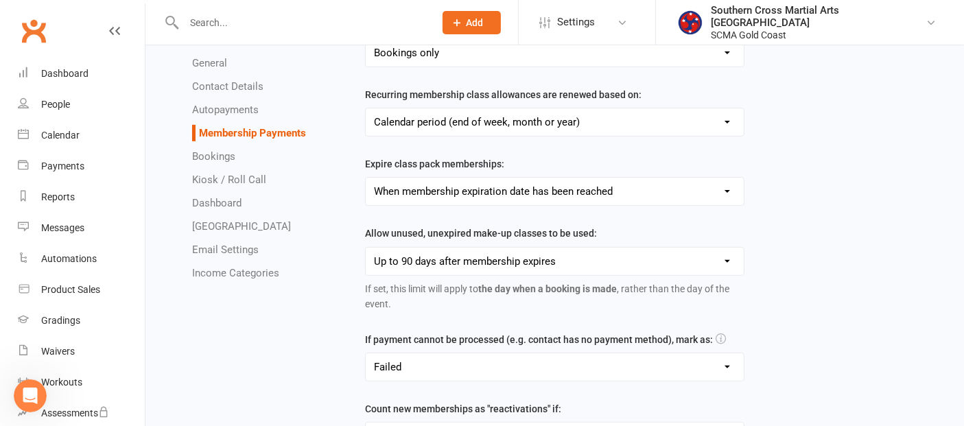
click at [659, 192] on select "When membership expiration date has been reached When all classes have been boo…" at bounding box center [555, 191] width 378 height 27
click at [804, 183] on div "Membership class allowances are used up by: Bookings only Bookings and General …" at bounding box center [655, 242] width 600 height 453
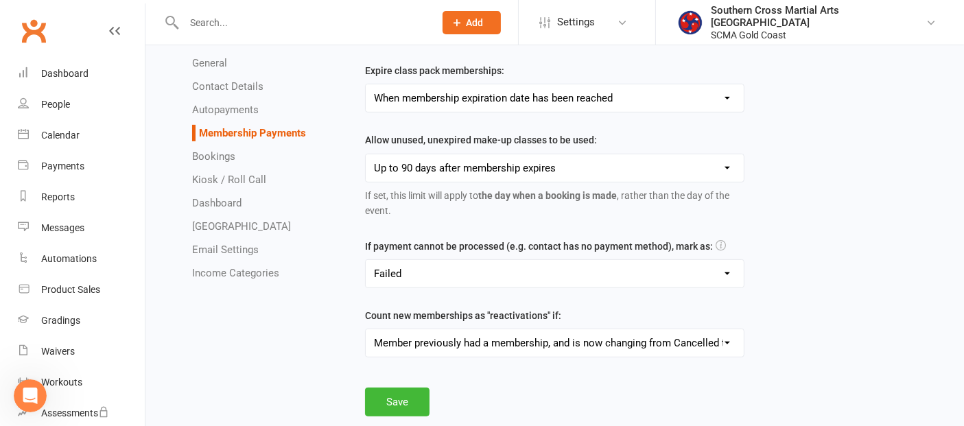
scroll to position [559, 0]
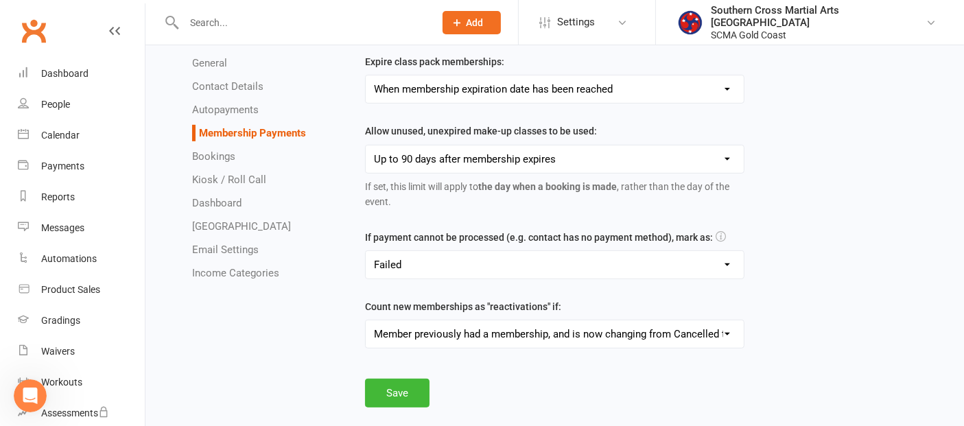
click at [725, 262] on select "Failed Skipped Paid (cash) Paid (POS) Paid (other)" at bounding box center [555, 264] width 378 height 27
click at [917, 240] on div "Membership class allowances are used up by: Bookings only Bookings and General …" at bounding box center [655, 140] width 600 height 453
click at [722, 328] on select "Member previously had a membership, and is now changing from Cancelled to Activ…" at bounding box center [555, 333] width 378 height 27
click at [882, 257] on div "Membership class allowances are used up by: Bookings only Bookings and General …" at bounding box center [655, 140] width 600 height 453
click at [702, 153] on select "Forever Up to 7 days after membership expires Up to 30 days after membership ex…" at bounding box center [555, 158] width 378 height 27
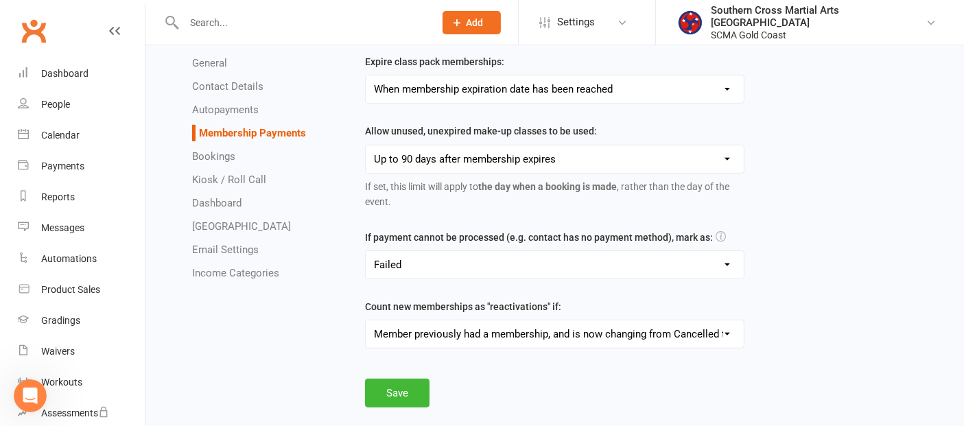
select select "allow_make_up_classes_for_expired_memberships_up_to_30d"
click at [366, 145] on select "Forever Up to 7 days after membership expires Up to 30 days after membership ex…" at bounding box center [555, 158] width 378 height 27
click at [414, 403] on button "Save" at bounding box center [397, 393] width 64 height 29
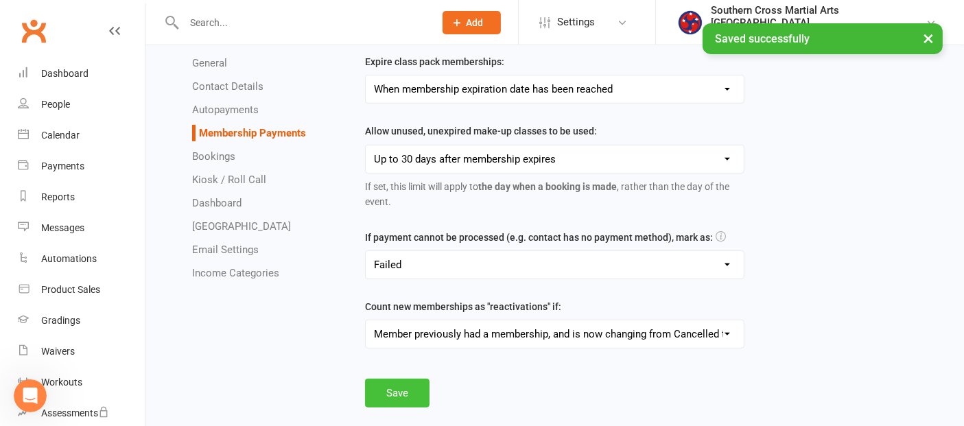
scroll to position [616, 0]
click at [215, 156] on link "Bookings" at bounding box center [213, 156] width 43 height 12
select select "send_booking_confirmation_email_to_all"
select select "false"
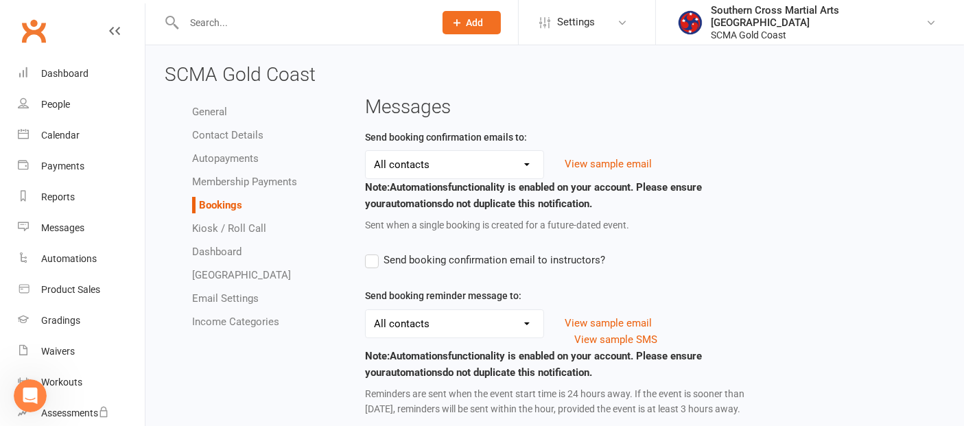
click at [526, 165] on select "Members only Prospects only All contacts No contacts" at bounding box center [455, 164] width 178 height 27
click at [611, 167] on button "View sample email" at bounding box center [608, 164] width 87 height 16
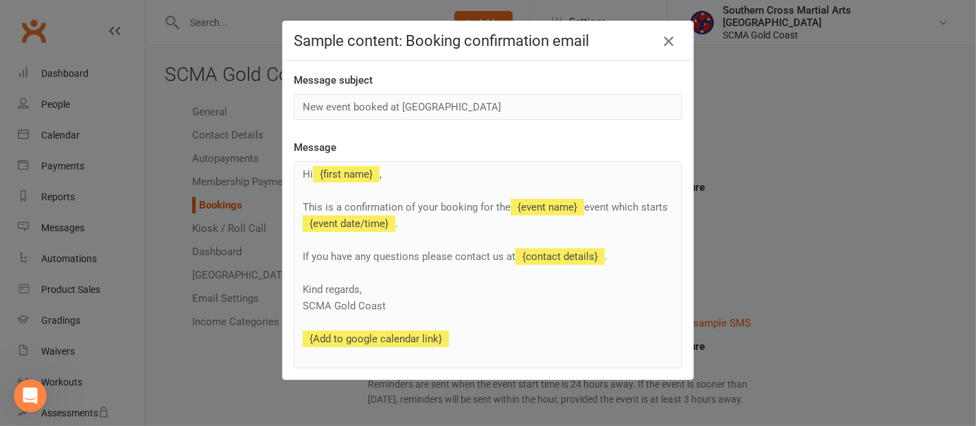
drag, startPoint x: 665, startPoint y: 41, endPoint x: 663, endPoint y: 51, distance: 9.8
click at [665, 41] on icon "button" at bounding box center [668, 41] width 16 height 16
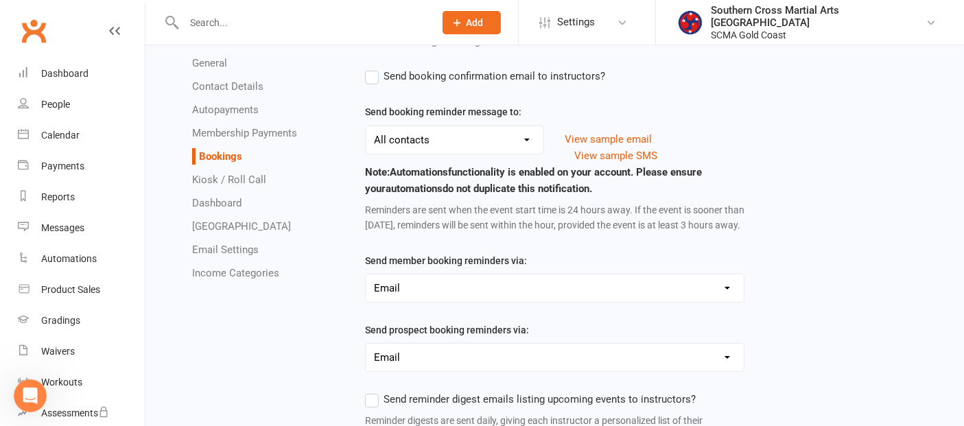
scroll to position [152, 0]
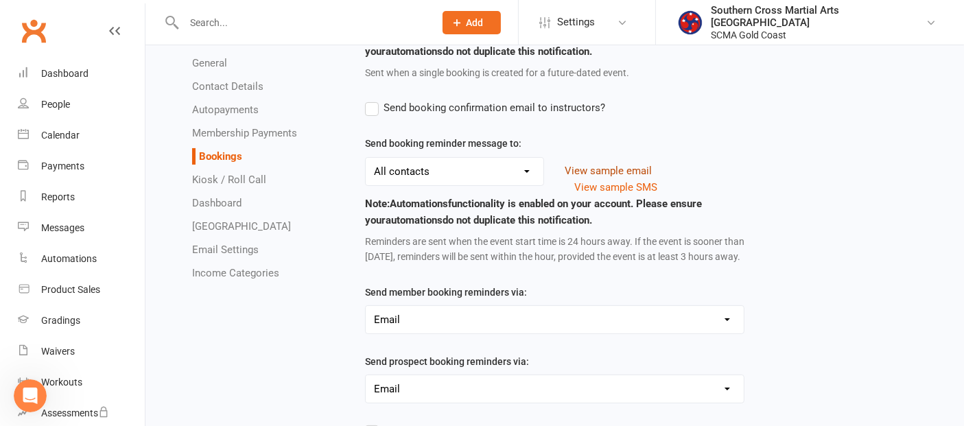
click at [635, 169] on button "View sample email" at bounding box center [608, 171] width 87 height 16
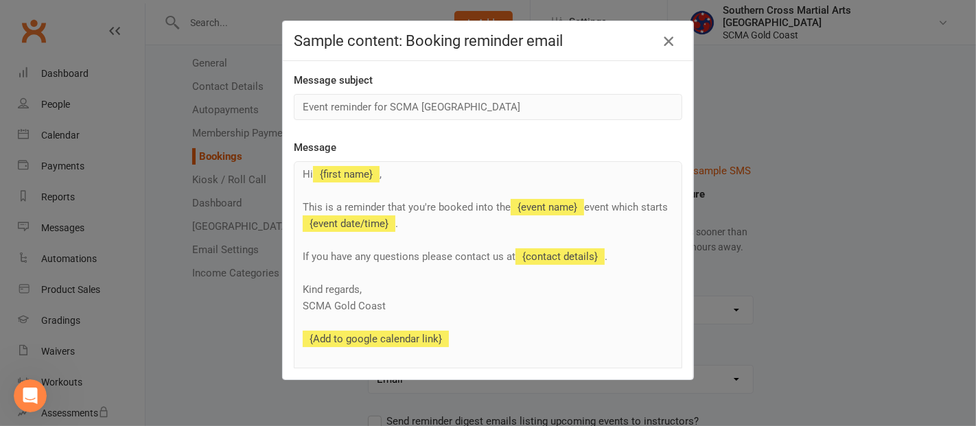
click at [662, 40] on icon "button" at bounding box center [668, 41] width 16 height 16
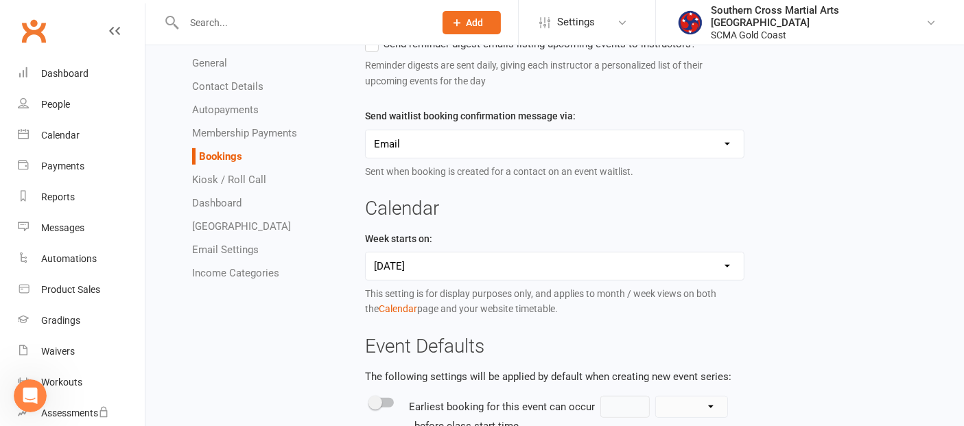
scroll to position [686, 0]
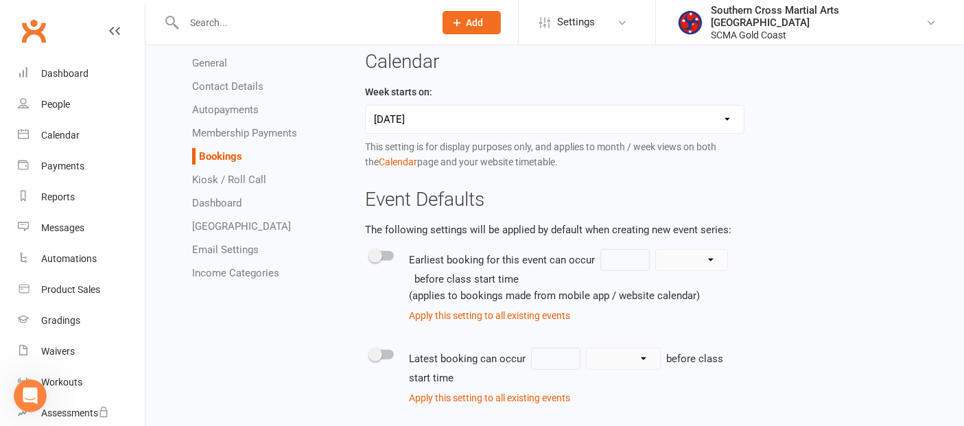
click at [729, 124] on select "Sunday Monday" at bounding box center [555, 119] width 378 height 27
select select "1"
click at [366, 111] on select "Sunday Monday" at bounding box center [555, 119] width 378 height 27
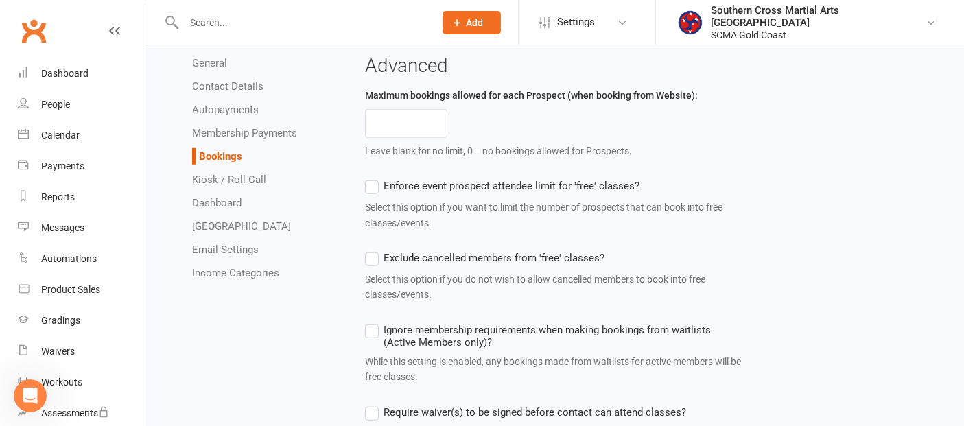
scroll to position [838, 0]
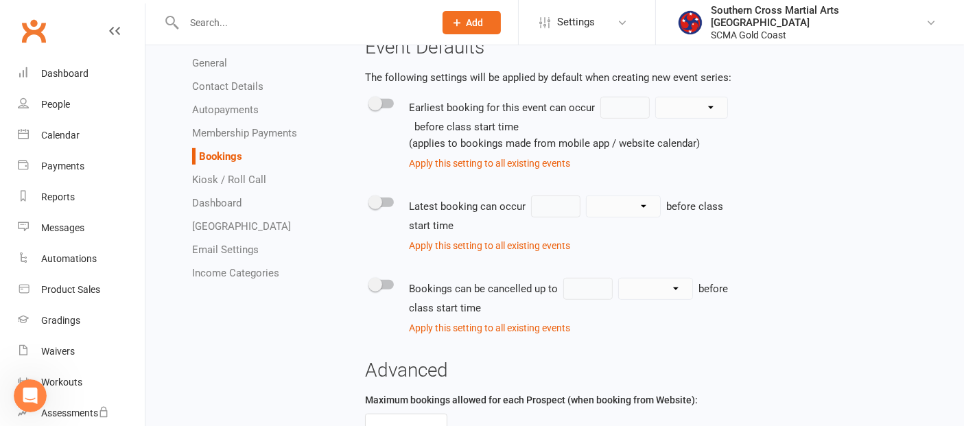
click at [380, 209] on span at bounding box center [375, 203] width 14 height 14
click at [370, 200] on input "checkbox" at bounding box center [370, 200] width 0 height 0
select select "minute"
click at [567, 206] on input "number" at bounding box center [555, 207] width 49 height 22
type input "1"
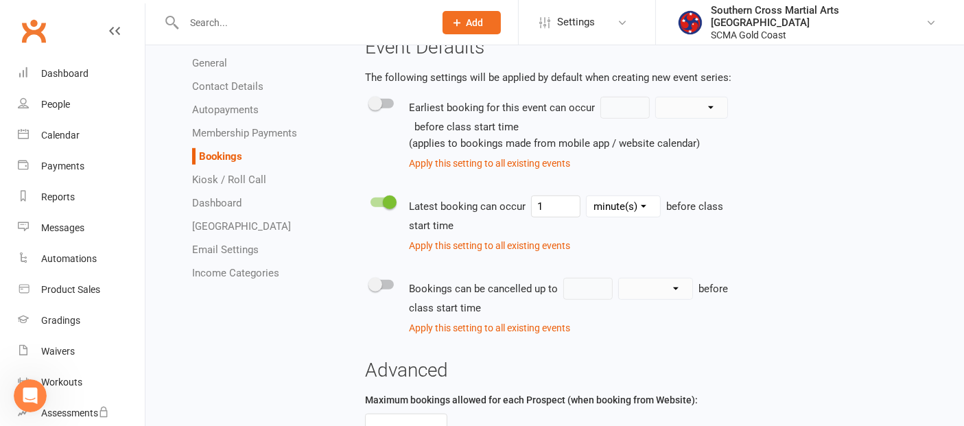
click at [602, 205] on select "minute(s) hour(s) day(s)" at bounding box center [623, 206] width 73 height 21
select select "hour"
click at [587, 201] on select "minute(s) hour(s) day(s)" at bounding box center [623, 206] width 73 height 21
click at [391, 290] on div at bounding box center [381, 285] width 23 height 10
click at [370, 283] on input "checkbox" at bounding box center [370, 283] width 0 height 0
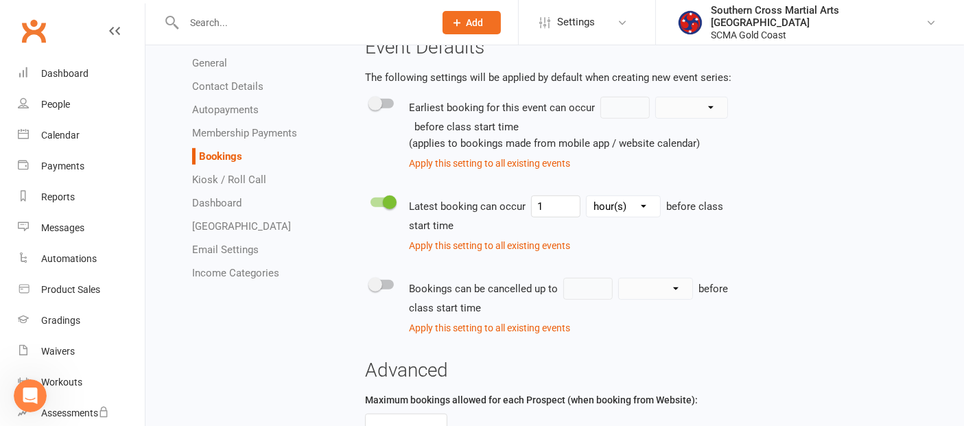
select select "minute"
click at [571, 298] on input "number" at bounding box center [587, 289] width 49 height 22
type input "1"
click at [633, 295] on select "minute(s) hour(s) day(s)" at bounding box center [655, 289] width 73 height 21
select select "hour"
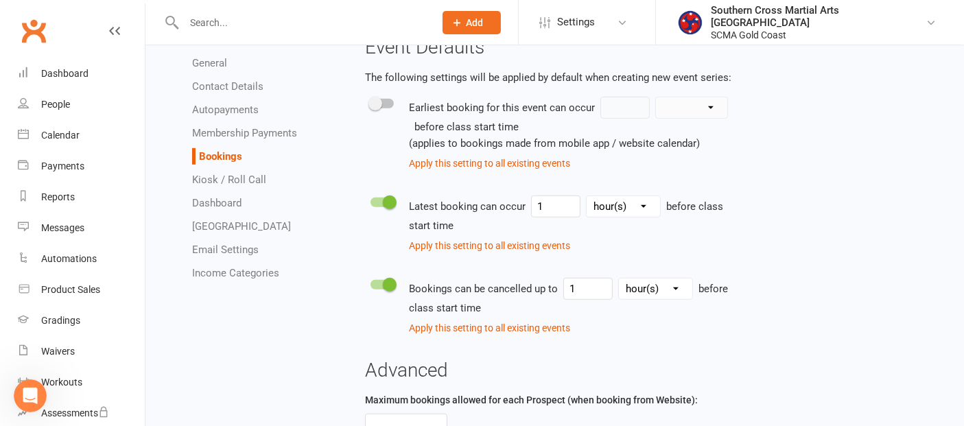
click at [619, 283] on select "minute(s) hour(s) day(s)" at bounding box center [655, 289] width 73 height 21
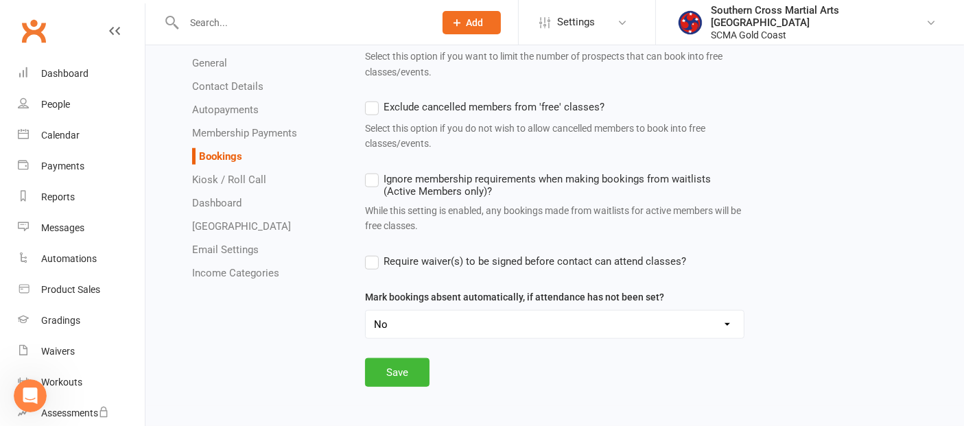
scroll to position [1298, 0]
click at [717, 323] on select "Yes No" at bounding box center [555, 324] width 378 height 27
select select "true"
click at [366, 311] on select "Yes No" at bounding box center [555, 324] width 378 height 27
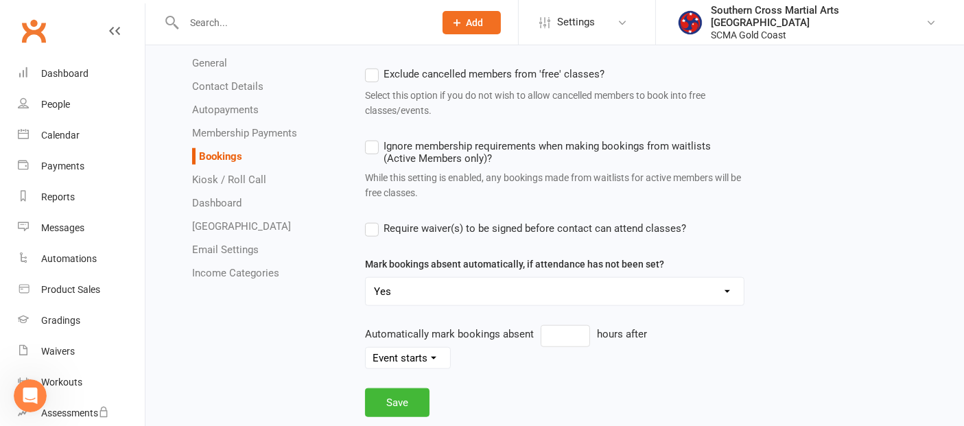
scroll to position [1339, 0]
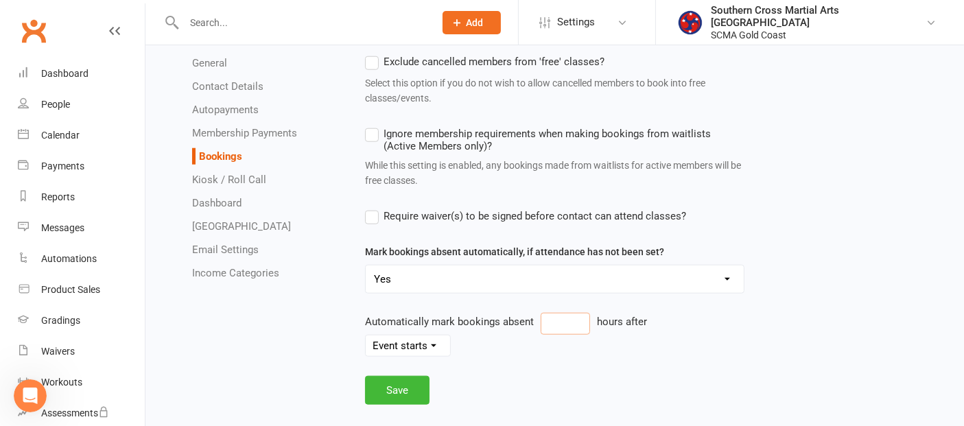
click at [552, 328] on input "number" at bounding box center [565, 324] width 49 height 22
type input "1"
click at [450, 335] on select "Event starts Event ends" at bounding box center [408, 345] width 84 height 21
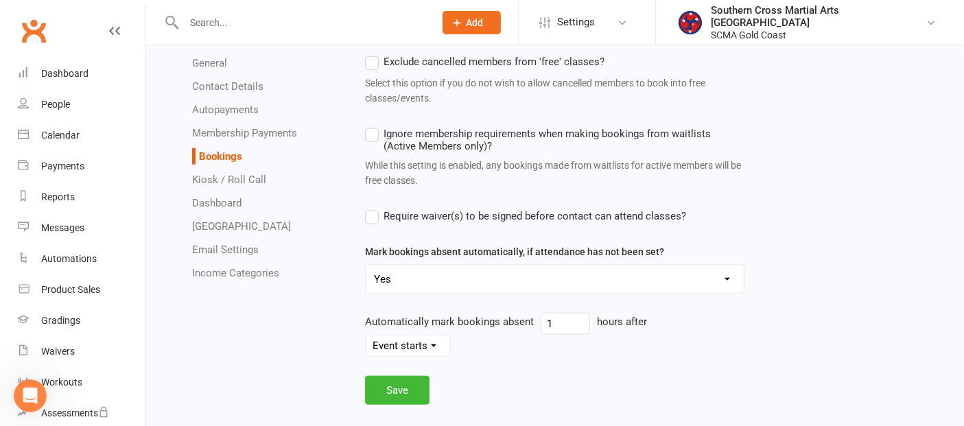
click at [450, 335] on select "Event starts Event ends" at bounding box center [408, 345] width 84 height 21
click at [654, 287] on select "Yes No" at bounding box center [555, 278] width 378 height 27
select select "false"
click at [366, 293] on select "Yes No" at bounding box center [555, 278] width 378 height 27
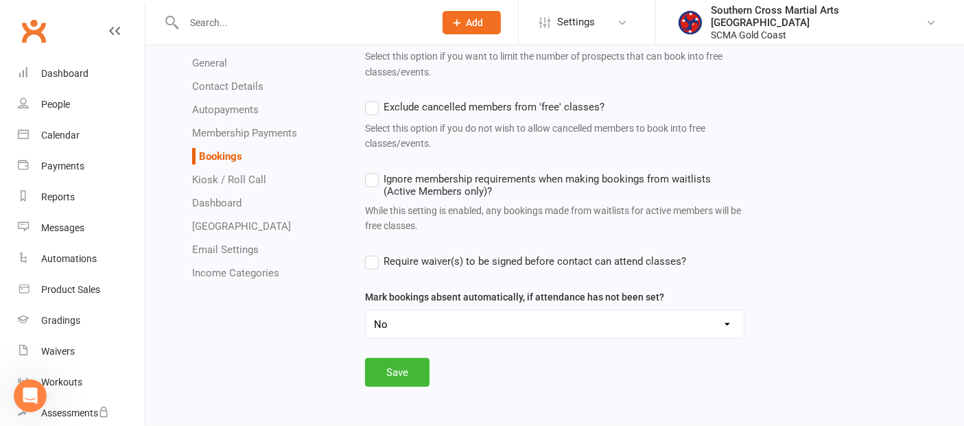
click at [390, 370] on button "Save" at bounding box center [397, 372] width 64 height 29
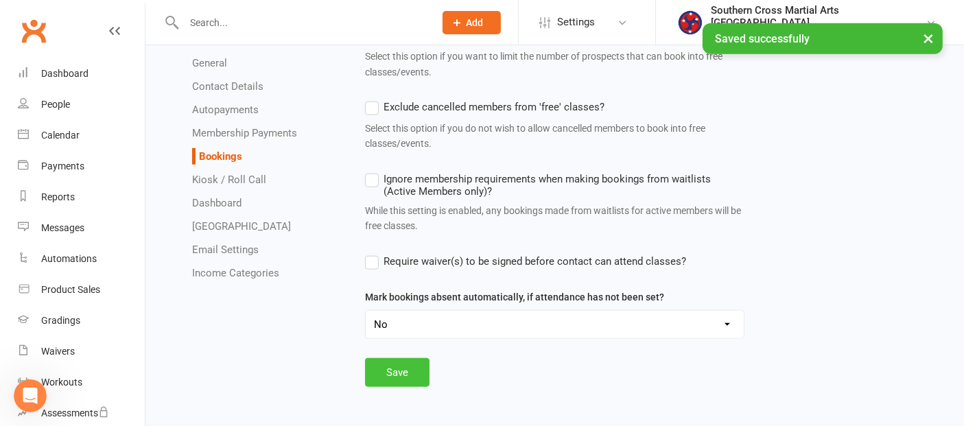
scroll to position [616, 0]
click at [223, 202] on link "Dashboard" at bounding box center [216, 203] width 49 height 12
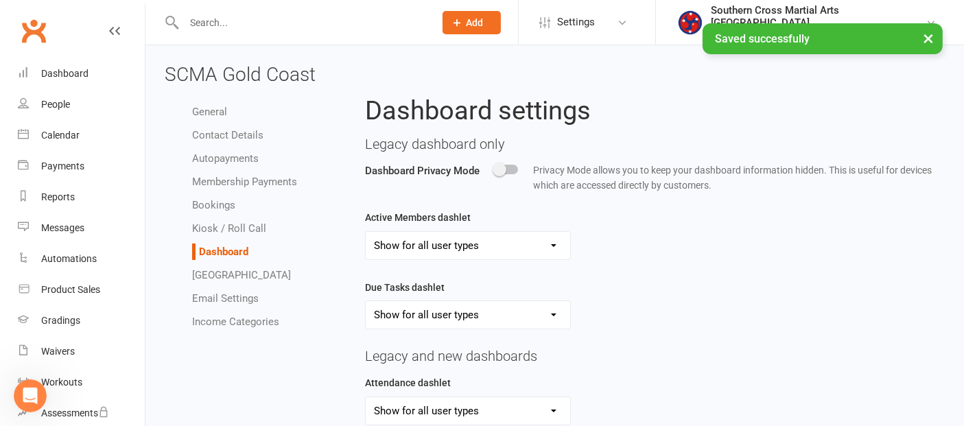
click at [223, 275] on link "Dashlet Library" at bounding box center [241, 275] width 99 height 12
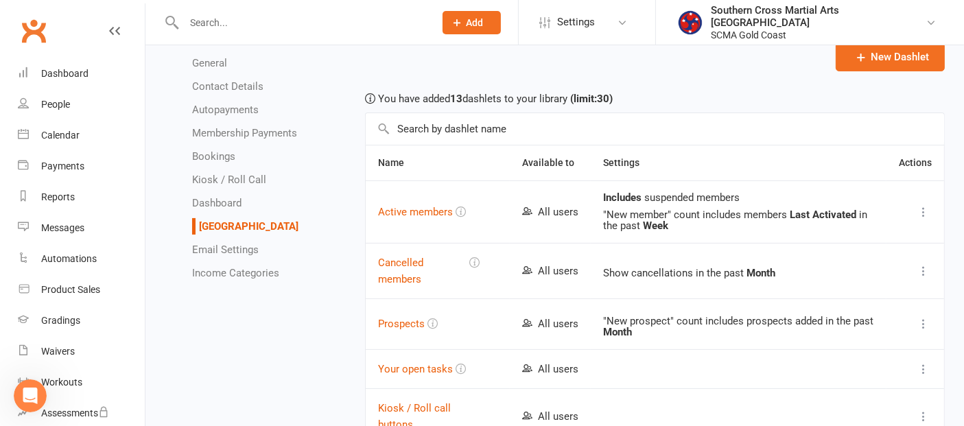
scroll to position [228, 0]
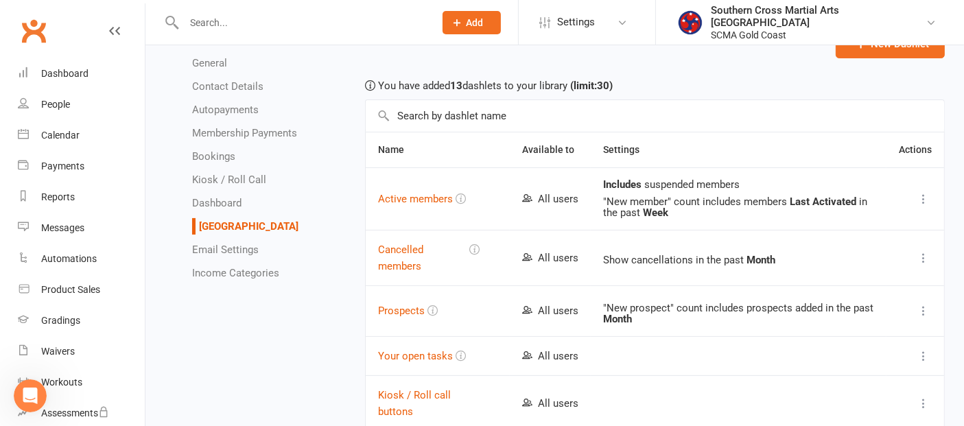
click at [243, 275] on link "Income Categories" at bounding box center [235, 273] width 87 height 12
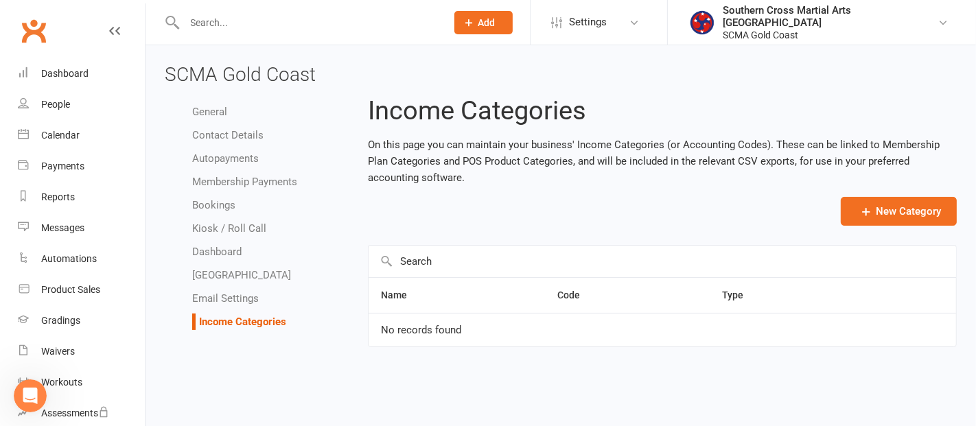
click at [200, 299] on link "Email Settings" at bounding box center [225, 298] width 67 height 12
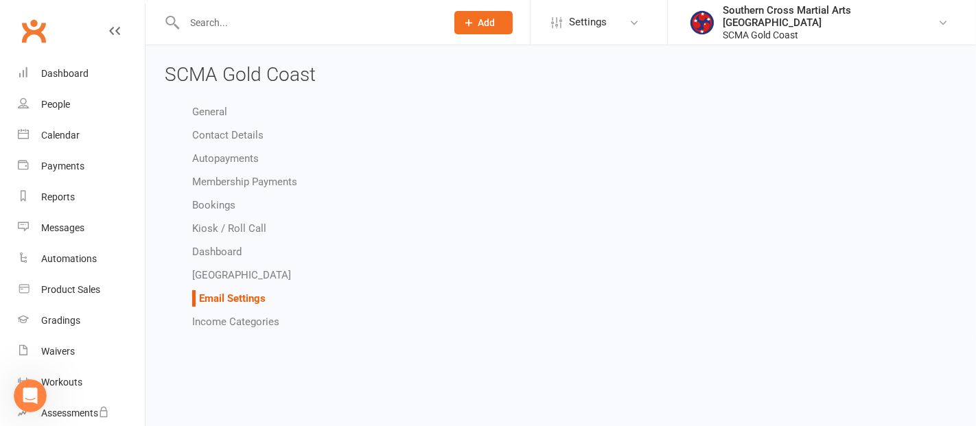
select select "do_not_send"
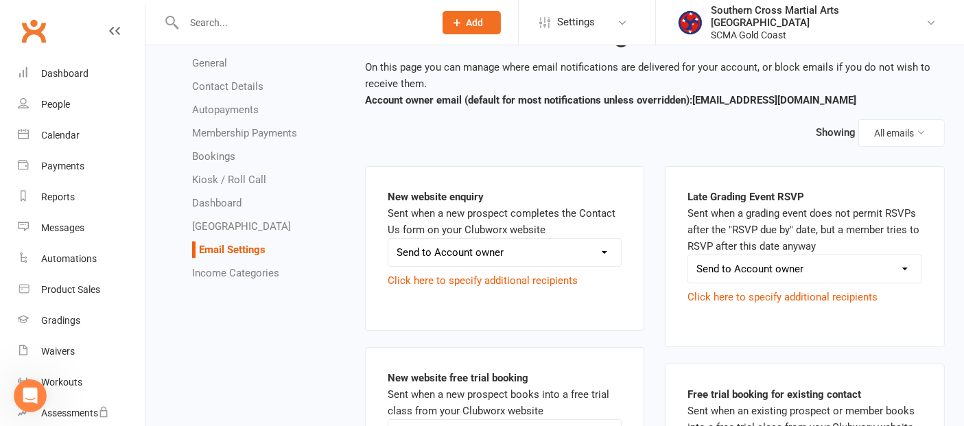
scroll to position [76, 0]
click at [590, 255] on select "Send to Account owner Send to Other recipient(s) Do not send this email" at bounding box center [504, 253] width 233 height 27
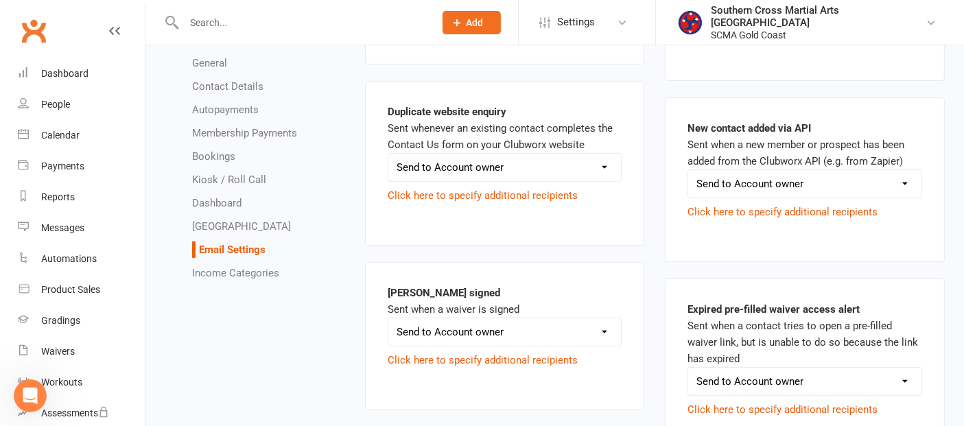
scroll to position [686, 0]
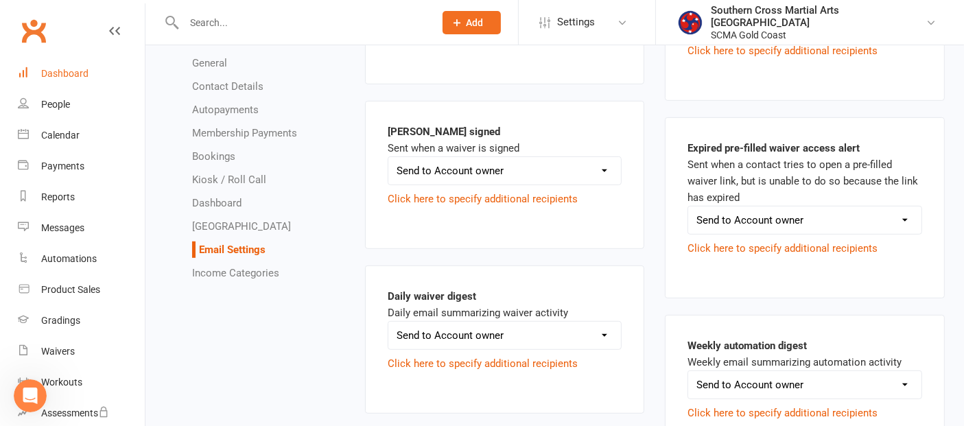
click at [51, 69] on div "Dashboard" at bounding box center [64, 73] width 47 height 11
